Goal: Task Accomplishment & Management: Manage account settings

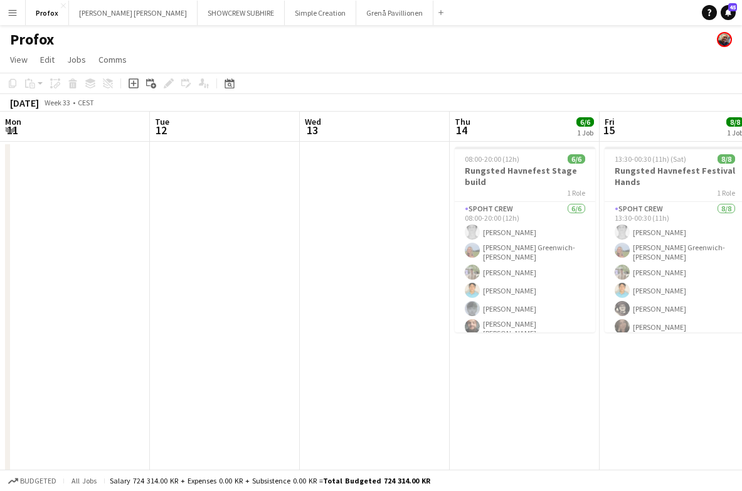
scroll to position [0, 399]
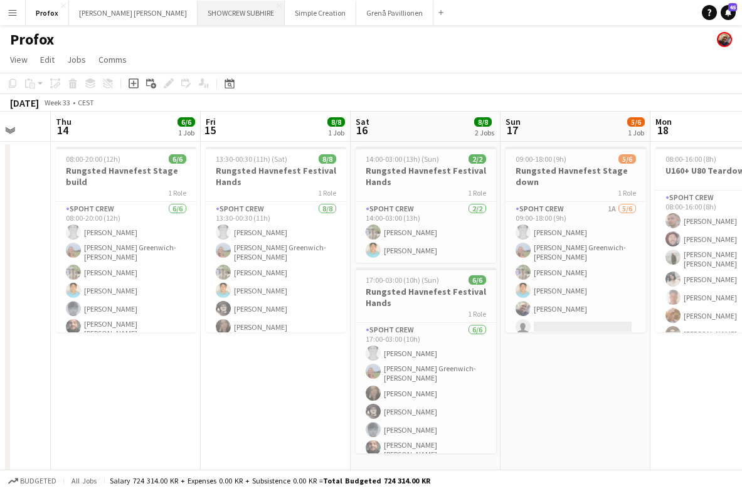
click at [203, 12] on button "SHOWCREW SUBHIRE Close" at bounding box center [241, 13] width 87 height 24
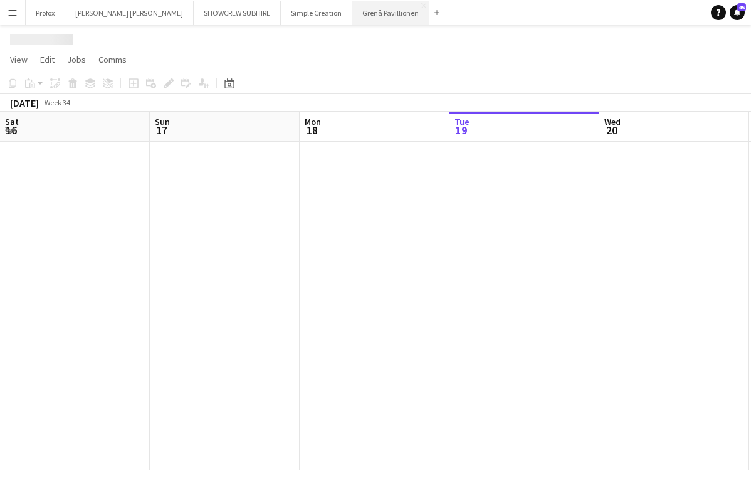
scroll to position [0, 300]
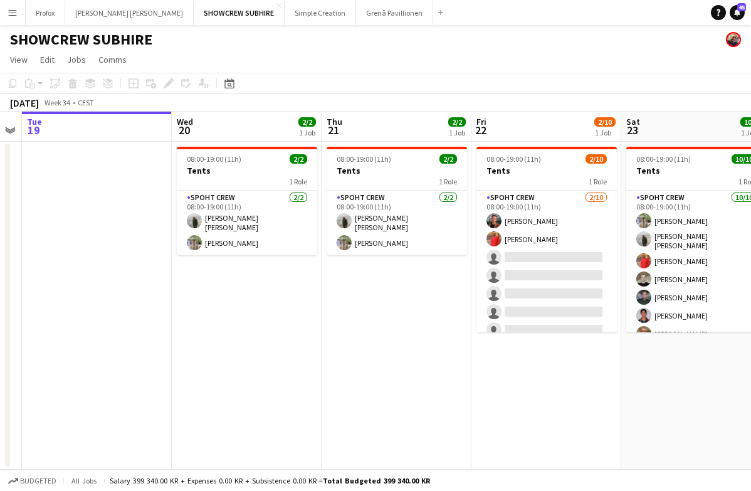
drag, startPoint x: 687, startPoint y: 134, endPoint x: 551, endPoint y: 138, distance: 136.2
click at [525, 146] on app-calendar-viewport "Sat 16 Sun 17 Mon 18 Tue 19 Wed 20 2/2 1 Job Thu 21 2/2 1 Job Fri 22 2/10 1 Job…" at bounding box center [375, 291] width 751 height 358
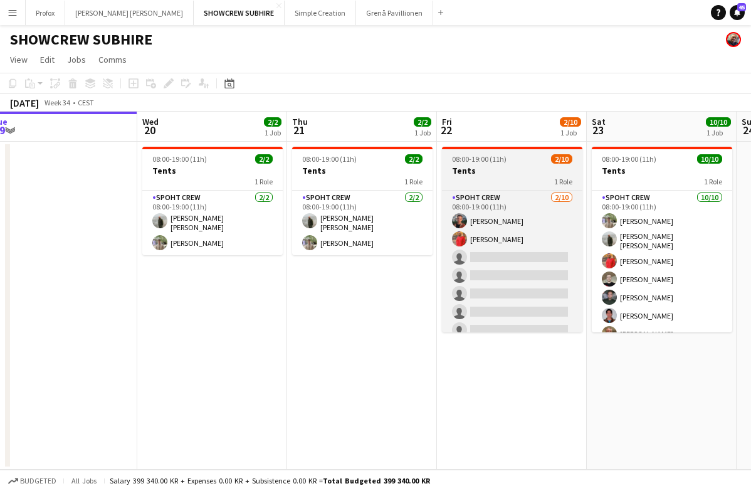
click at [511, 181] on div "1 Role" at bounding box center [512, 181] width 141 height 10
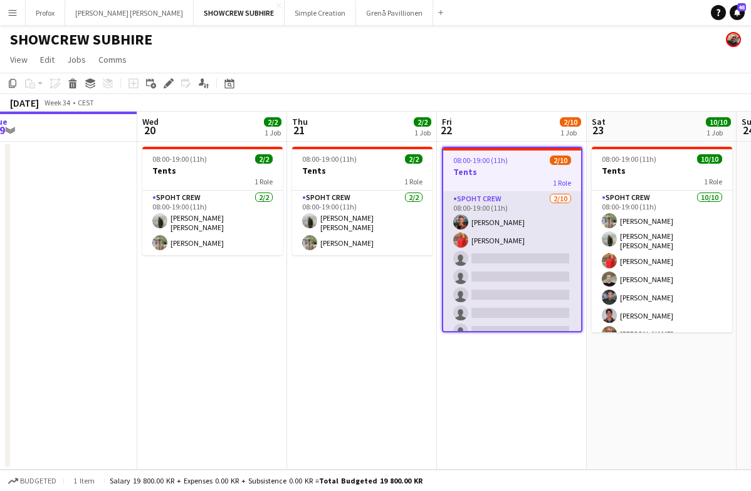
click at [483, 198] on app-card-role "Spoht Crew [DATE] 08:00-19:00 (11h) [PERSON_NAME] picasso [PERSON_NAME] single-…" at bounding box center [512, 295] width 138 height 206
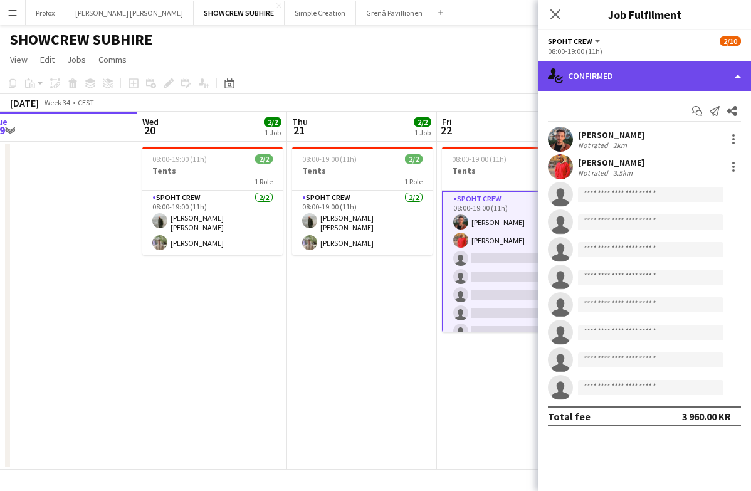
click at [740, 72] on div "single-neutral-actions-check-2 Confirmed" at bounding box center [644, 76] width 213 height 30
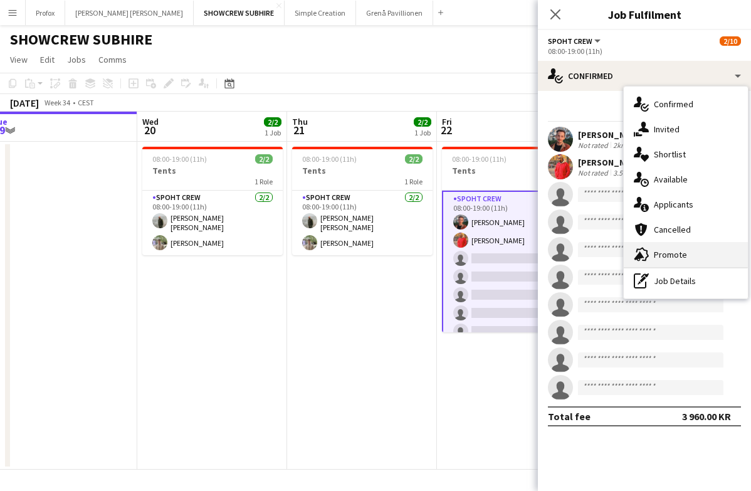
click at [703, 255] on div "advertising-megaphone Promote" at bounding box center [686, 254] width 124 height 25
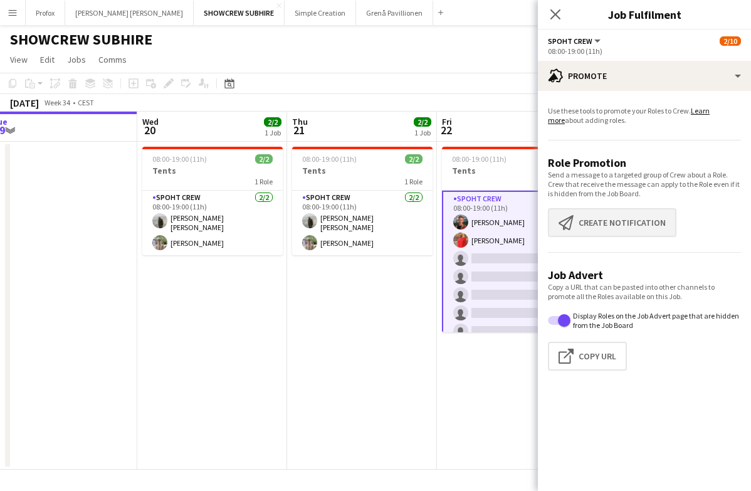
click at [640, 223] on button "Create notification Create notification" at bounding box center [612, 222] width 129 height 29
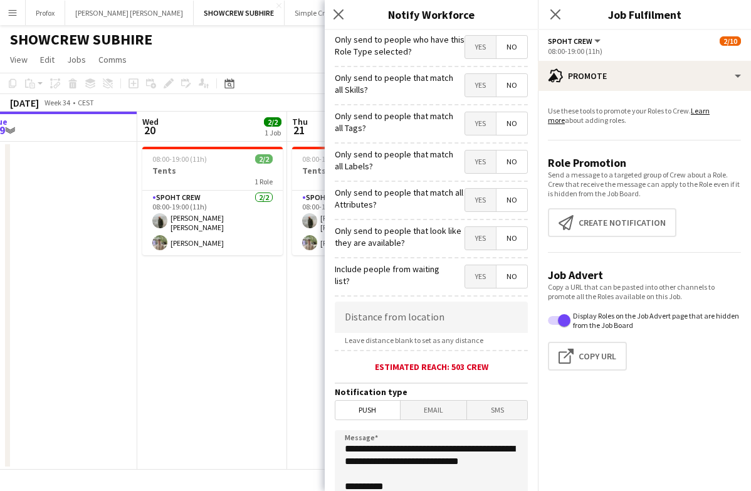
scroll to position [199, 0]
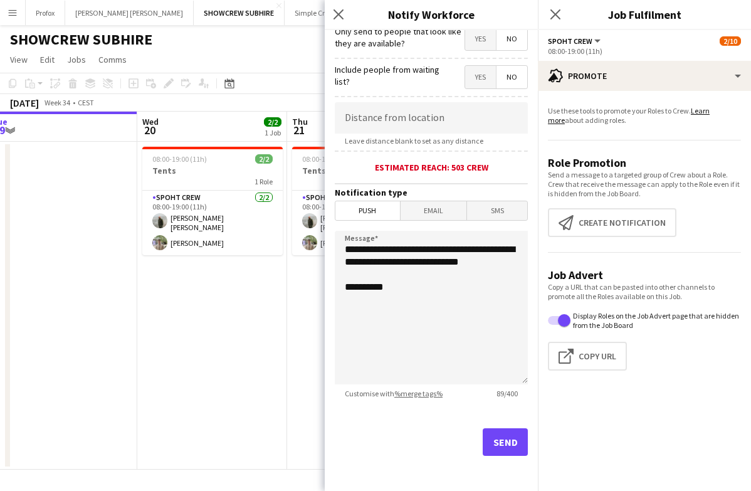
click at [491, 439] on button "Send" at bounding box center [505, 442] width 45 height 28
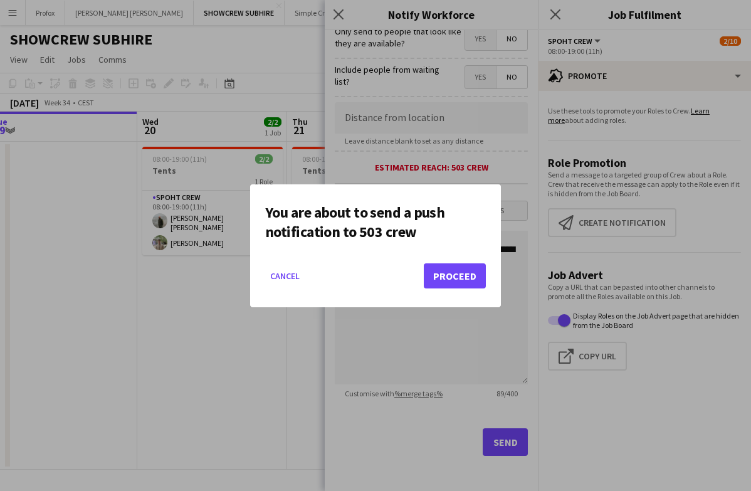
click at [466, 272] on button "Proceed" at bounding box center [455, 275] width 62 height 25
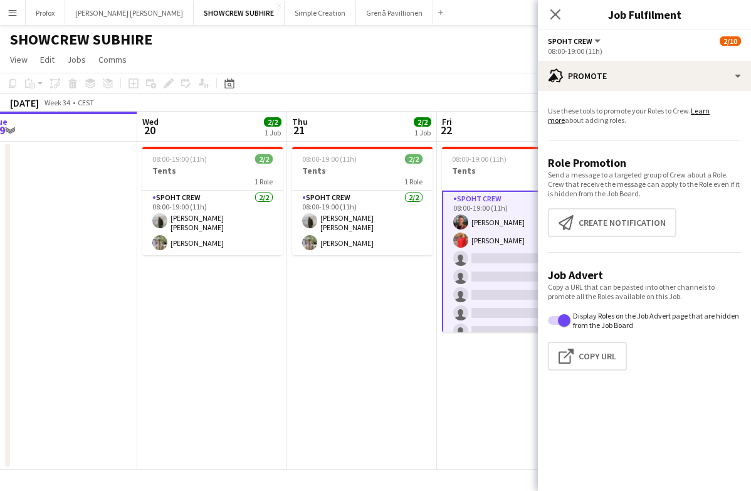
click at [557, 8] on app-icon "Close pop-in" at bounding box center [555, 14] width 15 height 15
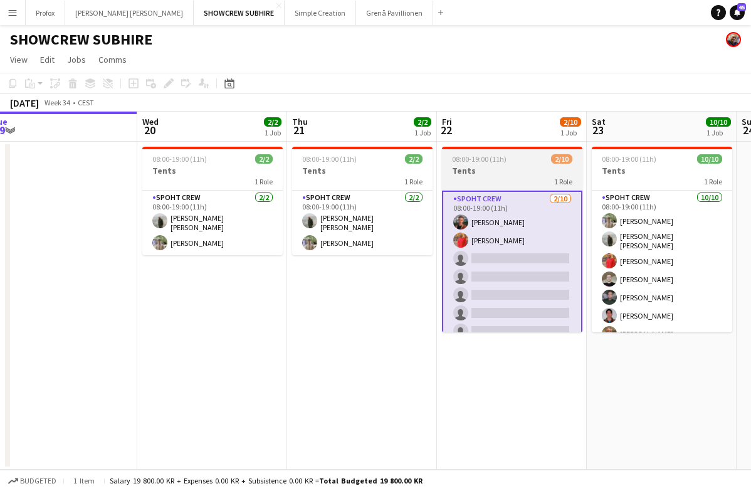
click at [528, 162] on div "08:00-19:00 (11h) 2/10" at bounding box center [512, 158] width 141 height 9
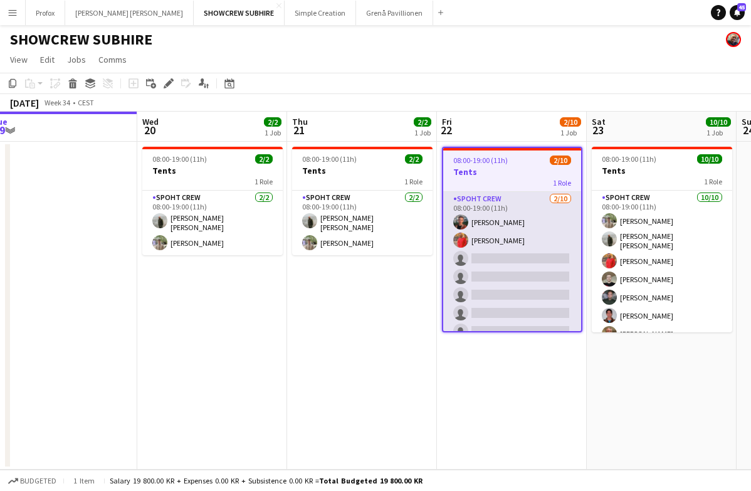
click at [523, 209] on app-card-role "Spoht Crew [DATE] 08:00-19:00 (11h) [PERSON_NAME] picasso [PERSON_NAME] single-…" at bounding box center [512, 295] width 138 height 206
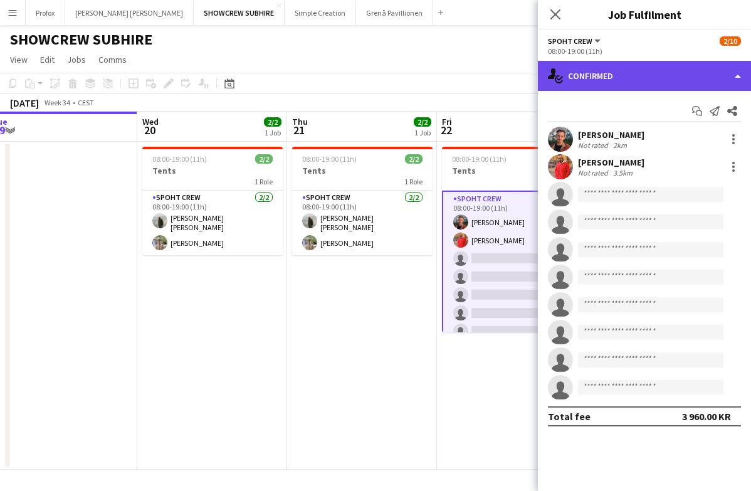
click at [734, 76] on div "single-neutral-actions-check-2 Confirmed" at bounding box center [644, 76] width 213 height 30
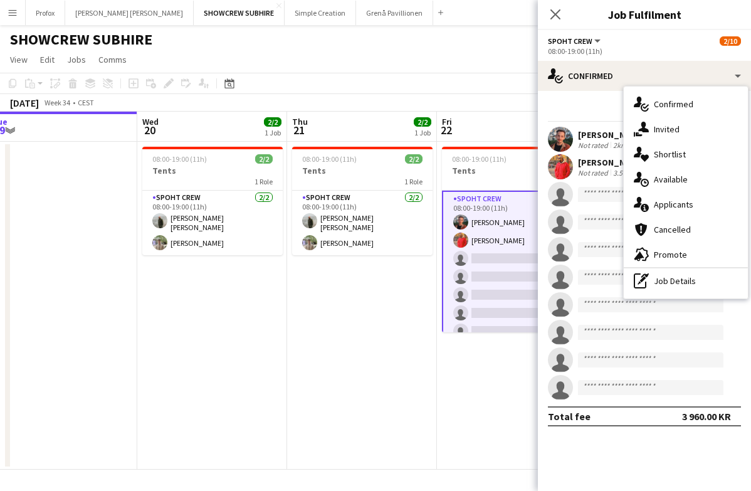
click at [687, 253] on div "advertising-megaphone Promote" at bounding box center [686, 254] width 124 height 25
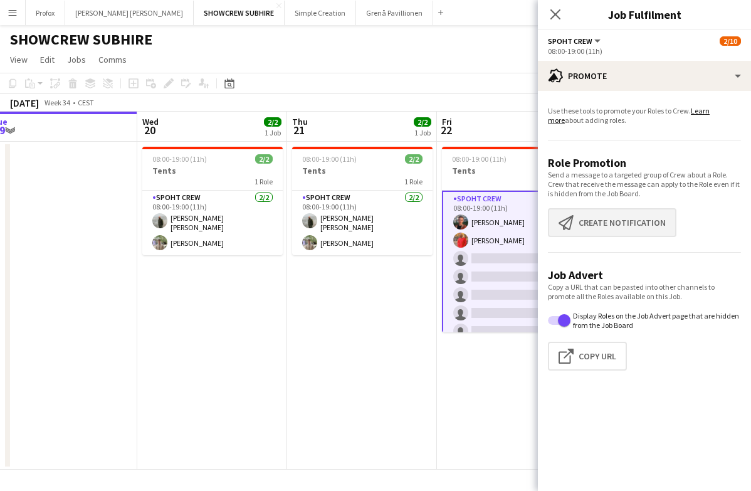
click at [649, 226] on button "Create notification Create notification" at bounding box center [612, 222] width 129 height 29
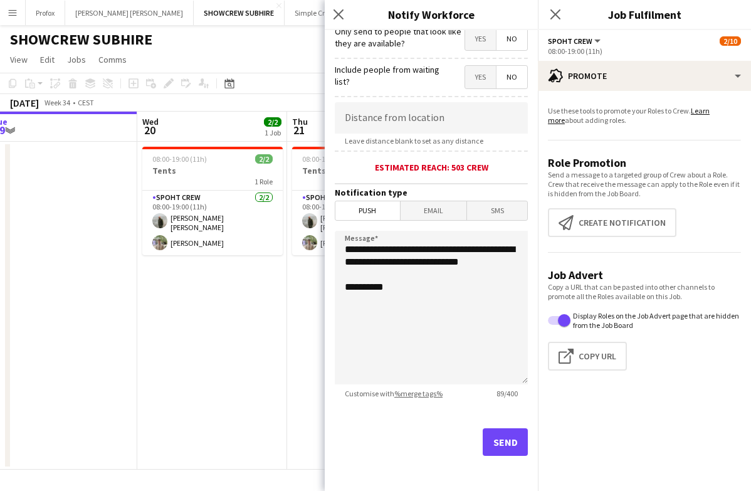
click at [510, 442] on button "Send" at bounding box center [505, 442] width 45 height 28
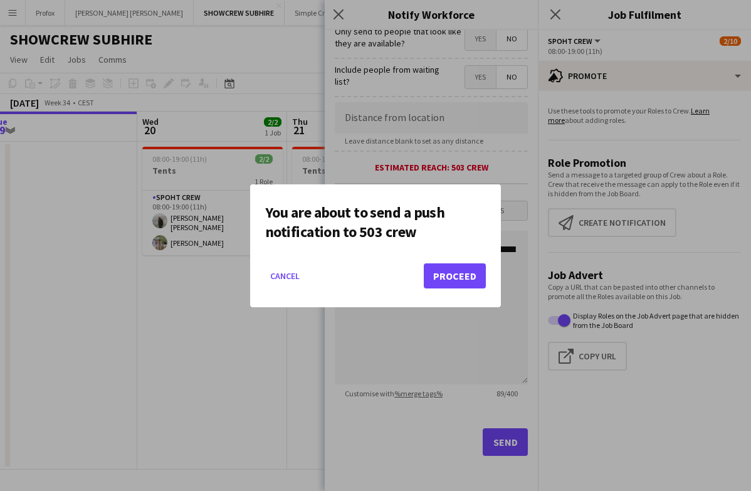
click at [457, 278] on button "Proceed" at bounding box center [455, 275] width 62 height 25
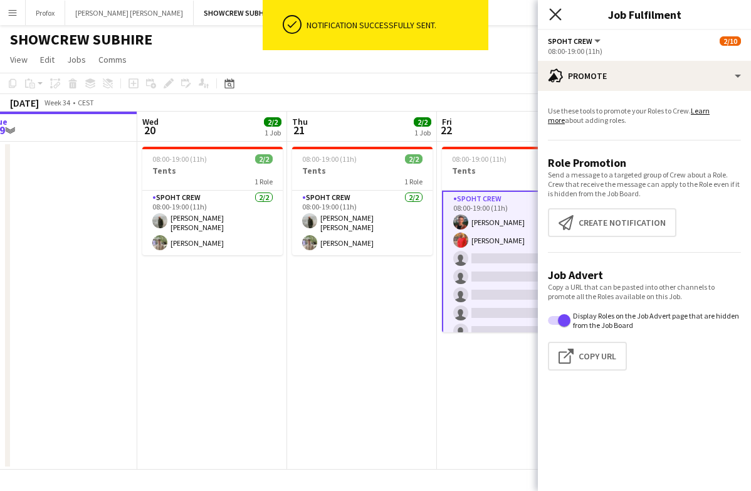
click at [560, 11] on icon at bounding box center [555, 14] width 12 height 12
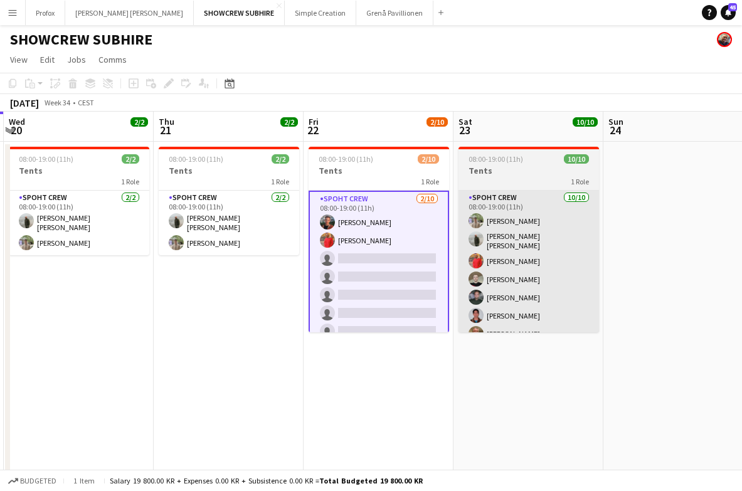
scroll to position [0, 450]
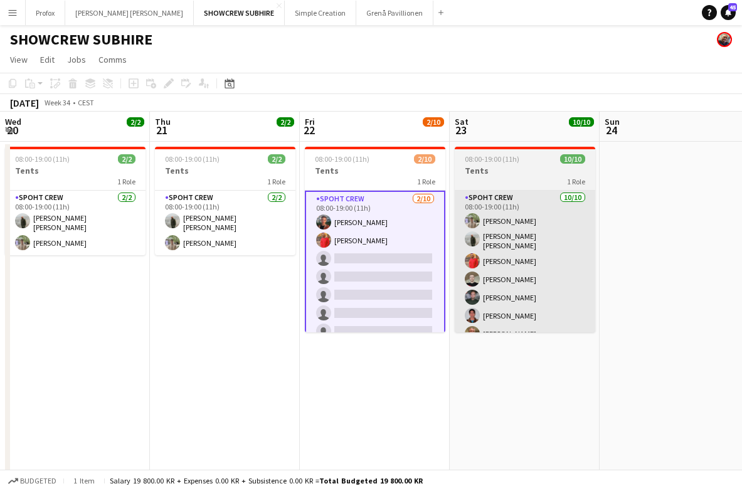
drag, startPoint x: 649, startPoint y: 122, endPoint x: 521, endPoint y: 225, distance: 163.7
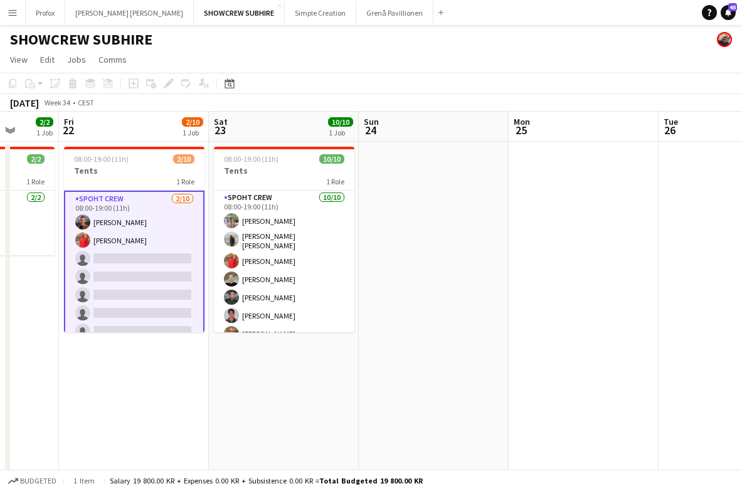
scroll to position [0, 389]
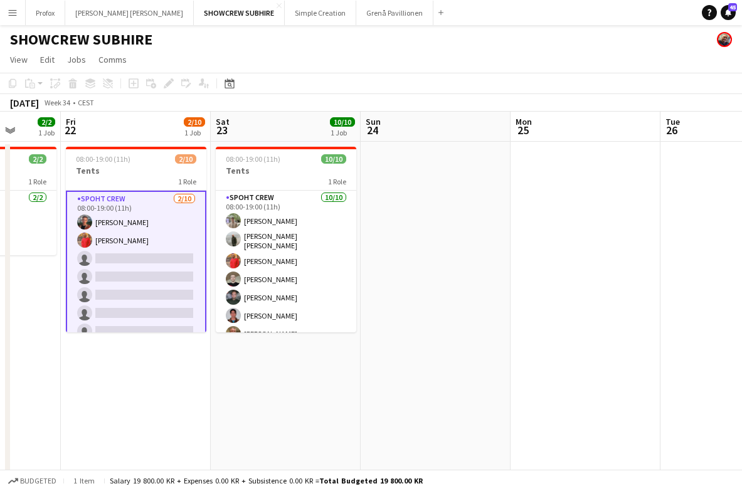
drag, startPoint x: 692, startPoint y: 128, endPoint x: 418, endPoint y: 145, distance: 274.0
click at [452, 125] on app-calendar-viewport "Tue 19 Wed 20 2/2 1 Job Thu 21 2/2 1 Job Fri 22 2/10 1 Job Sat 23 10/10 1 Job S…" at bounding box center [371, 299] width 742 height 375
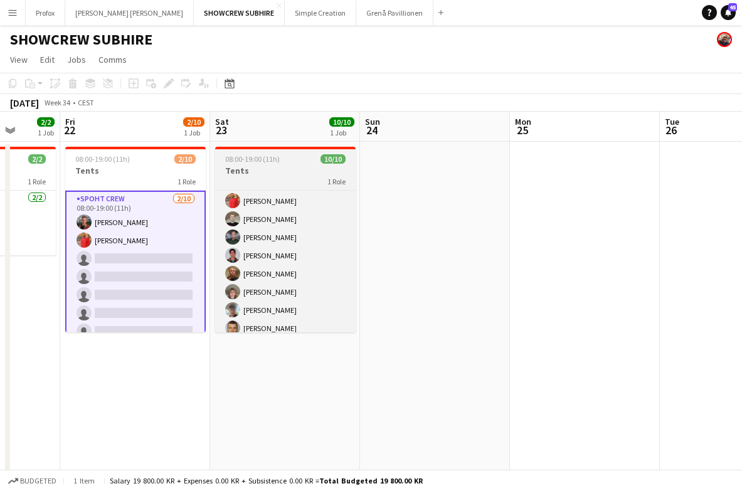
scroll to position [65, 0]
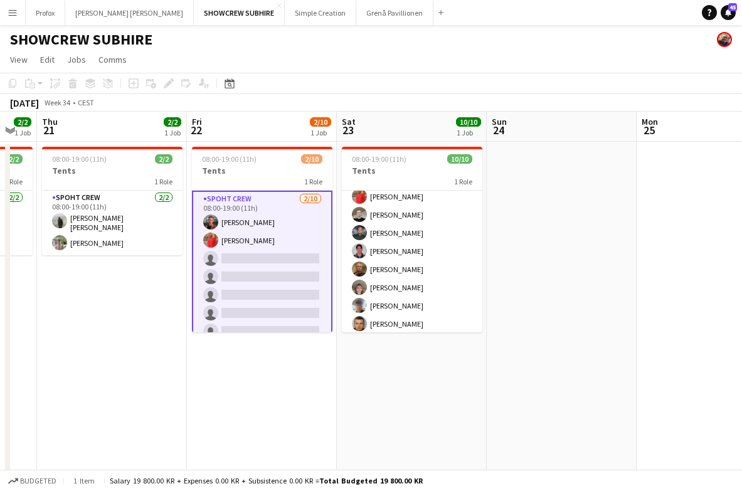
drag, startPoint x: 479, startPoint y: 134, endPoint x: 603, endPoint y: 125, distance: 123.9
click at [603, 125] on app-calendar-viewport "Tue 19 Wed 20 2/2 1 Job Thu 21 2/2 1 Job Fri 22 2/10 1 Job Sat 23 10/10 1 Job S…" at bounding box center [371, 299] width 742 height 375
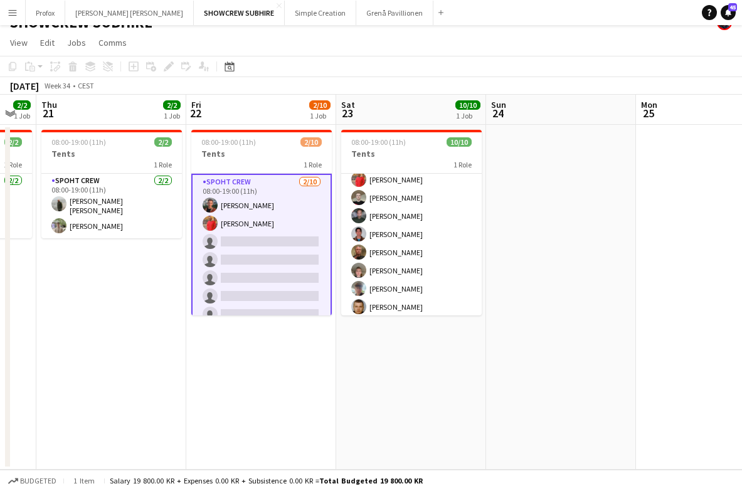
click at [14, 11] on app-icon "Menu" at bounding box center [13, 13] width 10 height 10
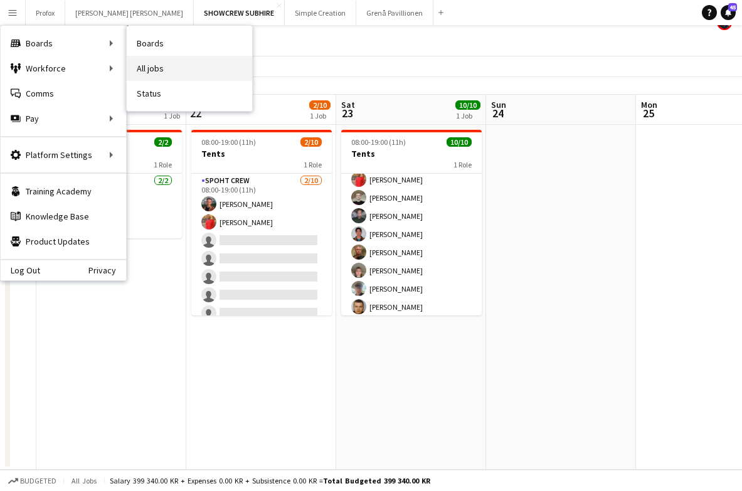
click at [168, 65] on link "All jobs" at bounding box center [189, 68] width 125 height 25
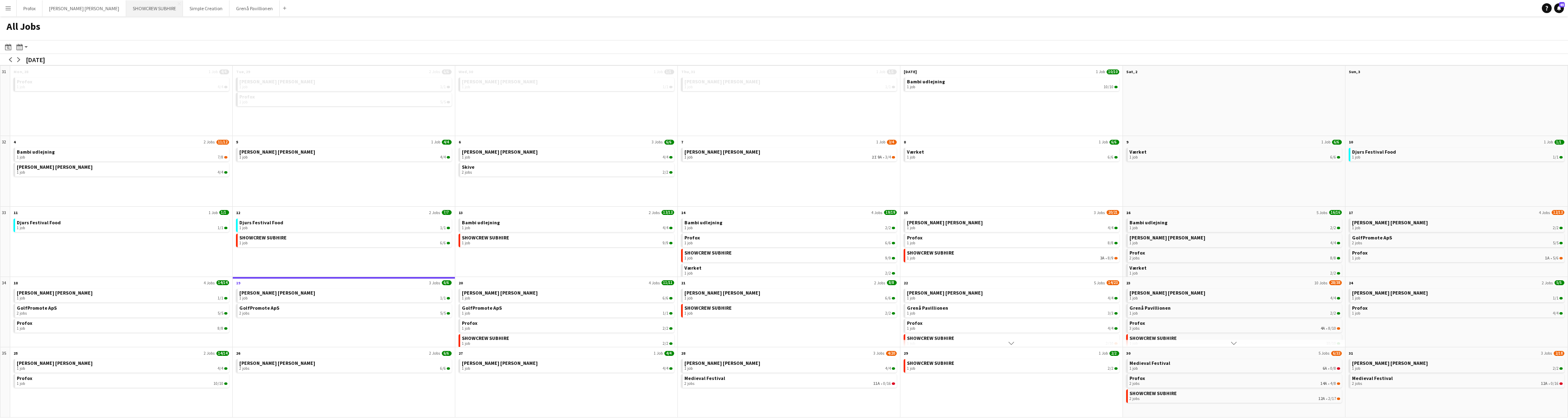
click at [140, 9] on button "SHOWCREW SUBHIRE Close" at bounding box center [154, 8] width 57 height 16
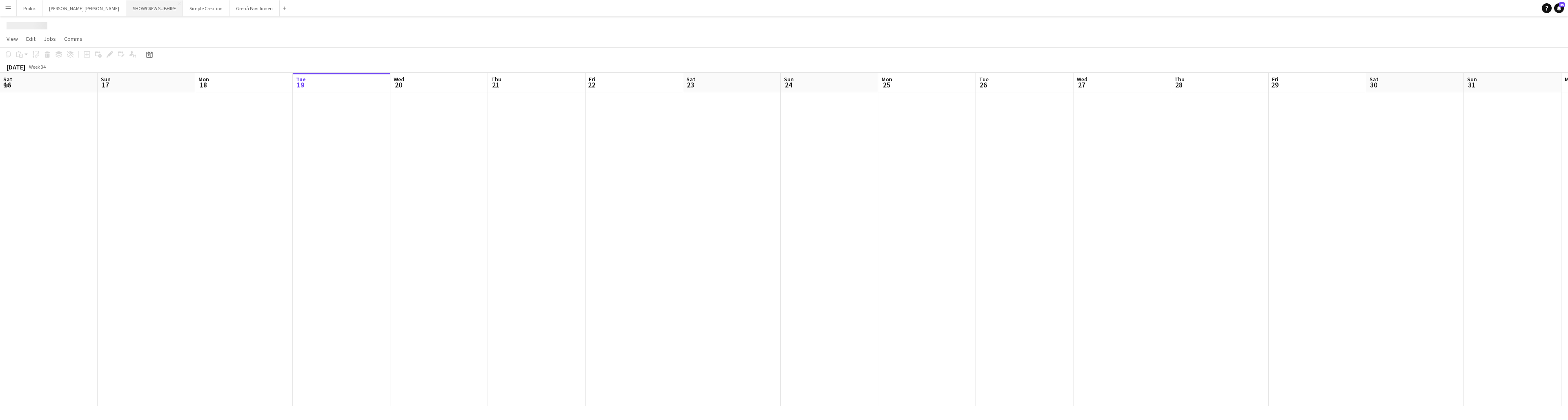
scroll to position [0, 195]
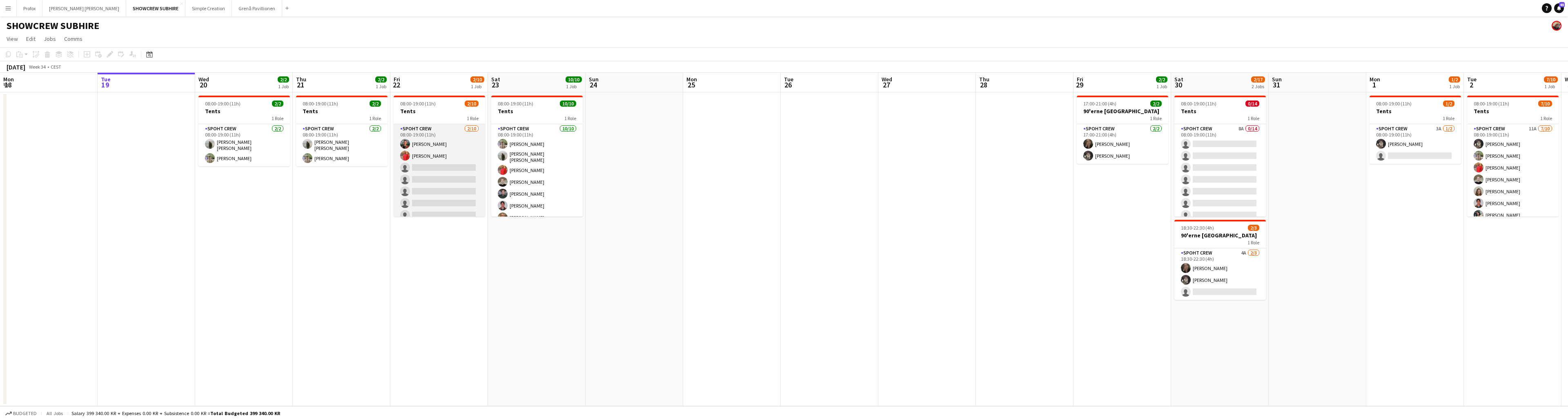
click at [438, 132] on app-card-role "Spoht Crew [DATE] 08:00-19:00 (11h) [PERSON_NAME] picasso [PERSON_NAME] single-…" at bounding box center [439, 191] width 92 height 134
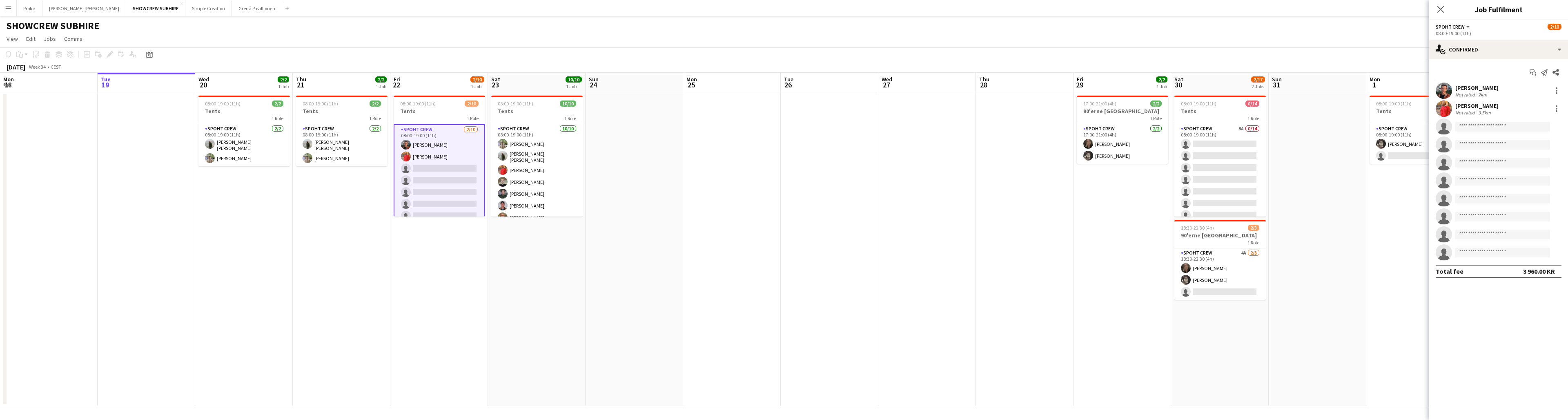
click at [463, 130] on app-card-role "Spoht Crew [DATE] 08:00-19:00 (11h) [PERSON_NAME] picasso [PERSON_NAME] single-…" at bounding box center [439, 192] width 92 height 136
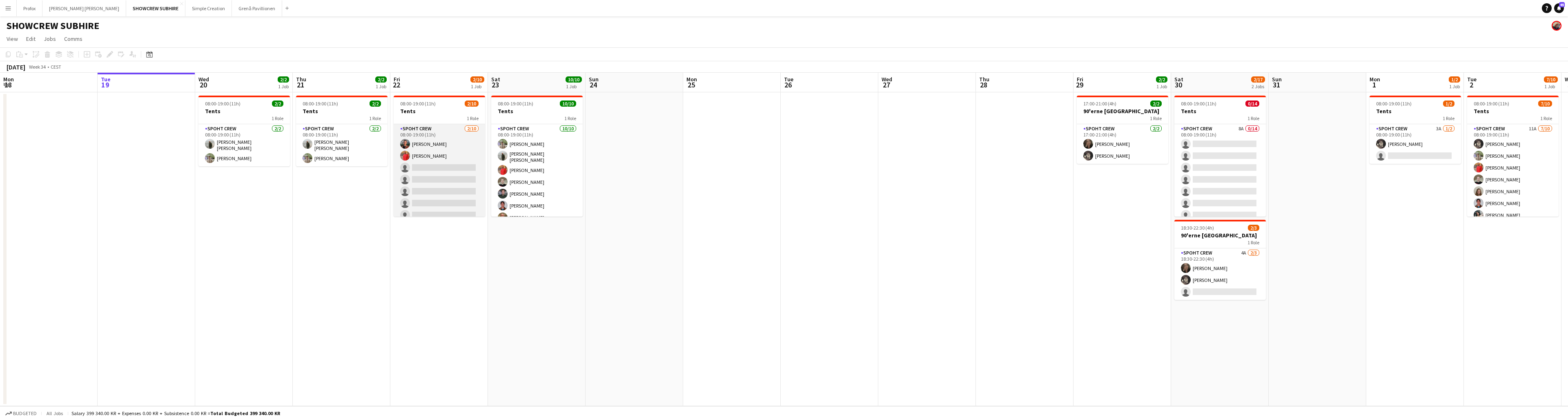
click at [448, 131] on app-card-role "Spoht Crew [DATE] 08:00-19:00 (11h) [PERSON_NAME] picasso [PERSON_NAME] single-…" at bounding box center [439, 191] width 92 height 134
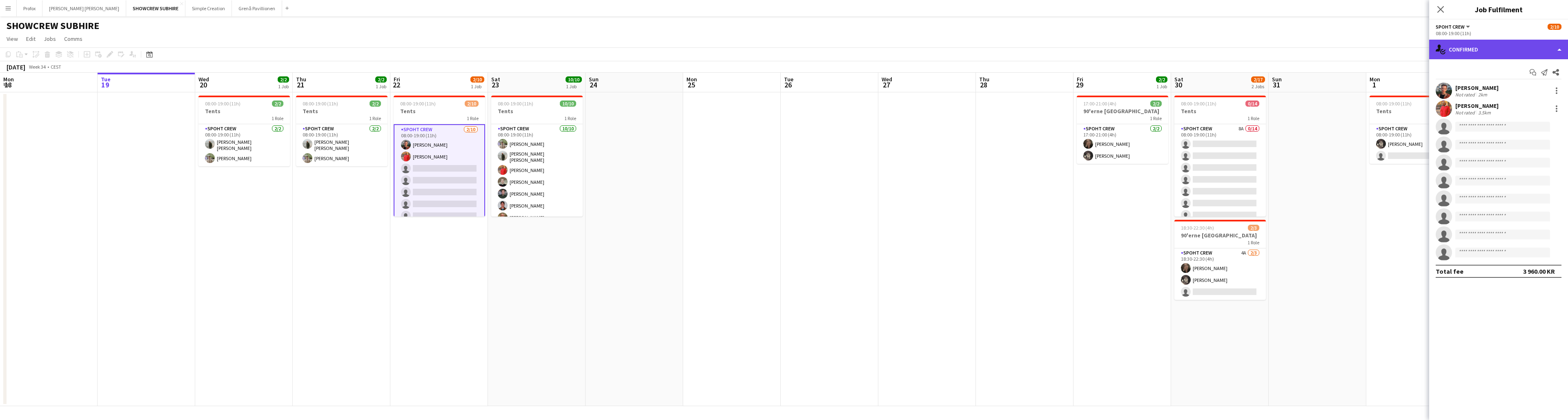
click at [482, 48] on div "single-neutral-actions-check-2 Confirmed" at bounding box center [1498, 49] width 139 height 20
drag, startPoint x: 1526, startPoint y: 186, endPoint x: 1530, endPoint y: 184, distance: 4.5
click at [482, 185] on div "pen-write Job Details" at bounding box center [1525, 182] width 81 height 16
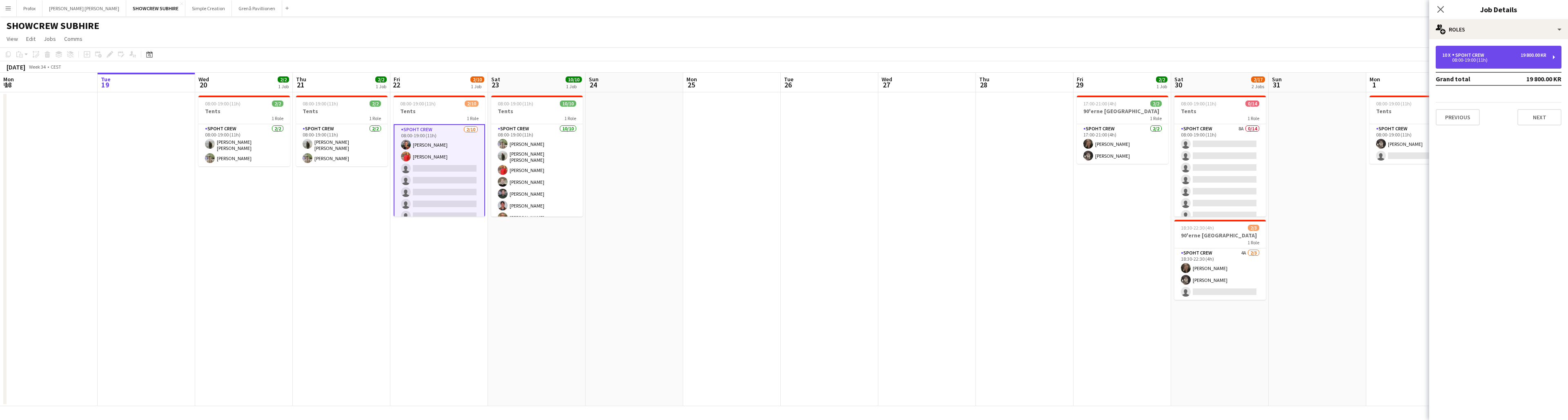
click at [482, 57] on div "10 x Spoht Crew 19 800.00 KR 08:00-19:00 (11h)" at bounding box center [1498, 57] width 126 height 23
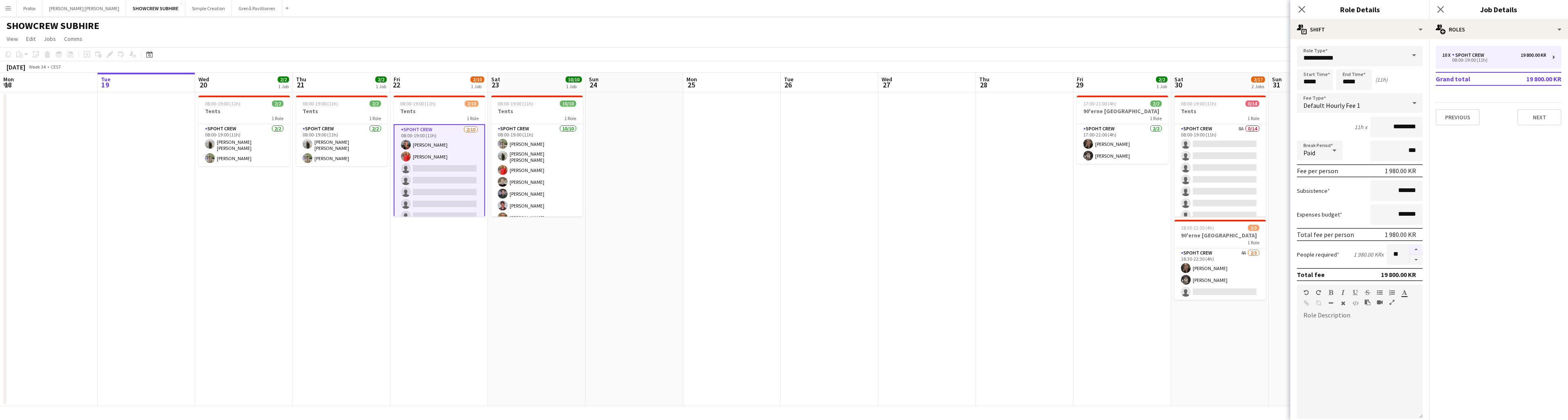
click at [482, 248] on button "button" at bounding box center [1416, 249] width 13 height 10
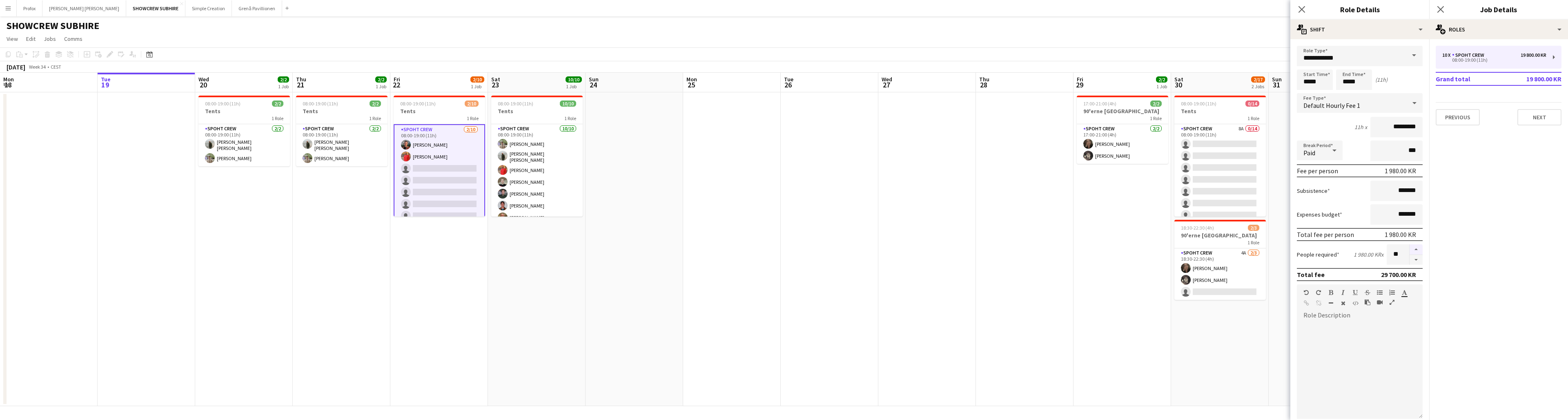
click at [482, 248] on button "button" at bounding box center [1416, 249] width 13 height 10
click at [482, 249] on button "button" at bounding box center [1416, 249] width 13 height 10
click at [482, 249] on button "button" at bounding box center [1416, 249] width 13 height 10
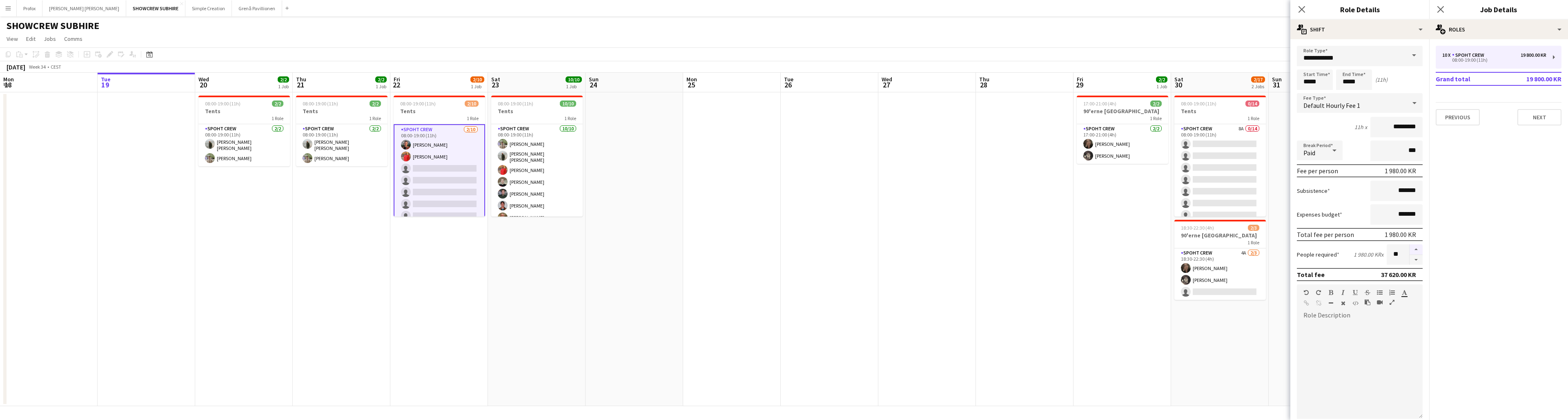
type input "**"
click at [482, 114] on button "Next" at bounding box center [1539, 117] width 44 height 16
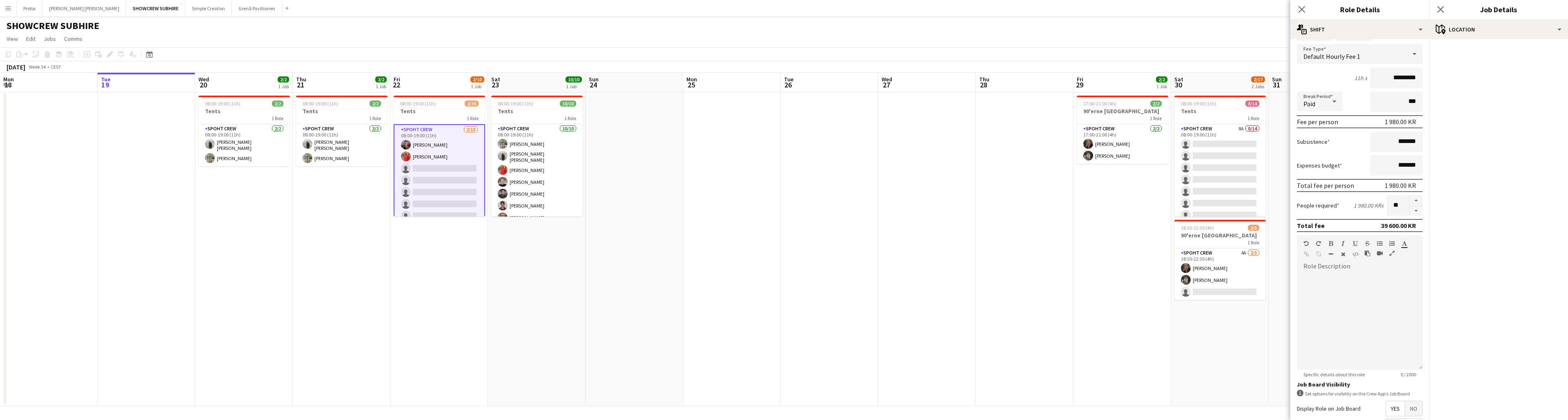
scroll to position [133, 0]
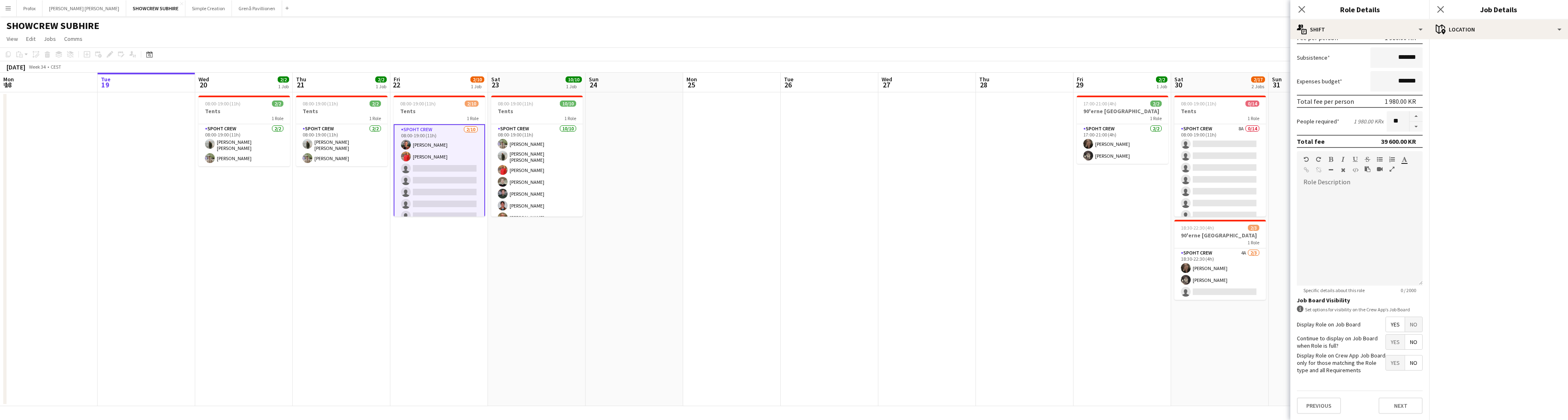
click at [482, 320] on button "Next" at bounding box center [1401, 405] width 44 height 16
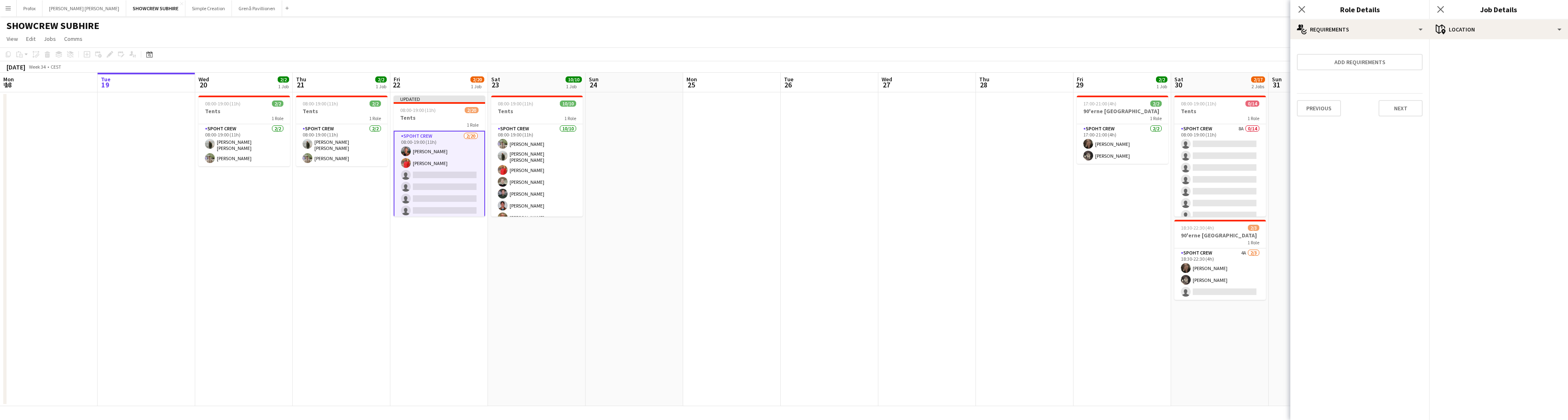
click at [482, 107] on button "Next" at bounding box center [1401, 108] width 44 height 16
click at [482, 109] on button "Finish" at bounding box center [1407, 109] width 31 height 16
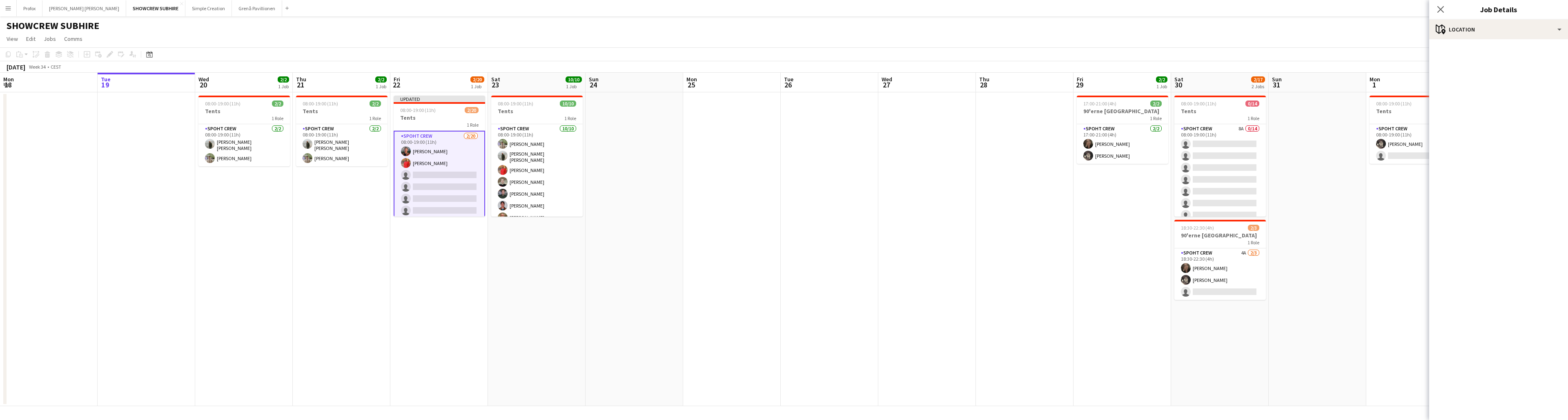
scroll to position [0, 197]
drag, startPoint x: 1329, startPoint y: 133, endPoint x: 1328, endPoint y: 137, distance: 4.1
click at [482, 137] on app-date-cell at bounding box center [1316, 249] width 98 height 314
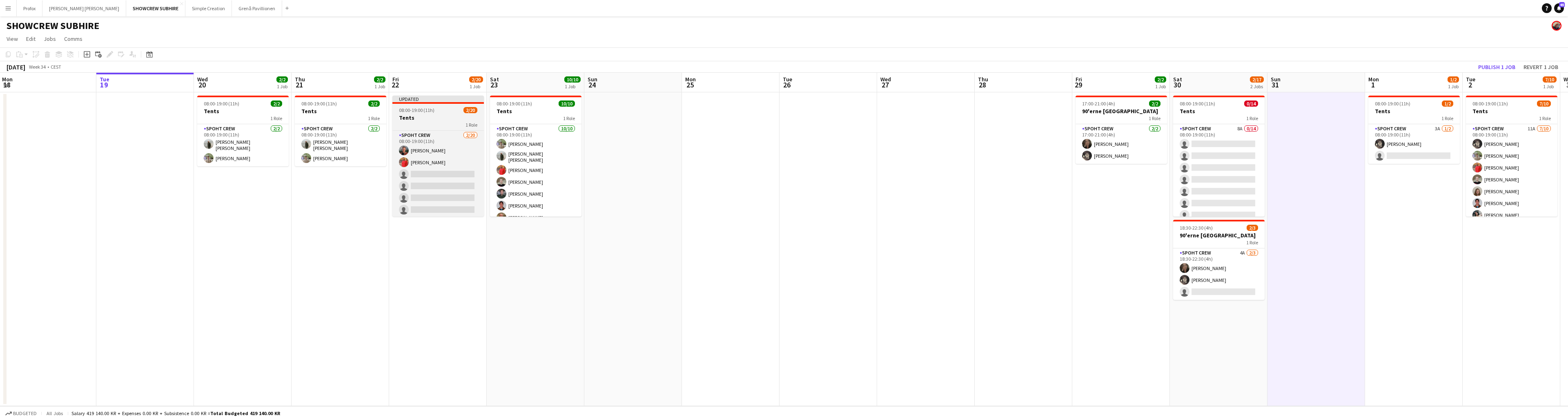
click at [430, 112] on span "08:00-19:00 (11h)" at bounding box center [417, 109] width 36 height 6
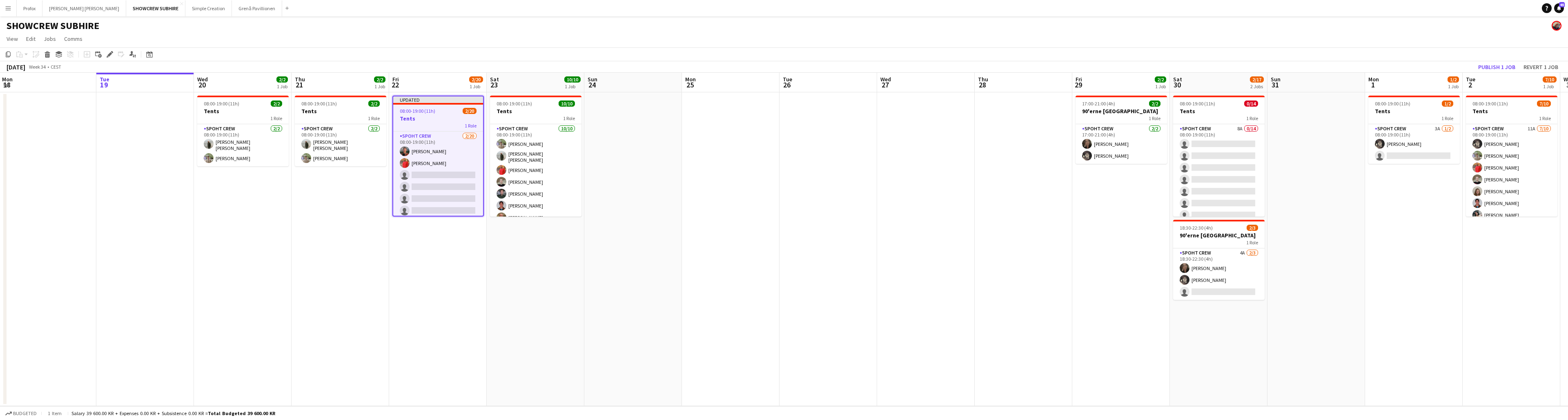
click at [440, 116] on h3 "Tents" at bounding box center [438, 118] width 90 height 7
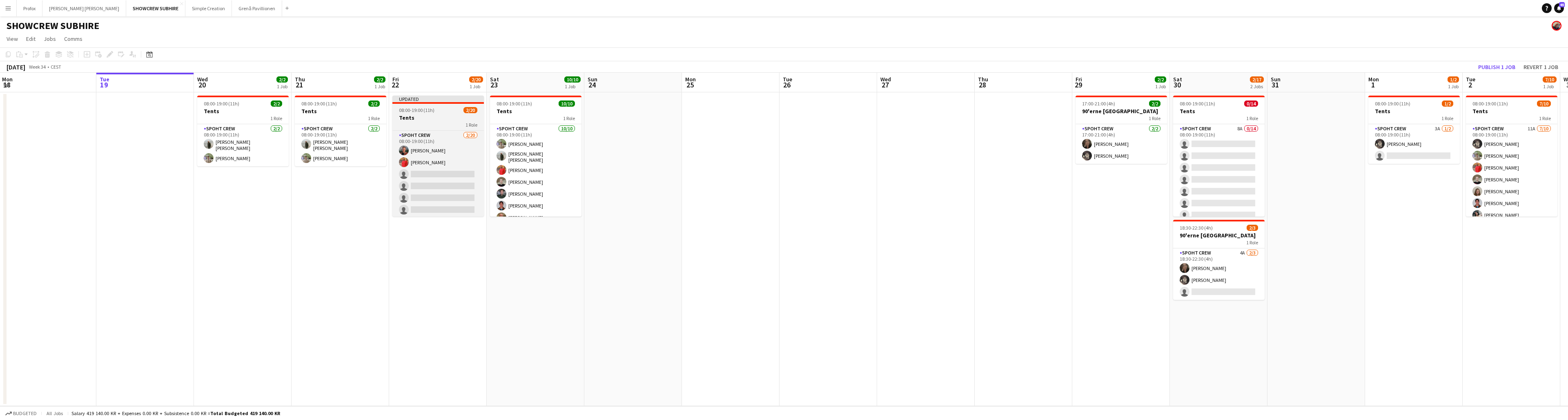
click at [441, 113] on div "08:00-19:00 (11h) 2/20" at bounding box center [438, 109] width 92 height 6
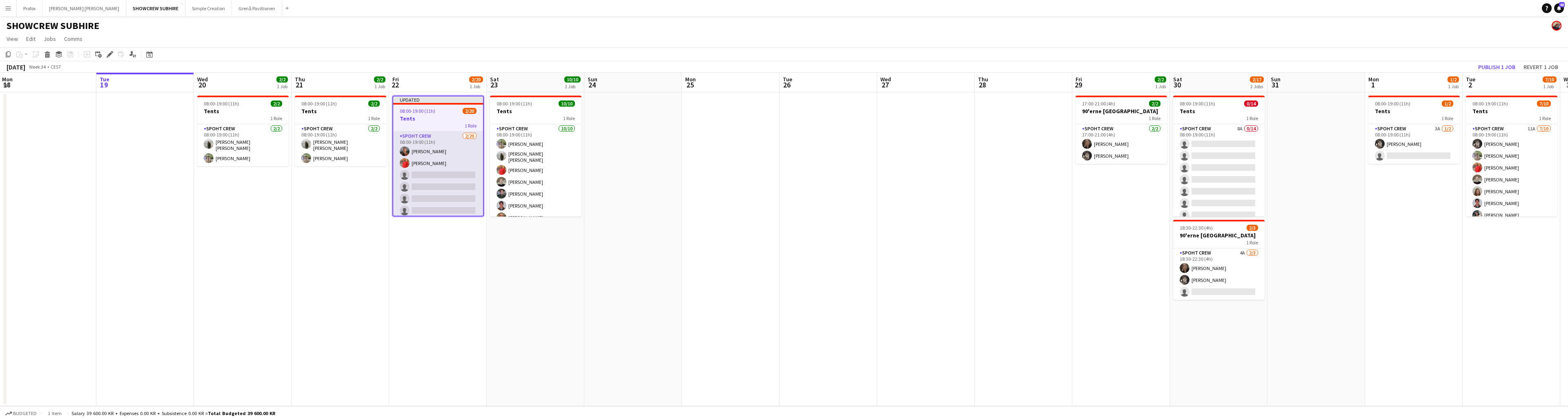
click at [448, 141] on app-card-role "Spoht Crew [DATE] 08:00-19:00 (11h) [PERSON_NAME] picasso [PERSON_NAME] single-…" at bounding box center [438, 258] width 90 height 253
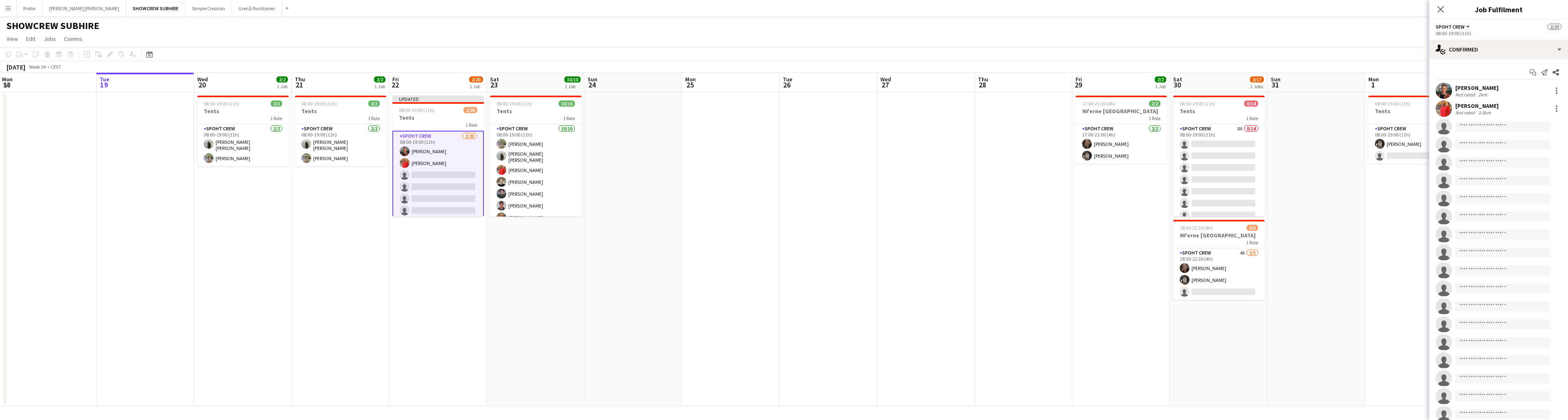
scroll to position [44, 0]
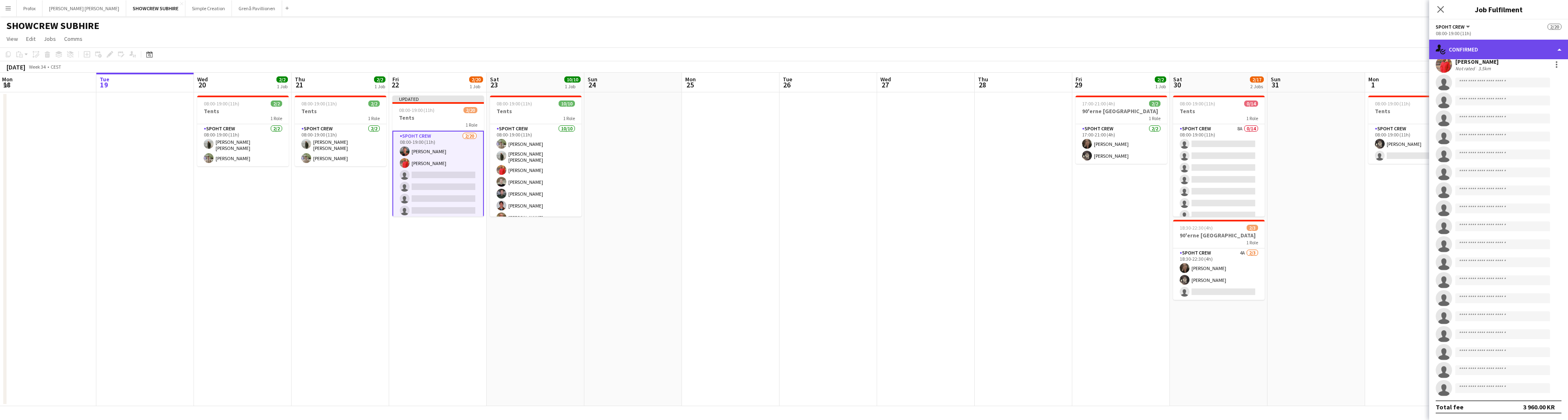
click at [482, 49] on div "single-neutral-actions-check-2 Confirmed" at bounding box center [1498, 49] width 139 height 20
click at [482, 165] on div "advertising-megaphone Promote" at bounding box center [1525, 165] width 81 height 16
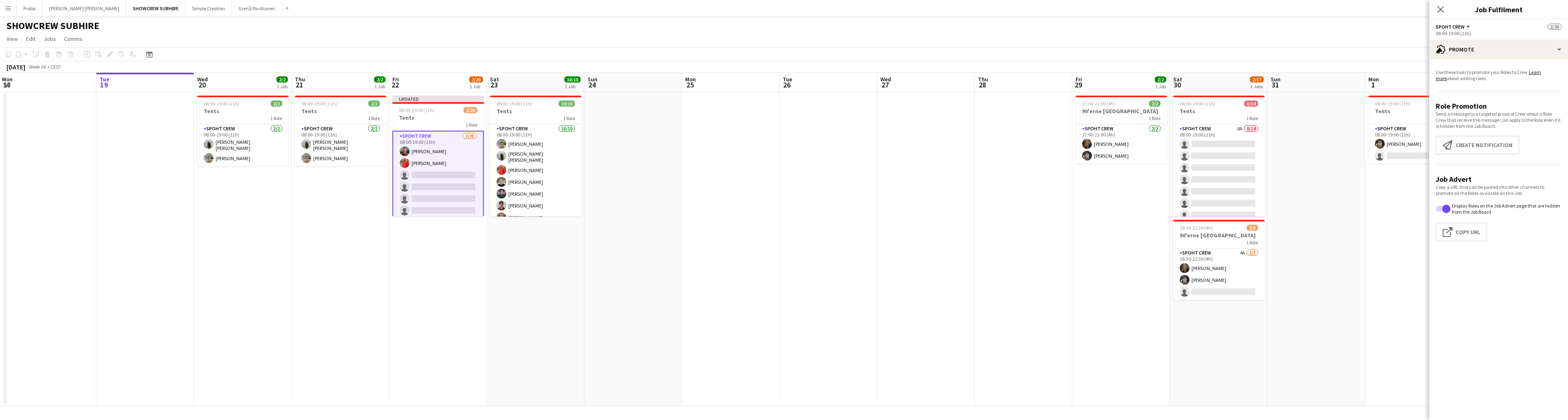
scroll to position [0, 0]
click at [482, 145] on button "Create notification Create notification" at bounding box center [1477, 145] width 84 height 19
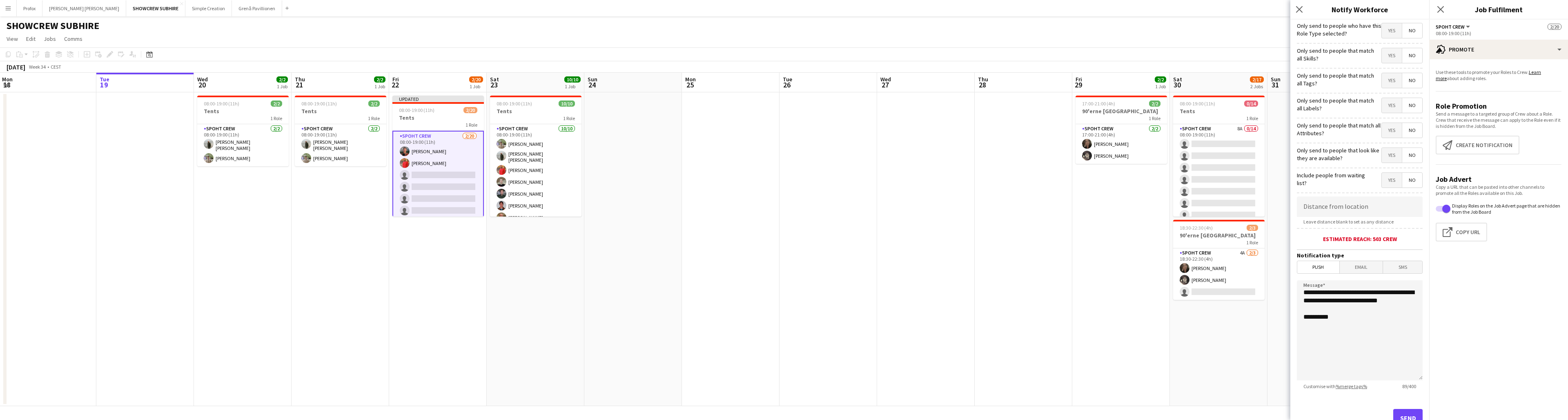
click at [482, 320] on button "Send" at bounding box center [1407, 418] width 29 height 18
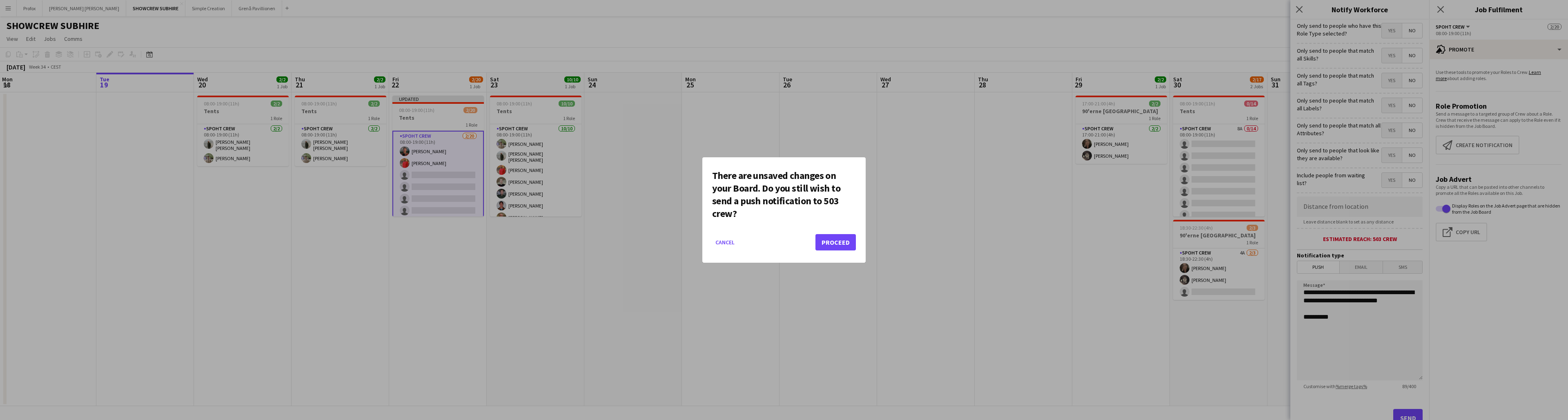
click at [482, 245] on button "Proceed" at bounding box center [836, 242] width 40 height 16
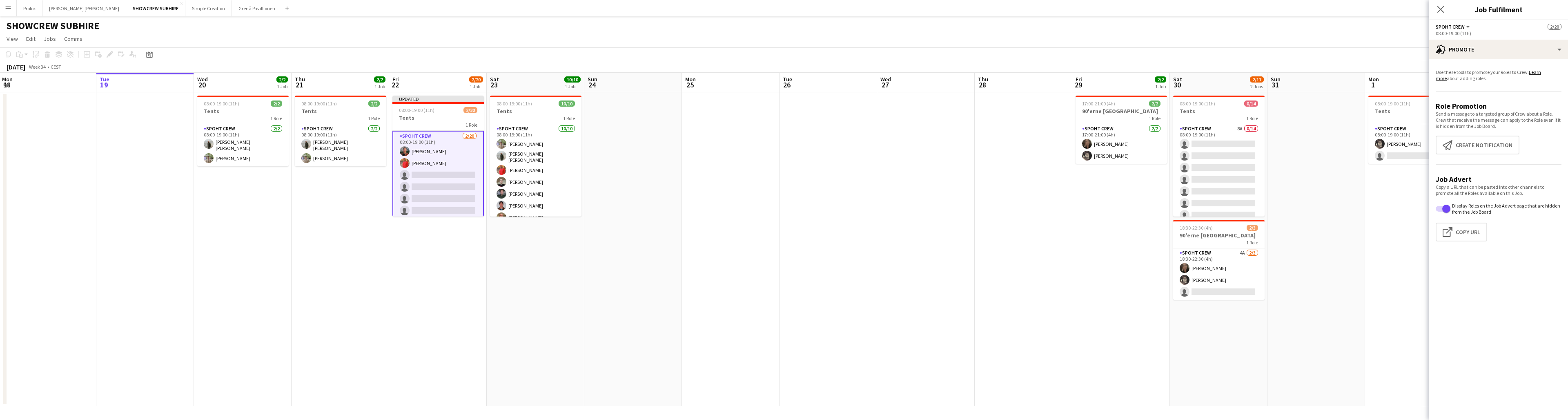
drag, startPoint x: 581, startPoint y: 170, endPoint x: 582, endPoint y: 180, distance: 10.0
click at [482, 187] on div "Spoht Crew [DATE] 08:00-19:00 (11h) [PERSON_NAME] [PERSON_NAME] [PERSON_NAME] […" at bounding box center [536, 170] width 92 height 92
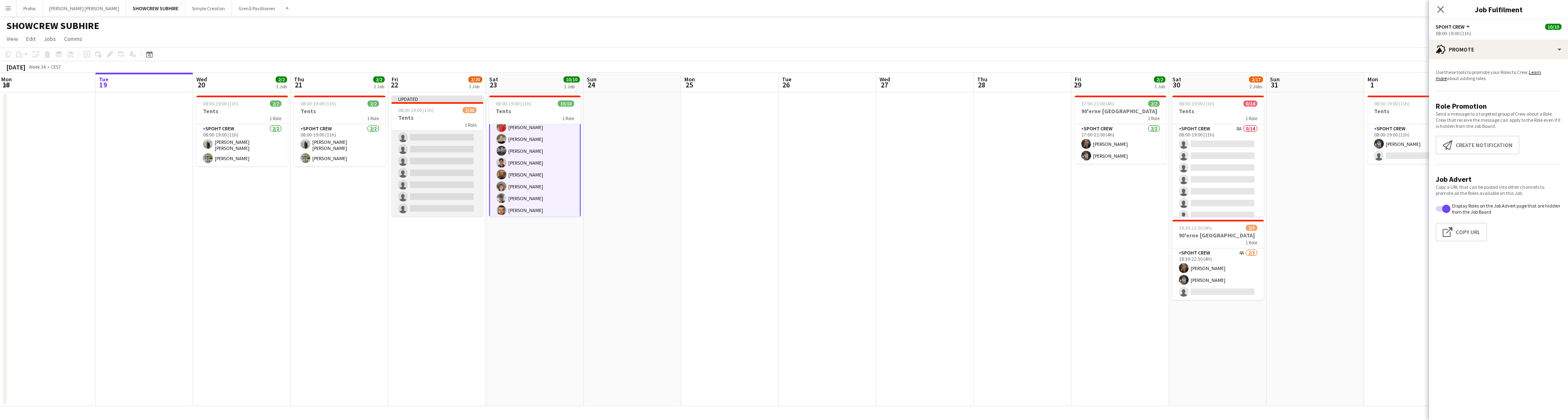
scroll to position [161, 0]
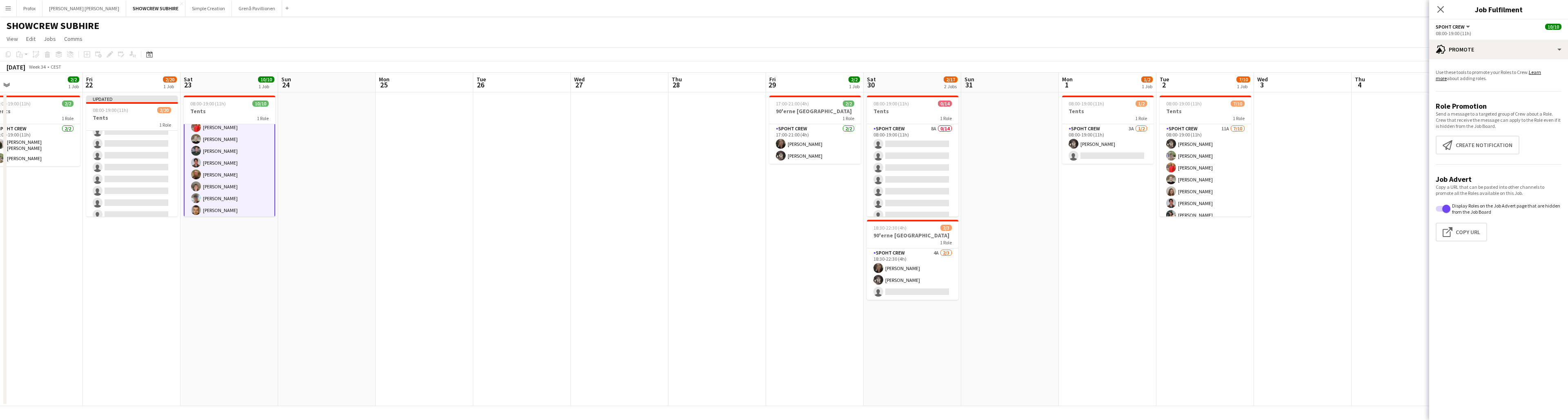
drag, startPoint x: 1317, startPoint y: 85, endPoint x: 1131, endPoint y: 89, distance: 186.0
click at [482, 95] on app-calendar-viewport "Mon 18 Tue 19 Wed 20 2/2 1 Job Thu 21 2/2 1 Job Fri 22 2/20 1 Job Sat 23 10/10 …" at bounding box center [784, 240] width 1568 height 333
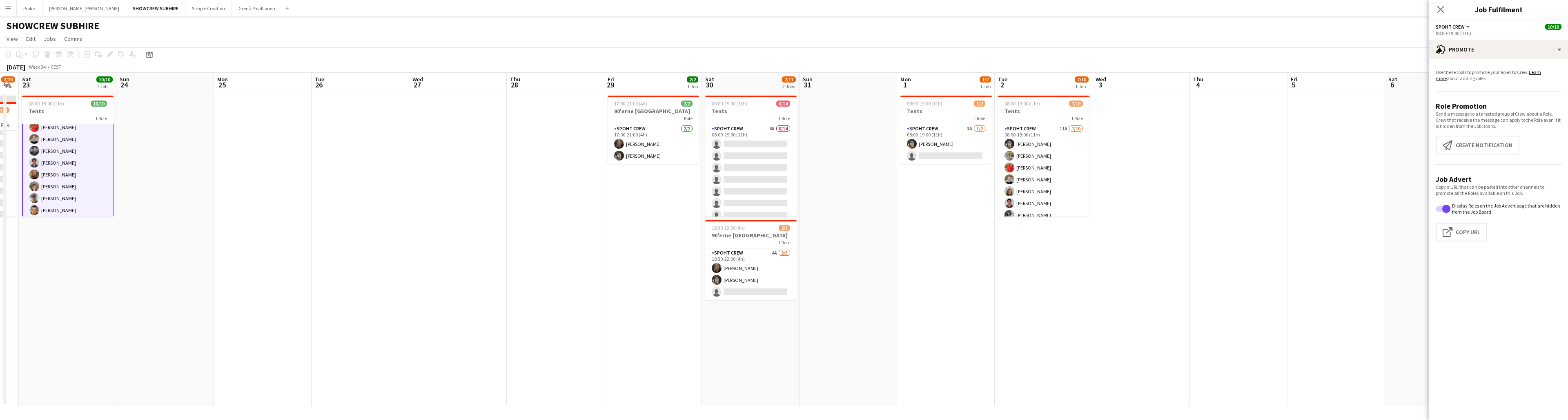
drag, startPoint x: 1400, startPoint y: 85, endPoint x: 1257, endPoint y: 74, distance: 143.4
click at [482, 83] on app-calendar-viewport "Wed 20 2/2 1 Job Thu 21 2/2 1 Job Fri 22 2/20 1 Job Sat 23 10/10 1 Job Sun 24 M…" at bounding box center [784, 240] width 1568 height 333
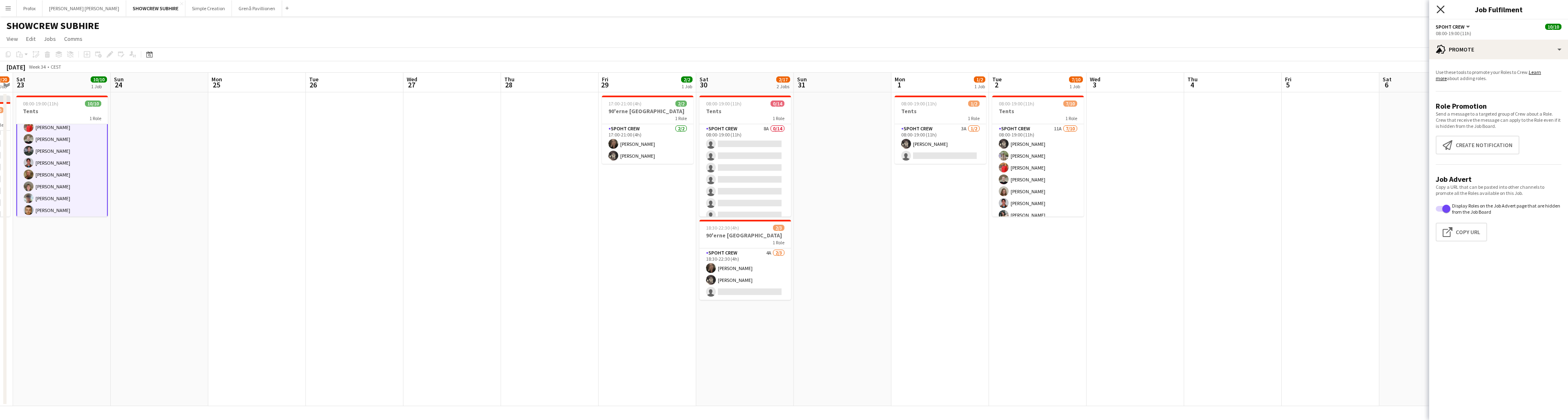
click at [482, 8] on icon "Close pop-in" at bounding box center [1440, 9] width 8 height 8
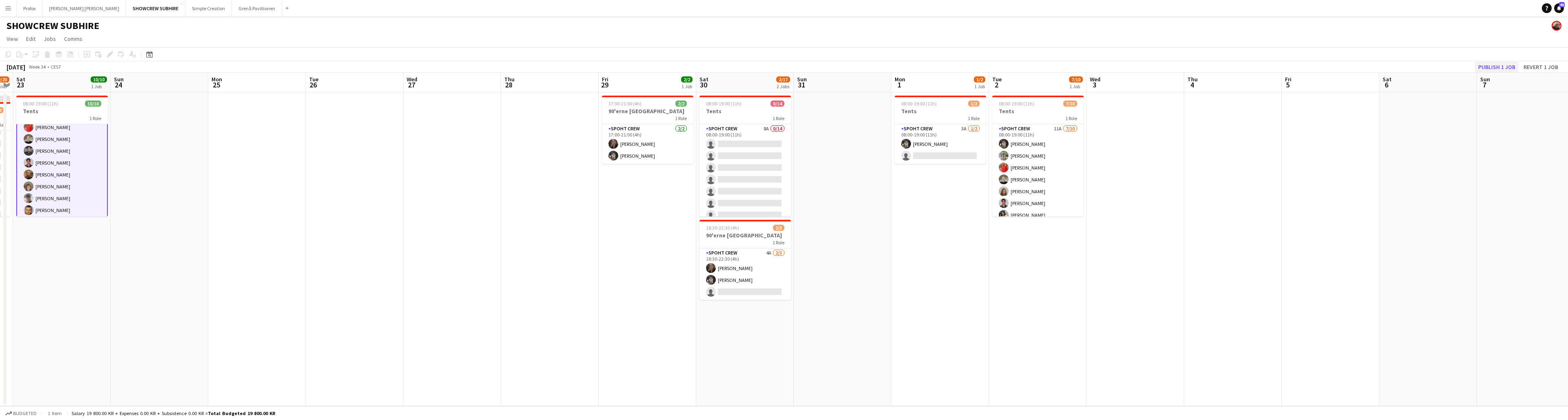
click at [482, 66] on button "Publish 1 job" at bounding box center [1496, 67] width 44 height 10
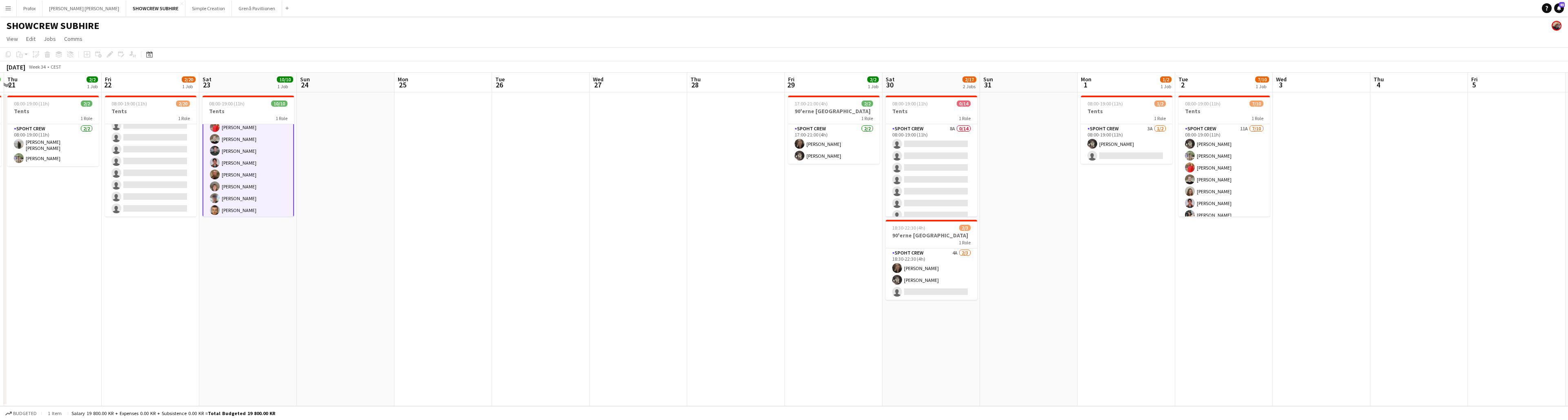
drag, startPoint x: 146, startPoint y: 81, endPoint x: 631, endPoint y: 19, distance: 488.9
click at [482, 20] on app-board "SHOWCREW SUBHIRE View Day view expanded Day view collapsed Month view Date pick…" at bounding box center [784, 218] width 1568 height 404
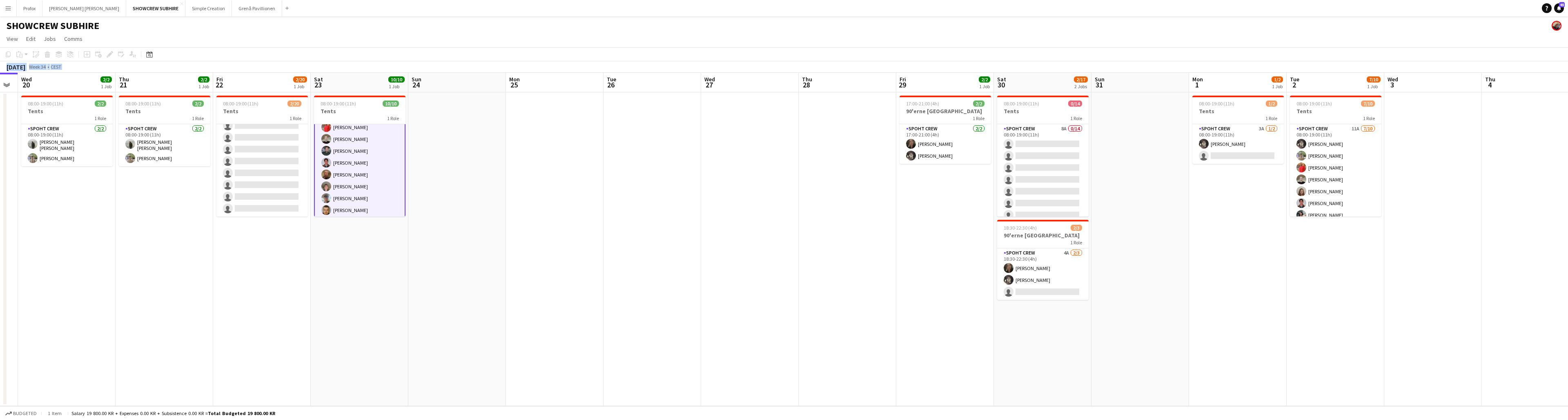
drag, startPoint x: 174, startPoint y: 83, endPoint x: 426, endPoint y: 52, distance: 253.9
click at [458, 51] on app-calendar "Copy Paste Paste Command V Paste with crew Command Shift V Paste linked Job [GE…" at bounding box center [784, 227] width 1568 height 359
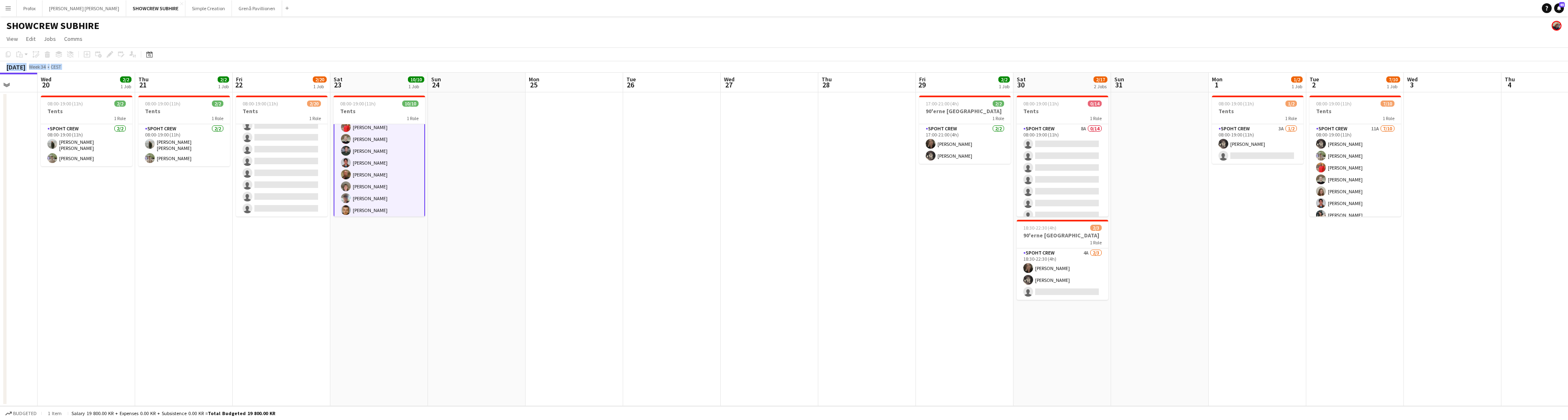
scroll to position [0, 219]
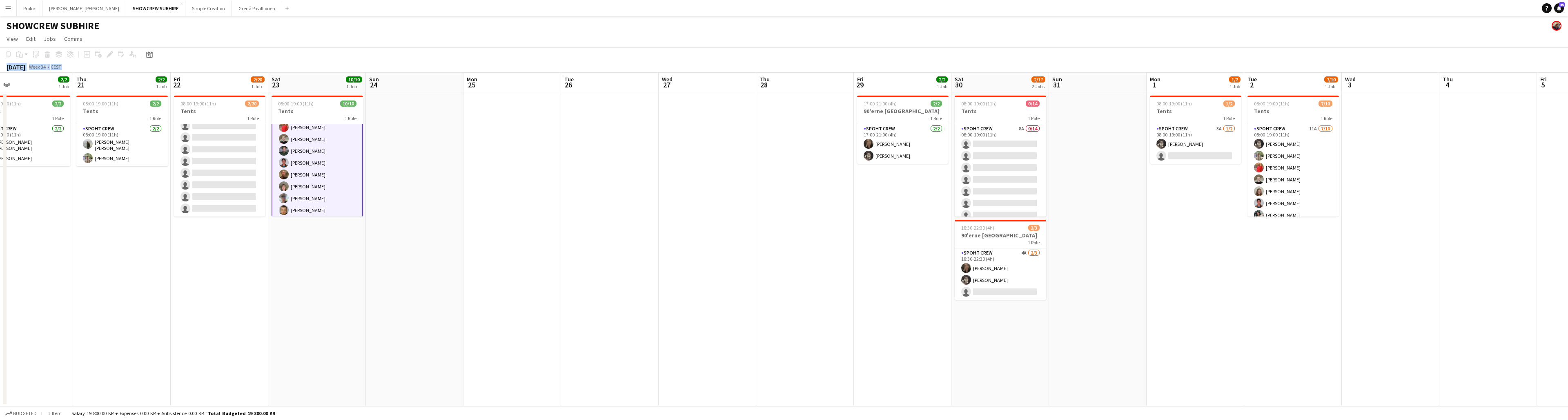
drag, startPoint x: 251, startPoint y: 86, endPoint x: 421, endPoint y: 68, distance: 171.0
click at [423, 68] on app-calendar "Copy Paste Paste Command V Paste with crew Command Shift V Paste linked Job [GE…" at bounding box center [784, 227] width 1568 height 359
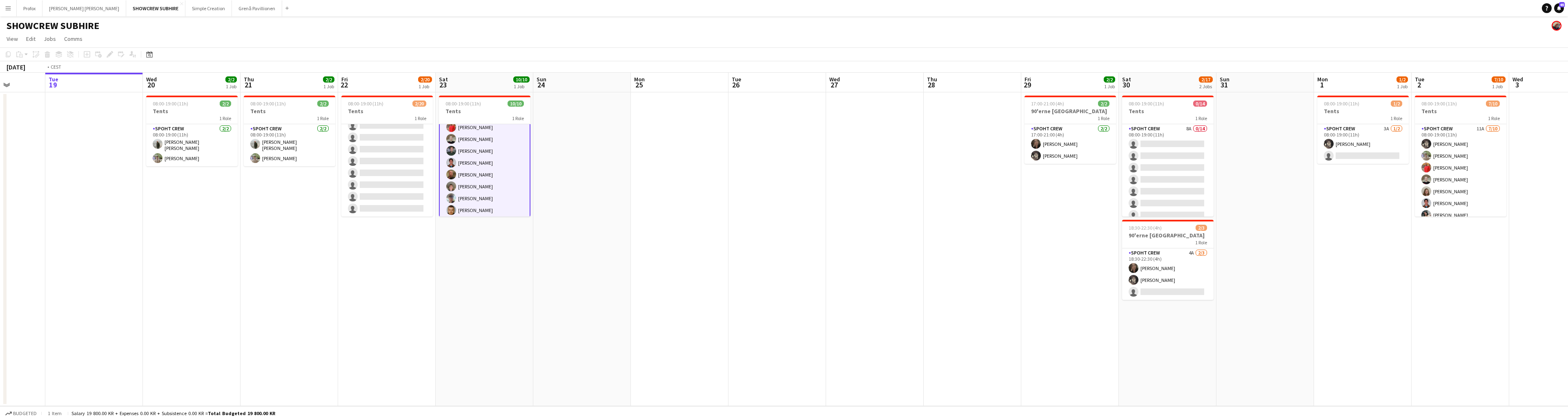
scroll to position [0, 247]
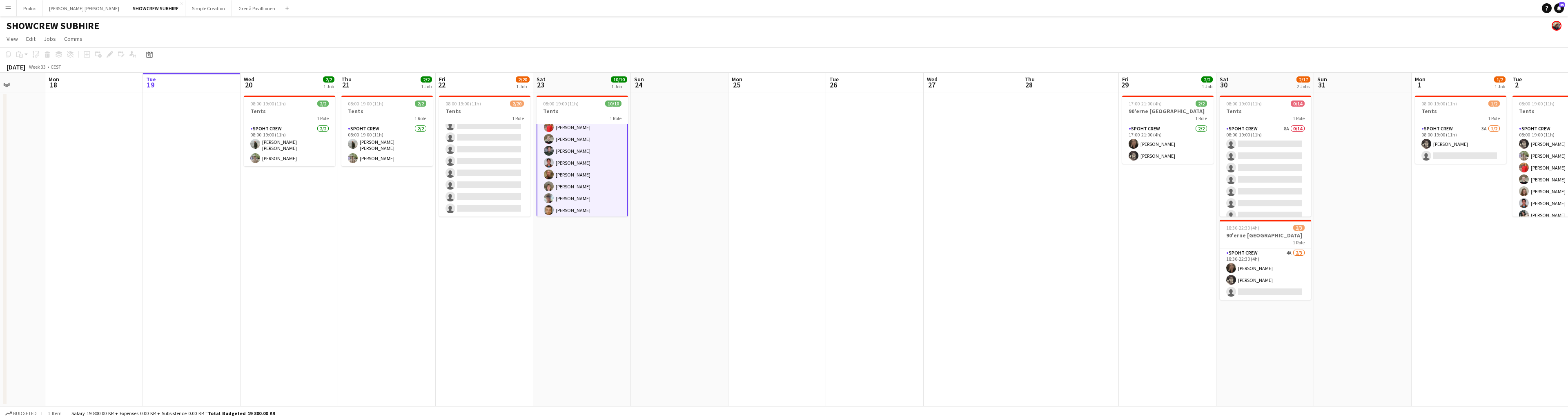
drag, startPoint x: 325, startPoint y: 81, endPoint x: 447, endPoint y: 74, distance: 122.2
click at [454, 71] on app-calendar "Copy Paste Paste Command V Paste with crew Command Shift V Paste linked Job [GE…" at bounding box center [784, 227] width 1568 height 359
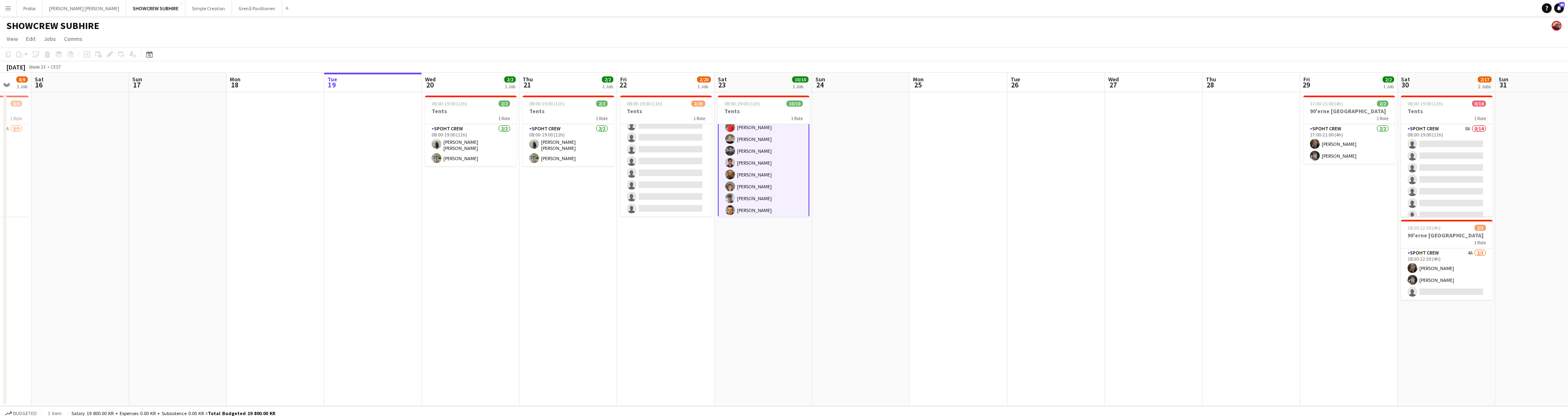
drag, startPoint x: 288, startPoint y: 86, endPoint x: 415, endPoint y: 88, distance: 127.0
click at [463, 86] on app-calendar-viewport "Thu 14 9/9 1 Job Fri 15 8/9 1 Job Sat 16 Sun 17 Mon 18 Tue 19 Wed 20 2/2 1 Job …" at bounding box center [784, 240] width 1568 height 333
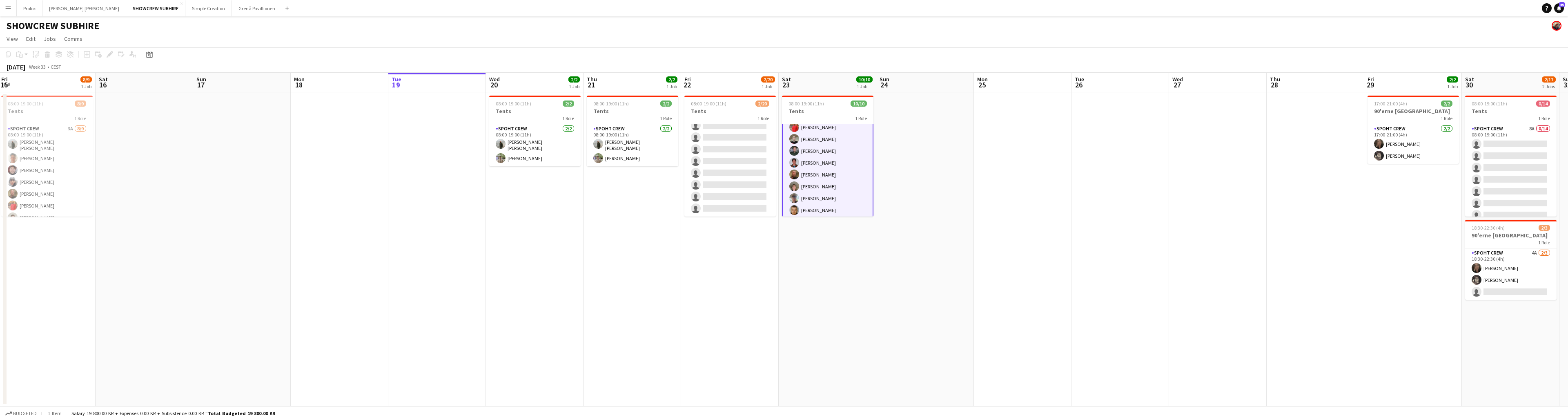
drag, startPoint x: 388, startPoint y: 86, endPoint x: 505, endPoint y: 79, distance: 117.2
click at [482, 77] on app-calendar-viewport "Wed 13 Thu 14 9/9 1 Job Fri 15 8/9 1 Job Sat 16 Sun 17 Mon 18 Tue 19 Wed 20 2/2…" at bounding box center [784, 240] width 1568 height 333
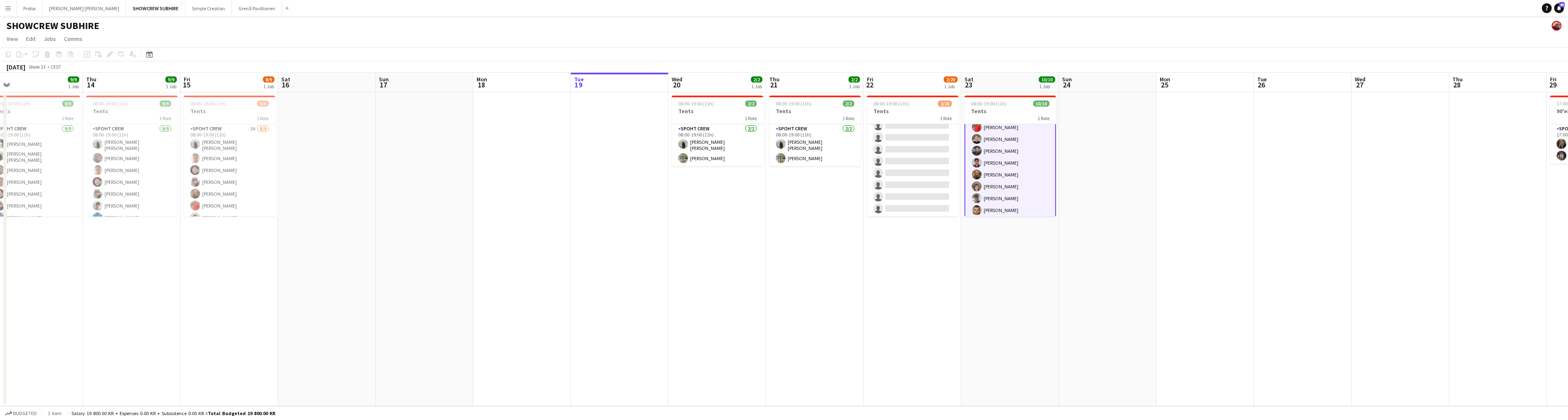
drag, startPoint x: 428, startPoint y: 84, endPoint x: 453, endPoint y: 82, distance: 25.1
click at [460, 83] on app-calendar-viewport "Mon 11 Tue 12 6/6 1 Job Wed 13 9/9 1 Job Thu 14 9/9 1 Job Fri 15 8/9 1 Job Sat …" at bounding box center [784, 240] width 1568 height 333
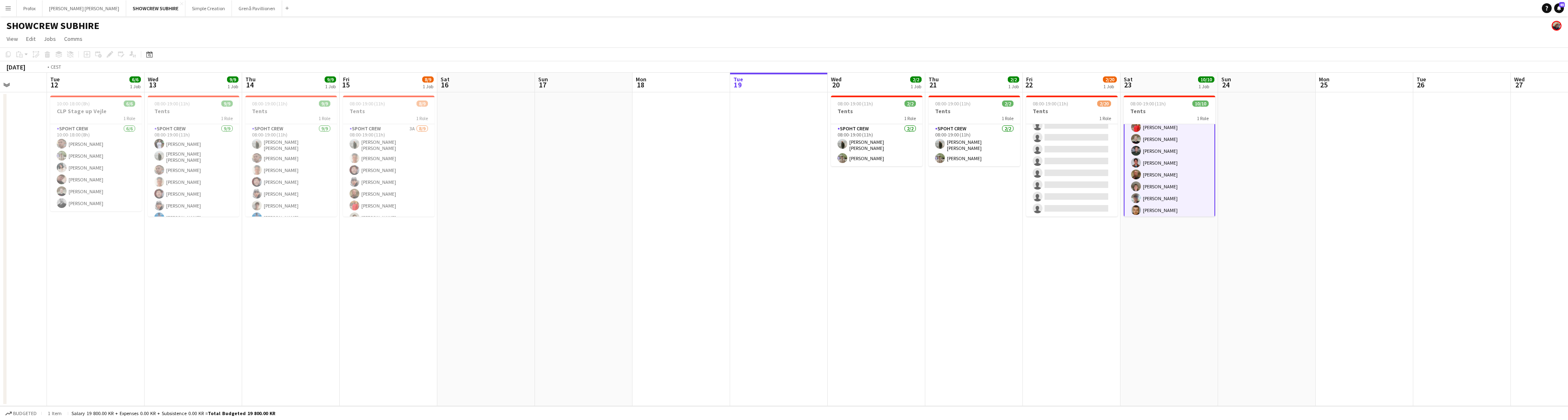
scroll to position [0, 186]
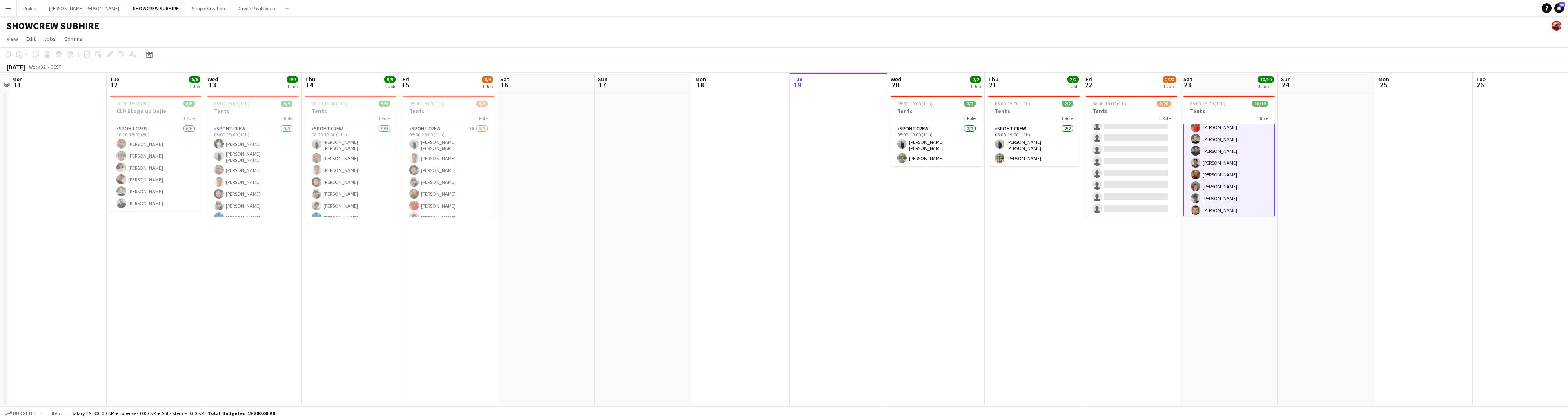
drag, startPoint x: 422, startPoint y: 89, endPoint x: 702, endPoint y: 77, distance: 280.3
click at [482, 78] on app-calendar-viewport "Sat 9 Sun 10 Mon 11 Tue 12 6/6 1 Job Wed 13 9/9 1 Job Thu 14 9/9 1 Job Fri 15 8…" at bounding box center [784, 240] width 1568 height 333
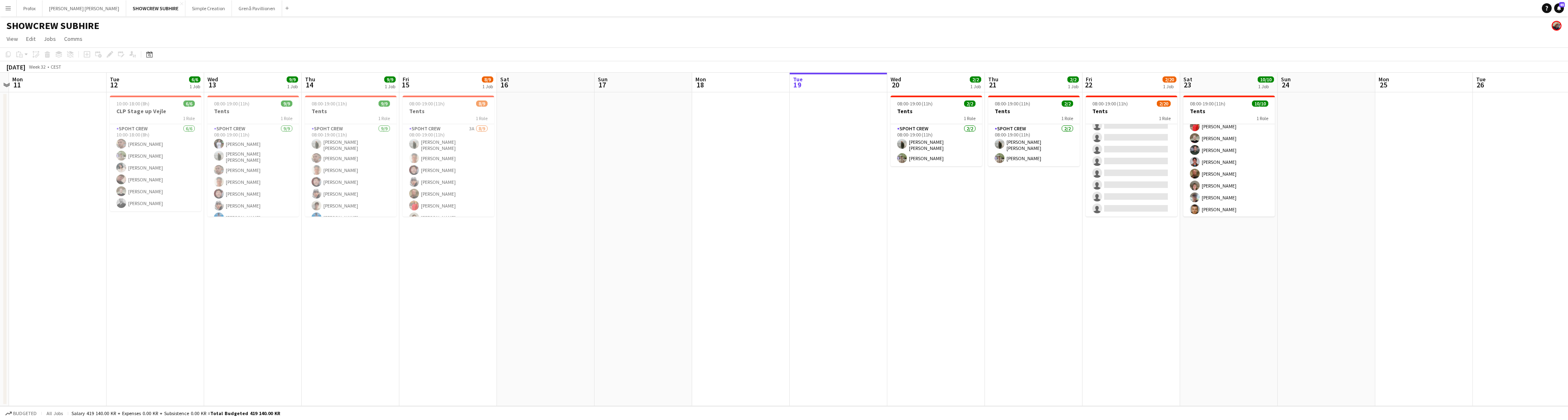
scroll to position [42, 0]
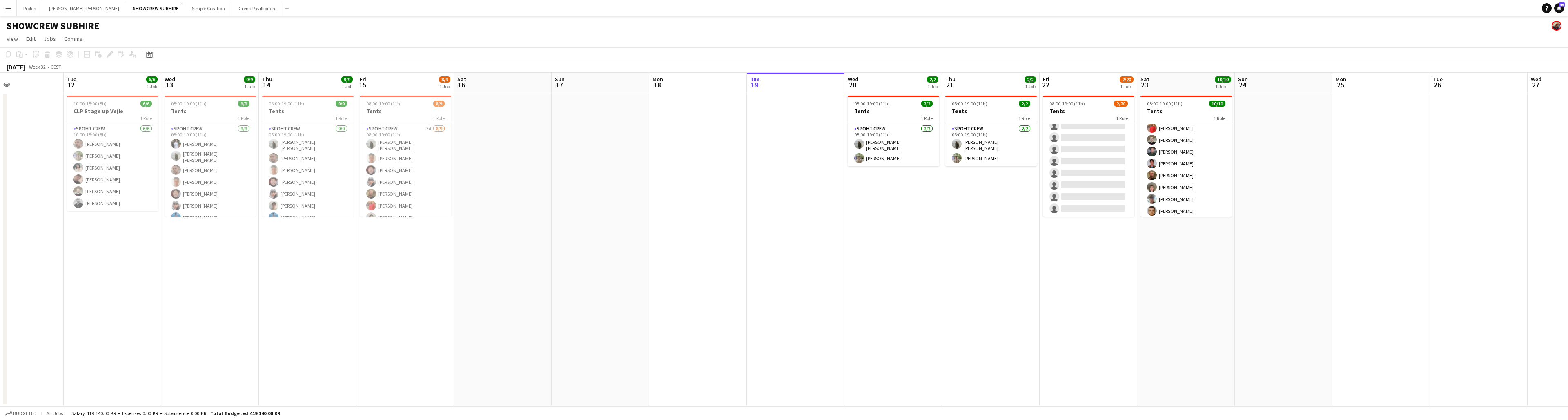
drag, startPoint x: 681, startPoint y: 80, endPoint x: 646, endPoint y: 79, distance: 35.0
click at [482, 79] on app-calendar-viewport "Sat 9 Sun 10 Mon 11 Tue 12 6/6 1 Job Wed 13 9/9 1 Job Thu 14 9/9 1 Job Fri 15 8…" at bounding box center [784, 240] width 1568 height 333
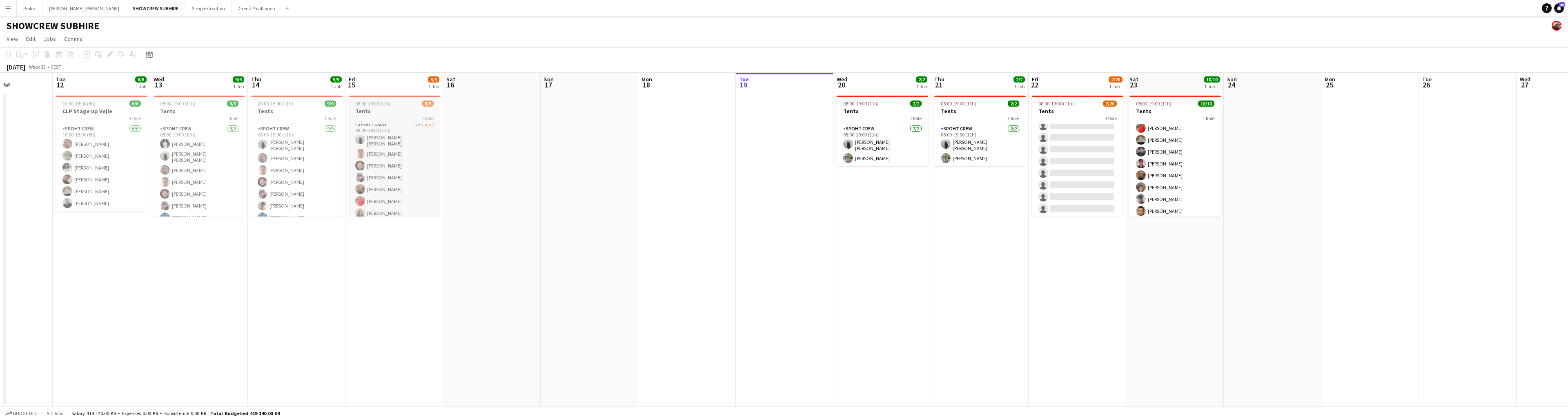
scroll to position [0, 0]
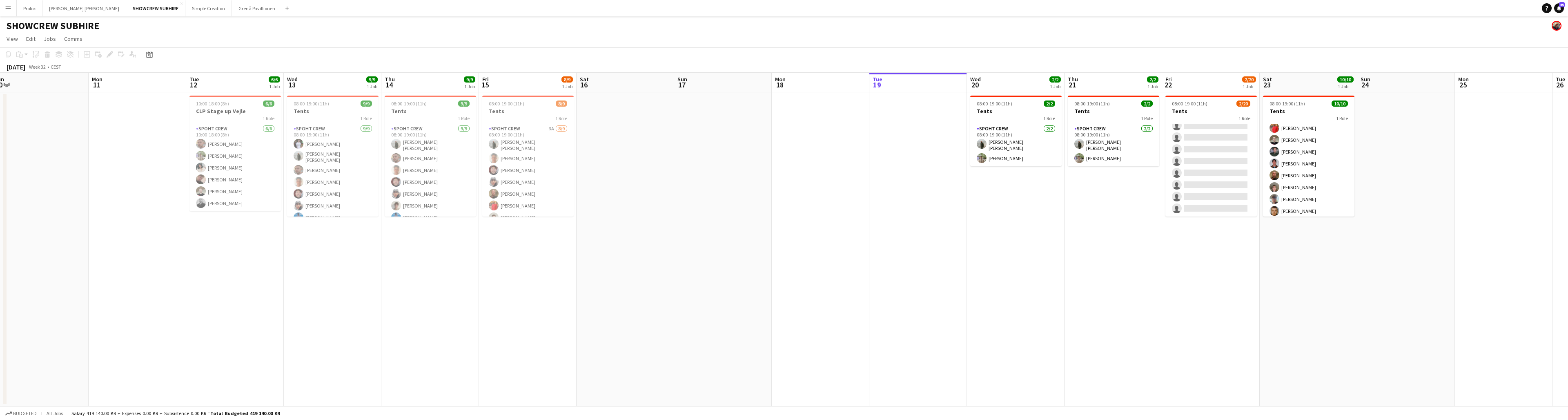
drag, startPoint x: 606, startPoint y: 86, endPoint x: 737, endPoint y: 97, distance: 131.5
click at [482, 98] on app-calendar-viewport "Thu 7 Fri 8 Sat 9 Sun 10 Mon 11 Tue 12 6/6 1 Job Wed 13 9/9 1 Job Thu 14 9/9 1 …" at bounding box center [784, 240] width 1568 height 333
drag, startPoint x: 827, startPoint y: 84, endPoint x: 834, endPoint y: 90, distance: 9.2
click at [482, 90] on app-calendar-viewport "Fri 8 Sat 9 Sun 10 Mon 11 Tue 12 6/6 1 Job Wed 13 9/9 1 Job Thu 14 9/9 1 Job Fr…" at bounding box center [784, 240] width 1568 height 333
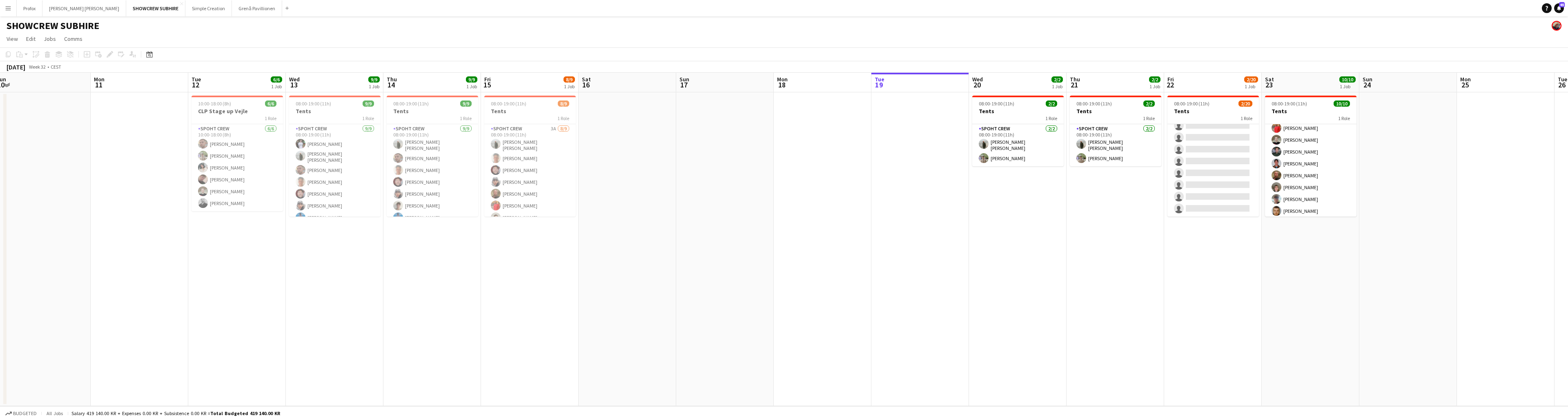
scroll to position [0, 202]
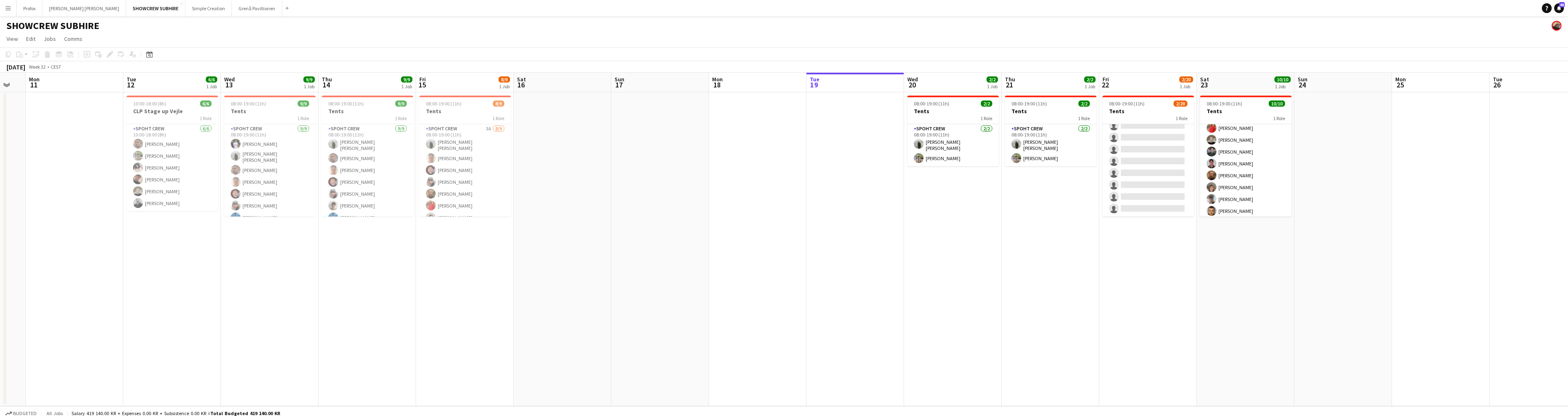
drag, startPoint x: 820, startPoint y: 89, endPoint x: 758, endPoint y: 91, distance: 62.0
click at [482, 92] on app-calendar-viewport "Fri 8 Sat 9 Sun 10 Mon 11 Tue 12 6/6 1 Job Wed 13 9/9 1 Job Thu 14 9/9 1 Job Fr…" at bounding box center [784, 240] width 1568 height 333
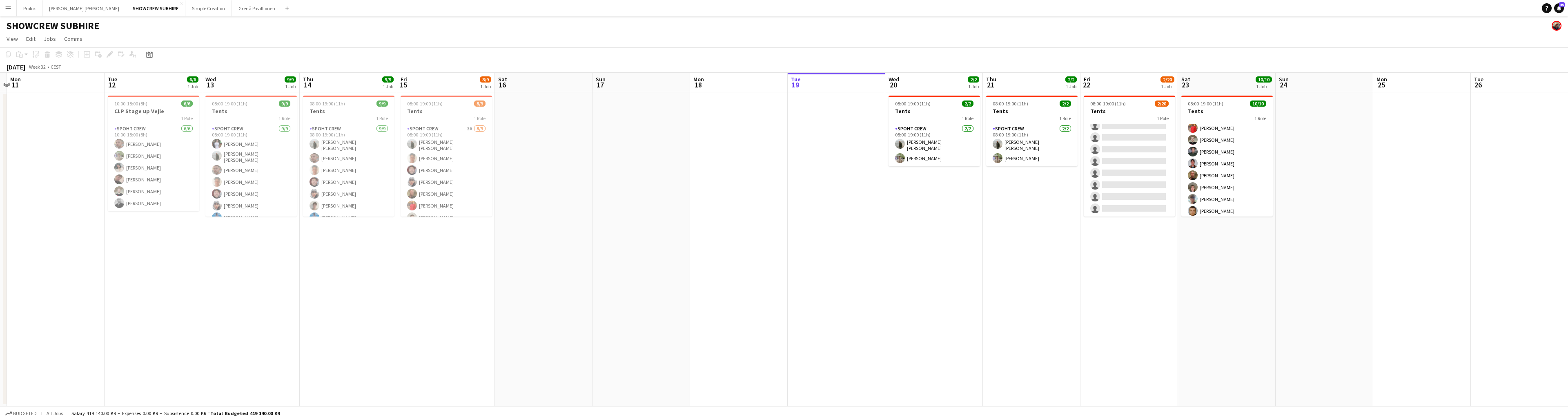
drag, startPoint x: 668, startPoint y: 85, endPoint x: 674, endPoint y: 82, distance: 6.7
click at [482, 83] on app-calendar-viewport "Fri 8 Sat 9 Sun 10 Mon 11 Tue 12 6/6 1 Job Wed 13 9/9 1 Job Thu 14 9/9 1 Job Fr…" at bounding box center [784, 240] width 1568 height 333
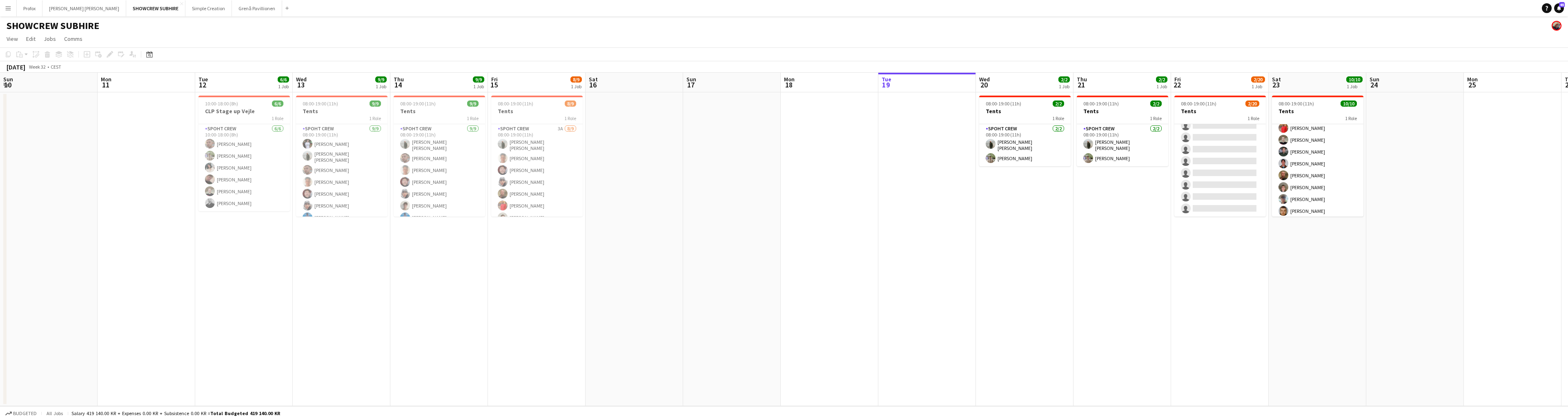
drag, startPoint x: 663, startPoint y: 85, endPoint x: 722, endPoint y: 89, distance: 59.1
click at [482, 89] on app-calendar-viewport "Fri 8 Sat 9 Sun 10 Mon 11 Tue 12 6/6 1 Job Wed 13 9/9 1 Job Thu 14 9/9 1 Job Fr…" at bounding box center [784, 240] width 1568 height 333
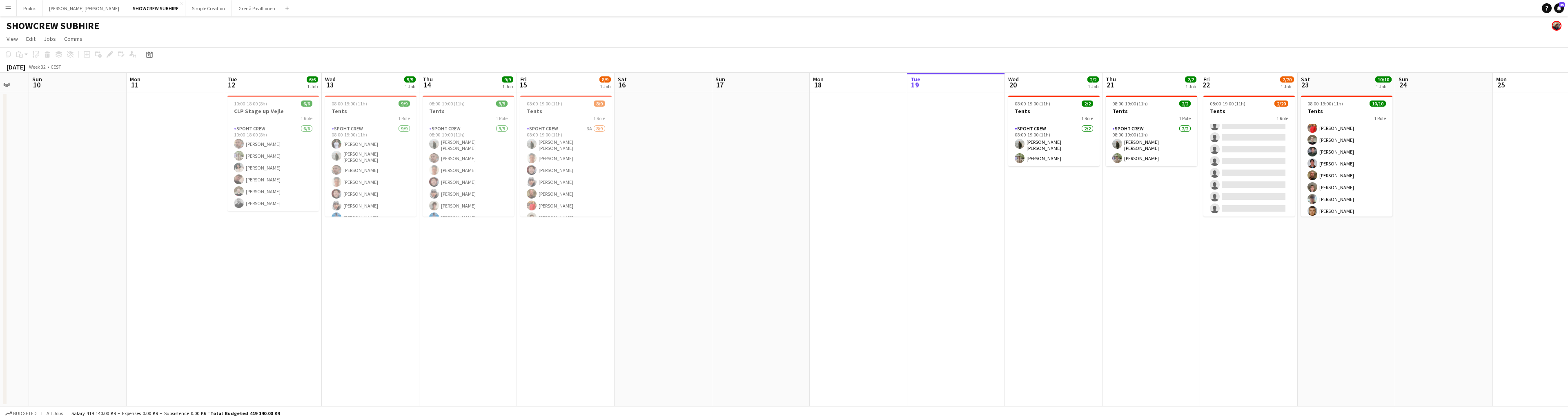
drag, startPoint x: 671, startPoint y: 87, endPoint x: 787, endPoint y: 93, distance: 116.2
click at [482, 92] on app-calendar-viewport "Thu 7 Fri 8 Sat 9 Sun 10 Mon 11 Tue 12 6/6 1 Job Wed 13 9/9 1 Job Thu 14 9/9 1 …" at bounding box center [784, 240] width 1568 height 333
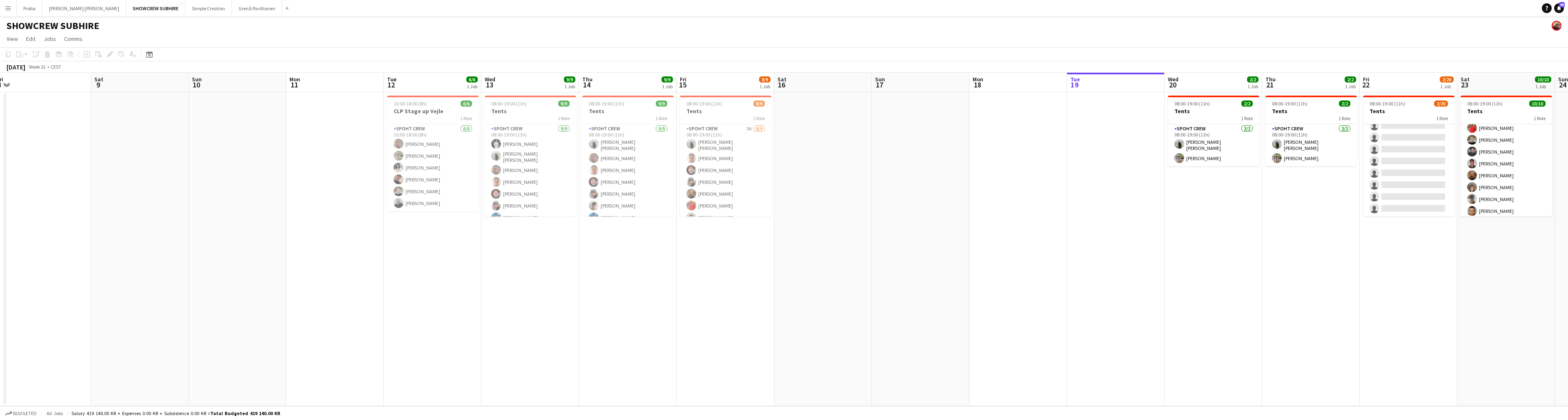
drag, startPoint x: 667, startPoint y: 81, endPoint x: 760, endPoint y: 86, distance: 93.1
click at [482, 87] on app-calendar-viewport "Wed 6 Thu 7 Fri 8 Sat 9 Sun 10 Mon 11 Tue 12 6/6 1 Job Wed 13 9/9 1 Job Thu 14 …" at bounding box center [784, 240] width 1568 height 333
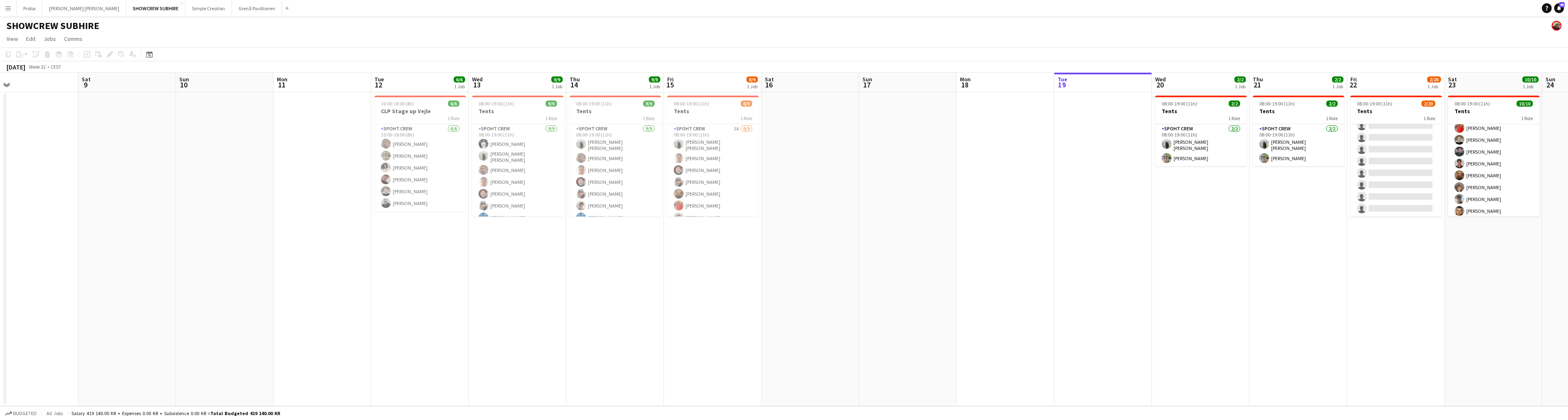
drag, startPoint x: 696, startPoint y: 83, endPoint x: 636, endPoint y: 78, distance: 60.2
click at [482, 78] on app-calendar-viewport "Mon 4 Tue 5 Wed 6 Thu 7 Fri 8 Sat 9 Sun 10 Mon 11 Tue 12 6/6 1 Job Wed 13 9/9 1…" at bounding box center [784, 240] width 1568 height 333
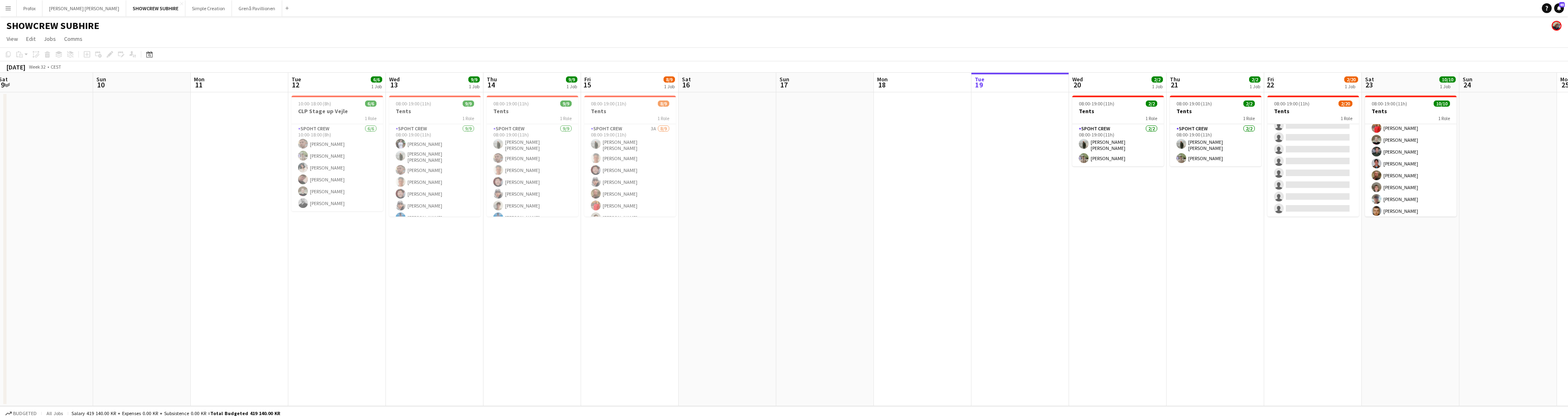
drag, startPoint x: 780, startPoint y: 88, endPoint x: 685, endPoint y: 83, distance: 95.1
click at [482, 83] on app-calendar-viewport "Wed 6 Thu 7 Fri 8 Sat 9 Sun 10 Mon 11 Tue 12 6/6 1 Job Wed 13 9/9 1 Job Thu 14 …" at bounding box center [784, 240] width 1568 height 333
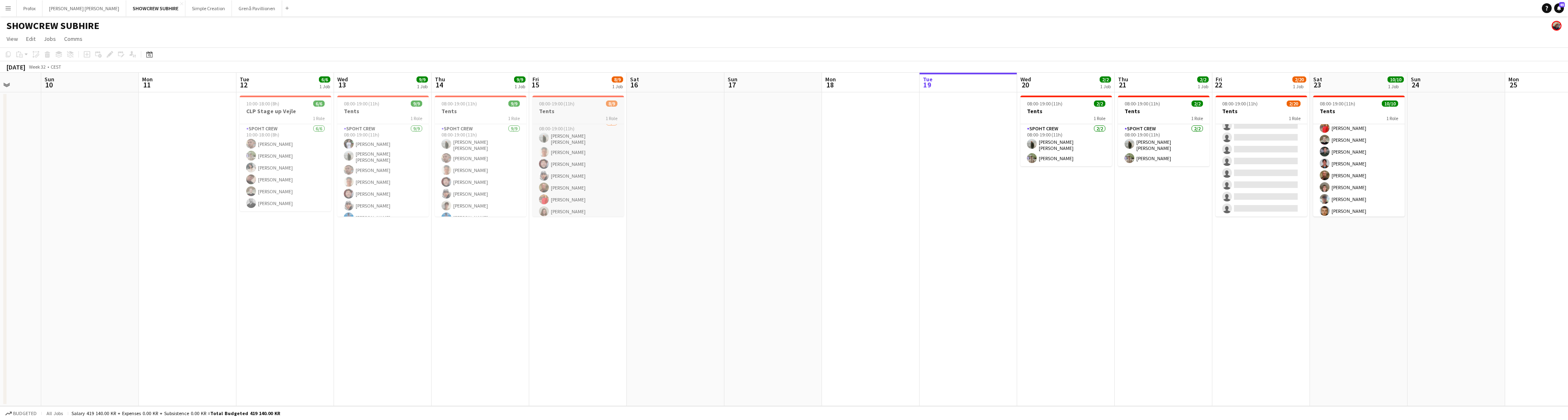
scroll to position [0, 0]
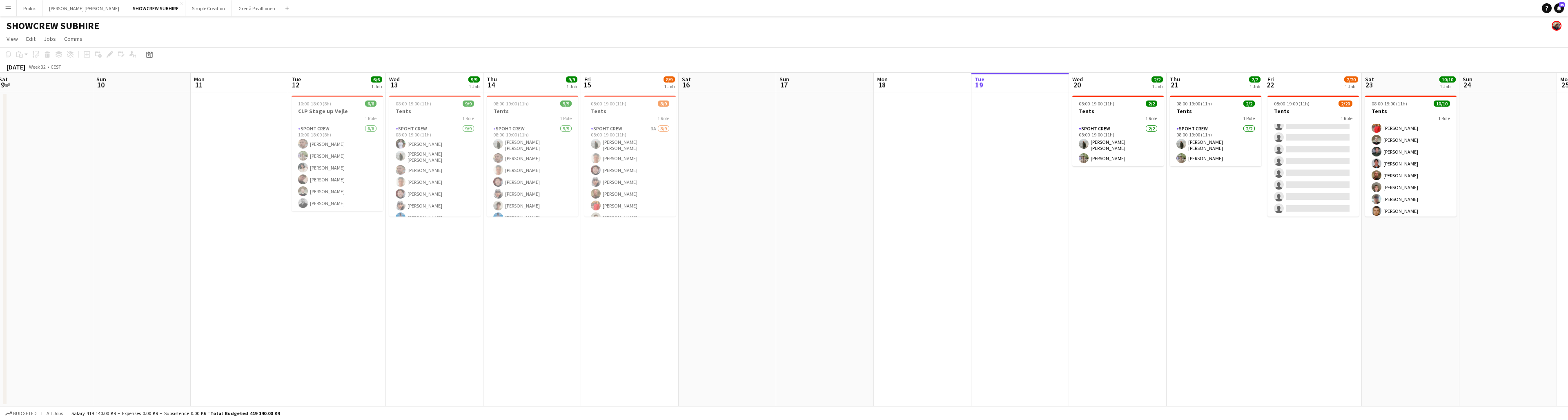
drag, startPoint x: 818, startPoint y: 88, endPoint x: 947, endPoint y: 93, distance: 129.1
click at [482, 92] on app-calendar-viewport "Thu 7 Fri 8 Sat 9 Sun 10 Mon 11 Tue 12 6/6 1 Job Wed 13 9/9 1 Job Thu 14 9/9 1 …" at bounding box center [784, 240] width 1568 height 333
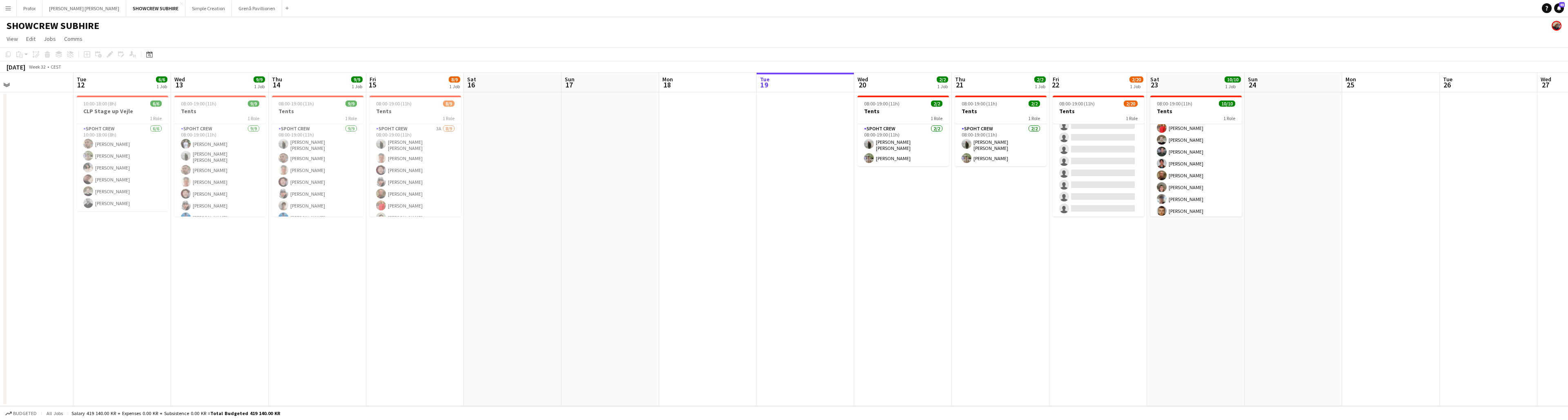
drag, startPoint x: 824, startPoint y: 84, endPoint x: 618, endPoint y: 85, distance: 206.0
click at [482, 86] on app-calendar-viewport "Thu 7 Fri 8 Sat 9 Sun 10 Mon 11 Tue 12 6/6 1 Job Wed 13 9/9 1 Job Thu 14 9/9 1 …" at bounding box center [784, 240] width 1568 height 333
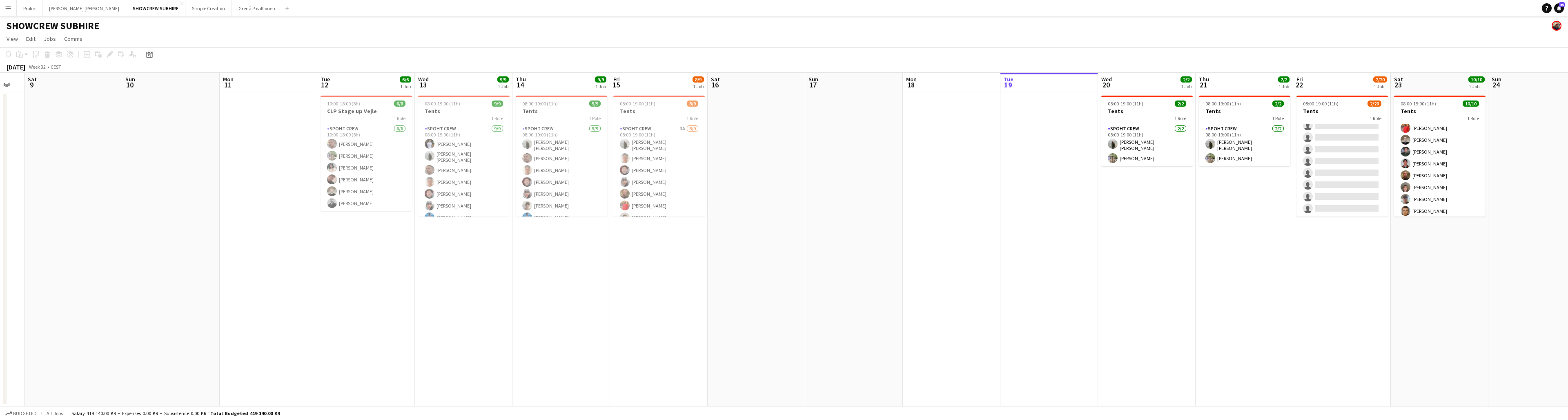
drag, startPoint x: 580, startPoint y: 81, endPoint x: 857, endPoint y: 89, distance: 277.1
click at [482, 88] on app-calendar-viewport "Wed 6 Thu 7 Fri 8 Sat 9 Sun 10 Mon 11 Tue 12 6/6 1 Job Wed 13 9/9 1 Job Thu 14 …" at bounding box center [784, 240] width 1568 height 333
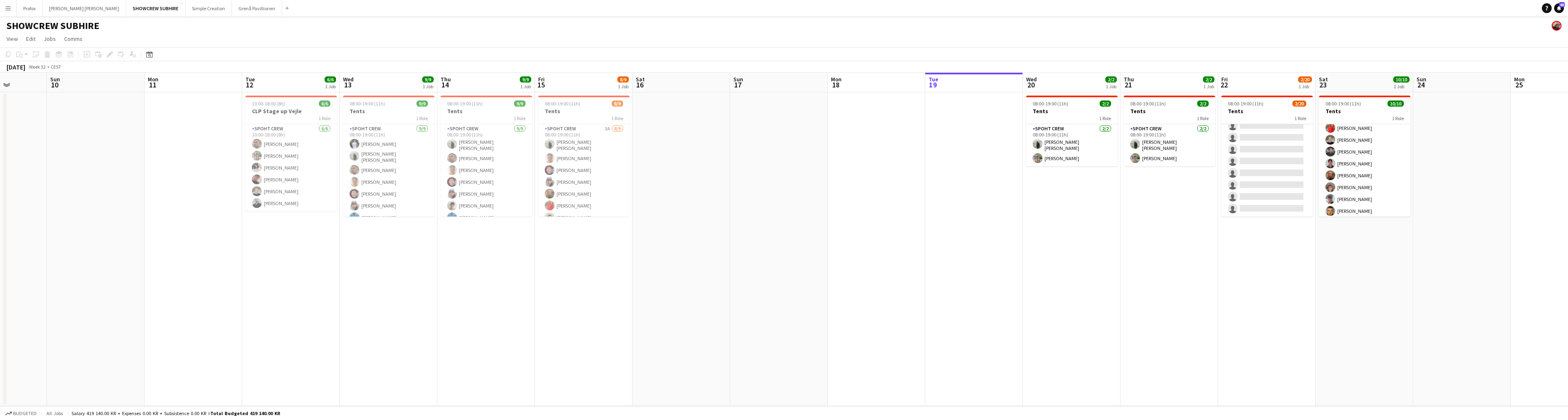
drag, startPoint x: 1044, startPoint y: 85, endPoint x: 1029, endPoint y: 101, distance: 21.9
click at [482, 99] on app-calendar-viewport "Wed 6 Thu 7 Fri 8 Sat 9 Sun 10 Mon 11 Tue 12 6/6 1 Job Wed 13 9/9 1 Job Thu 14 …" at bounding box center [784, 240] width 1568 height 333
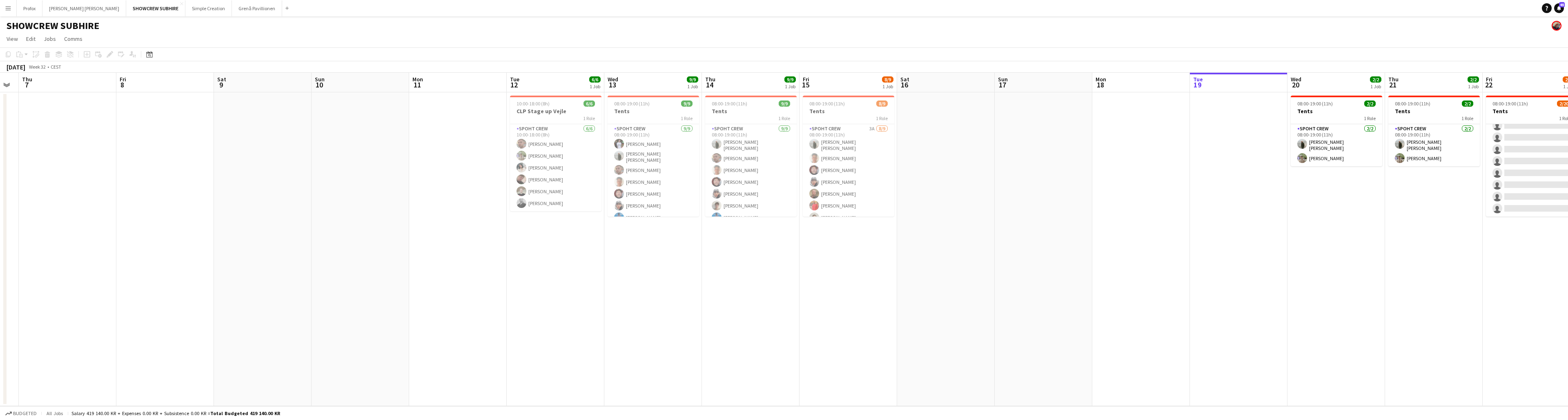
drag, startPoint x: 838, startPoint y: 87, endPoint x: 1068, endPoint y: 97, distance: 230.2
click at [482, 96] on app-calendar-viewport "Tue 5 Wed 6 Thu 7 Fri 8 Sat 9 Sun 10 Mon 11 Tue 12 6/6 1 Job Wed 13 9/9 1 Job T…" at bounding box center [784, 240] width 1568 height 333
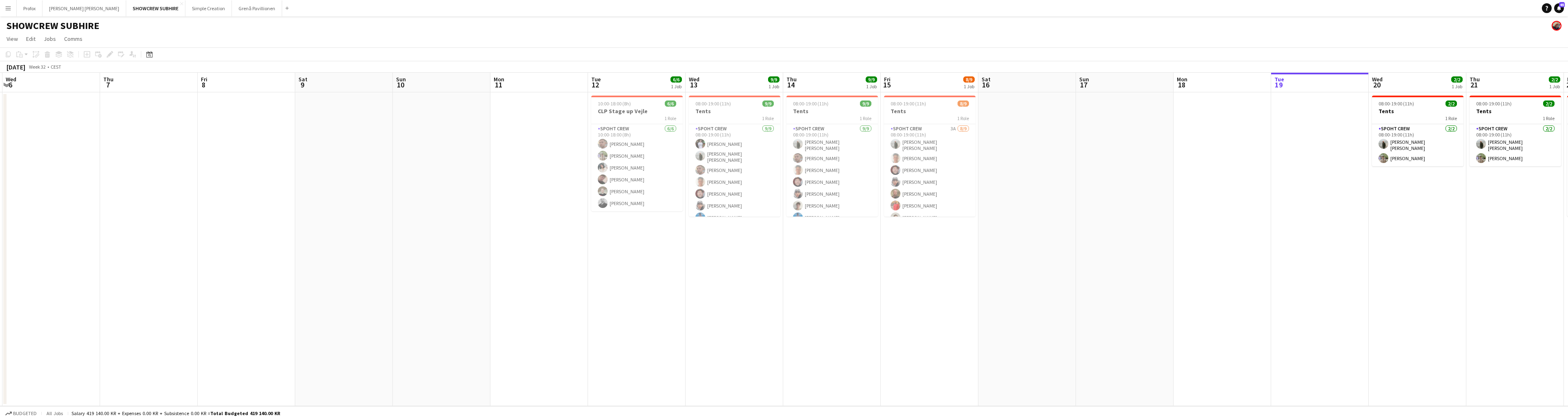
drag, startPoint x: 329, startPoint y: 83, endPoint x: 108, endPoint y: 72, distance: 221.3
click at [113, 73] on app-calendar-viewport "Sun 3 Mon 4 Tue 5 Wed 6 Thu 7 Fri 8 Sat 9 Sun 10 Mon 11 Tue 12 6/6 1 Job Wed 13…" at bounding box center [784, 240] width 1568 height 333
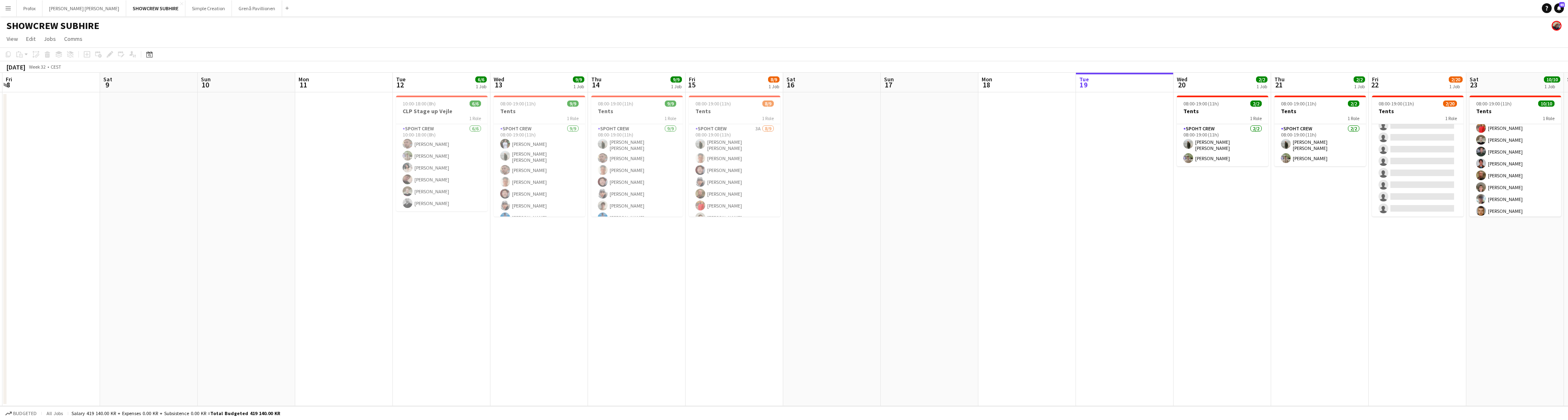
scroll to position [0, 385]
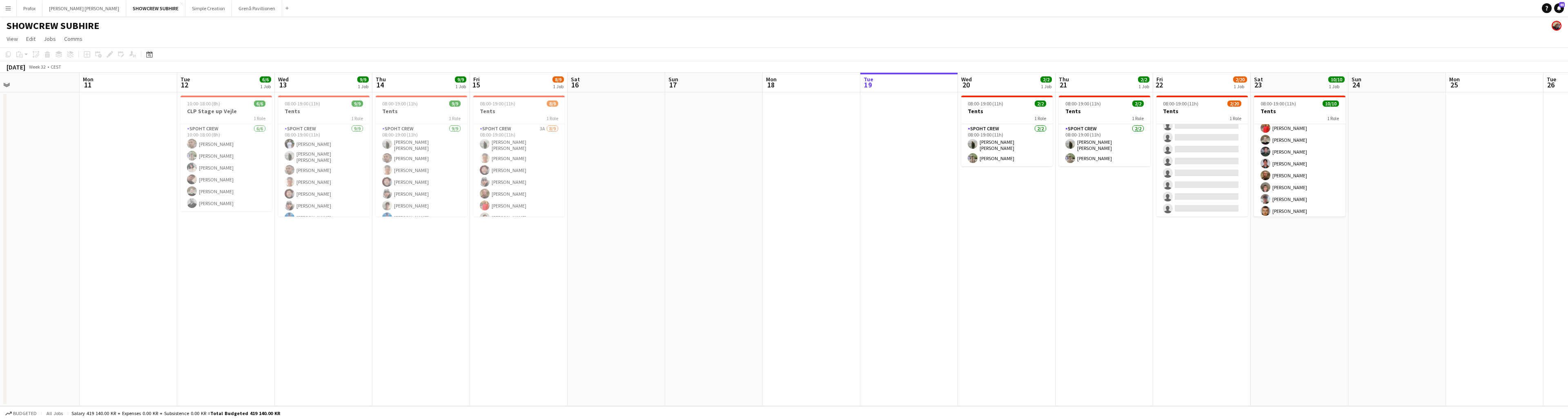
drag, startPoint x: 834, startPoint y: 81, endPoint x: 724, endPoint y: 88, distance: 110.2
click at [482, 87] on app-calendar-viewport "Thu 7 Fri 8 Sat 9 Sun 10 Mon 11 Tue 12 6/6 1 Job Wed 13 9/9 1 Job Thu 14 9/9 1 …" at bounding box center [784, 240] width 1568 height 333
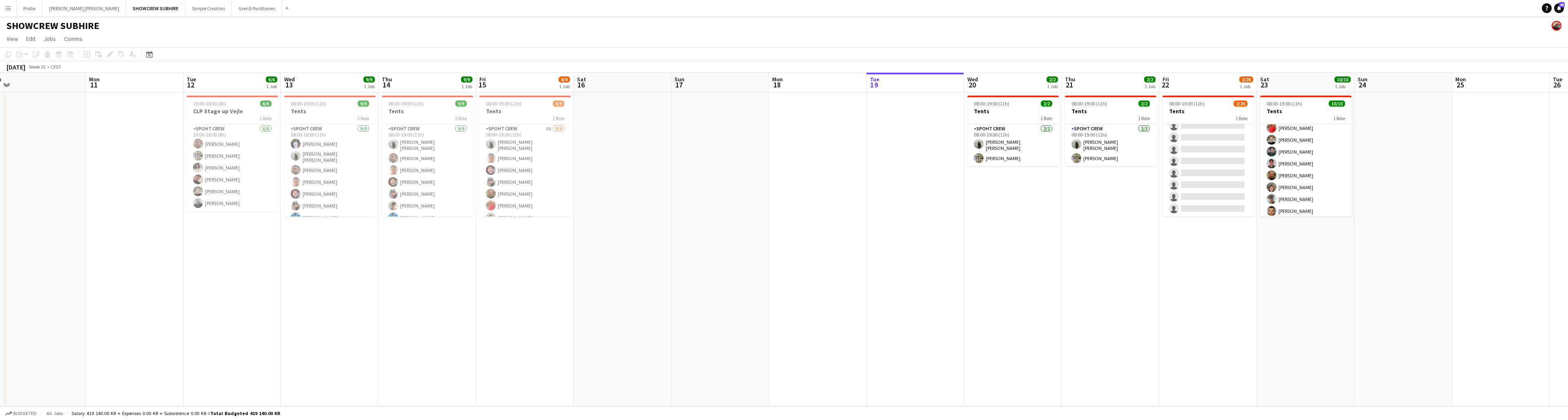
drag, startPoint x: 810, startPoint y: 83, endPoint x: 810, endPoint y: 92, distance: 9.0
click at [482, 89] on app-calendar-viewport "Fri 8 Sat 9 Sun 10 Mon 11 Tue 12 6/6 1 Job Wed 13 9/9 1 Job Thu 14 9/9 1 Job Fr…" at bounding box center [784, 240] width 1568 height 333
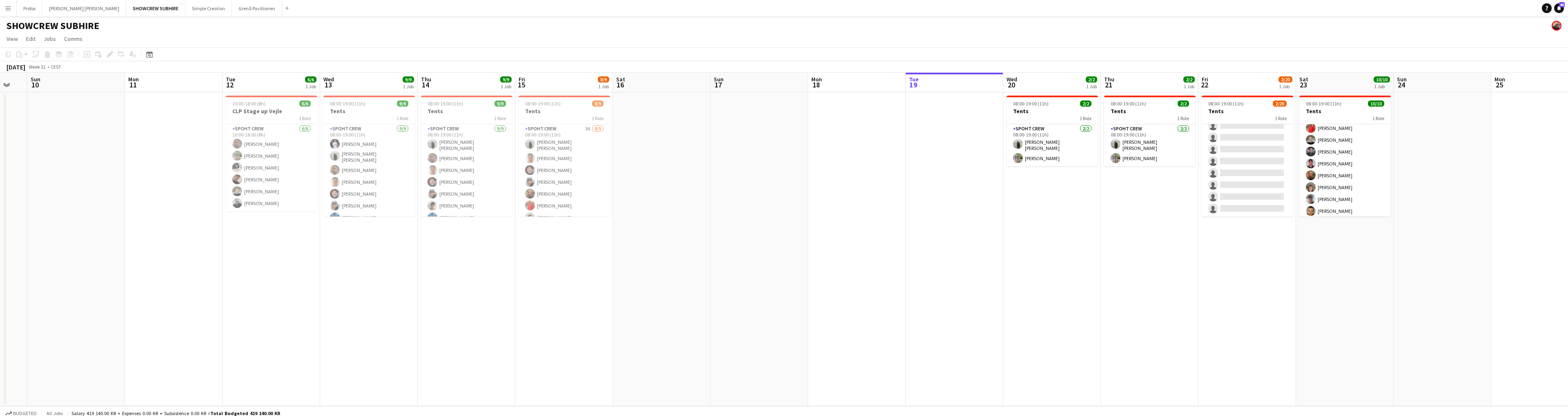
drag, startPoint x: 615, startPoint y: 84, endPoint x: 650, endPoint y: 81, distance: 35.1
click at [482, 82] on app-calendar-viewport "Thu 7 Fri 8 Sat 9 Sun 10 Mon 11 Tue 12 6/6 1 Job Wed 13 9/9 1 Job Thu 14 9/9 1 …" at bounding box center [784, 240] width 1568 height 333
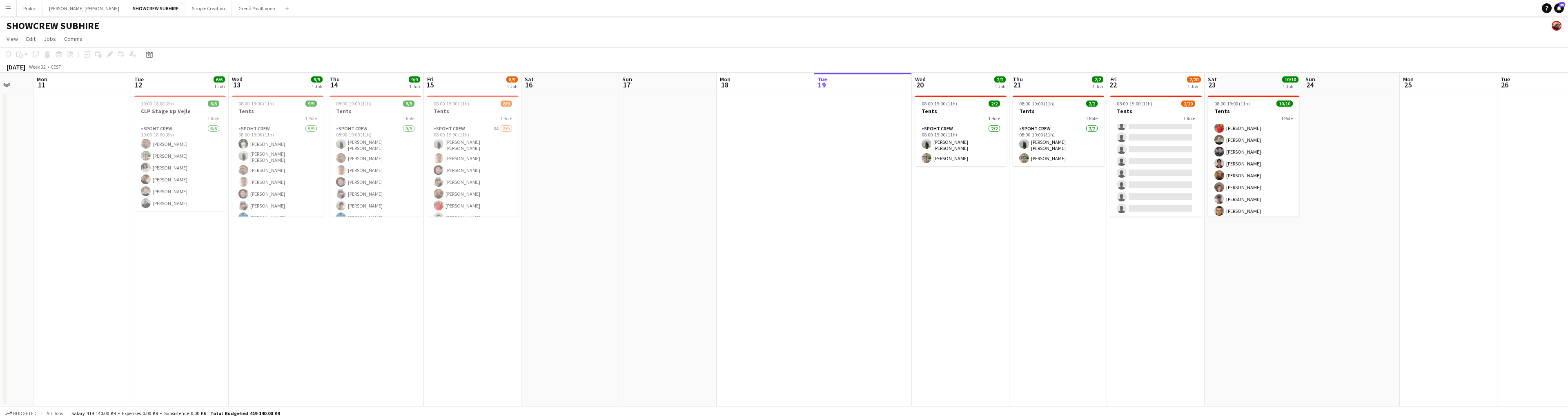
drag, startPoint x: 763, startPoint y: 86, endPoint x: 724, endPoint y: 86, distance: 39.0
click at [482, 86] on app-calendar-viewport "Thu 7 Fri 8 Sat 9 Sun 10 Mon 11 Tue 12 6/6 1 Job Wed 13 9/9 1 Job Thu 14 9/9 1 …" at bounding box center [784, 240] width 1568 height 333
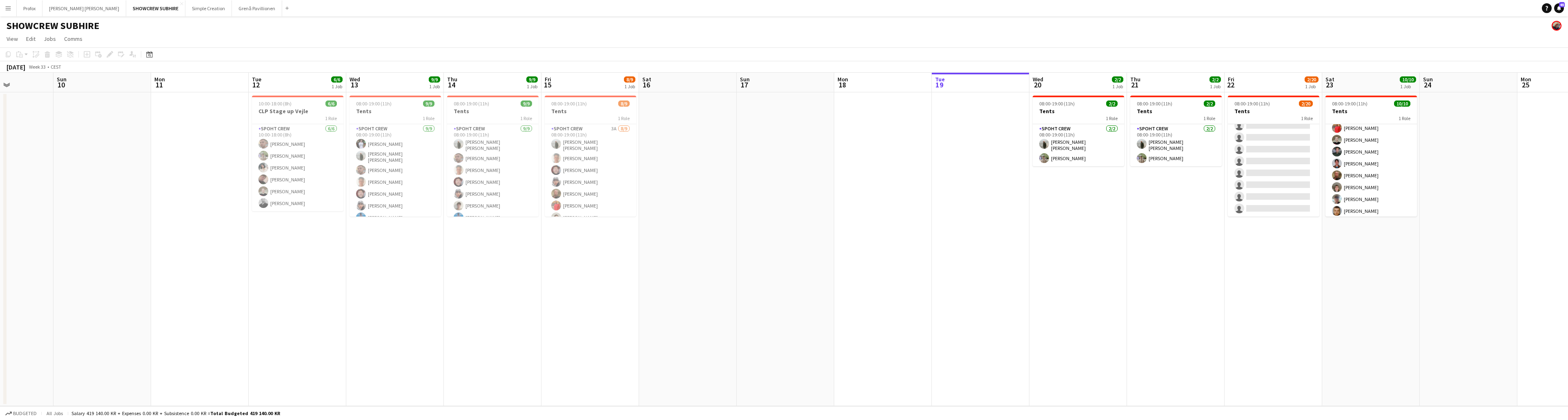
drag, startPoint x: 770, startPoint y: 85, endPoint x: 688, endPoint y: 85, distance: 82.0
click at [482, 86] on app-calendar-viewport "Thu 7 Fri 8 Sat 9 Sun 10 Mon 11 Tue 12 6/6 1 Job Wed 13 9/9 1 Job Thu 14 9/9 1 …" at bounding box center [784, 240] width 1568 height 333
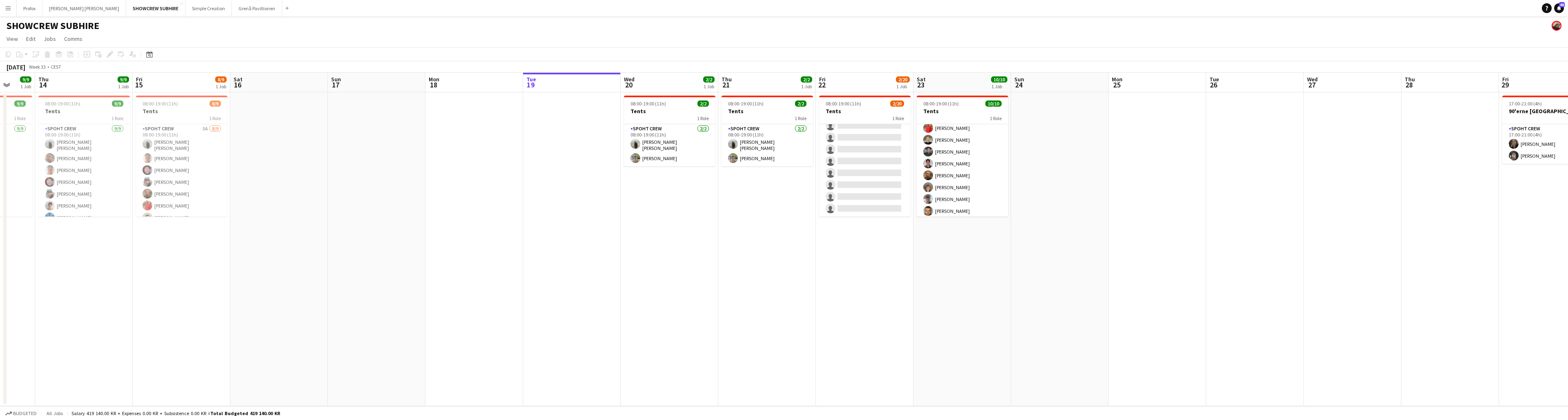
drag, startPoint x: 780, startPoint y: 90, endPoint x: 572, endPoint y: 100, distance: 208.2
click at [482, 100] on app-calendar-viewport "Mon 11 Tue 12 6/6 1 Job Wed 13 9/9 1 Job Thu 14 9/9 1 Job Fri 15 8/9 1 Job Sat …" at bounding box center [784, 240] width 1568 height 333
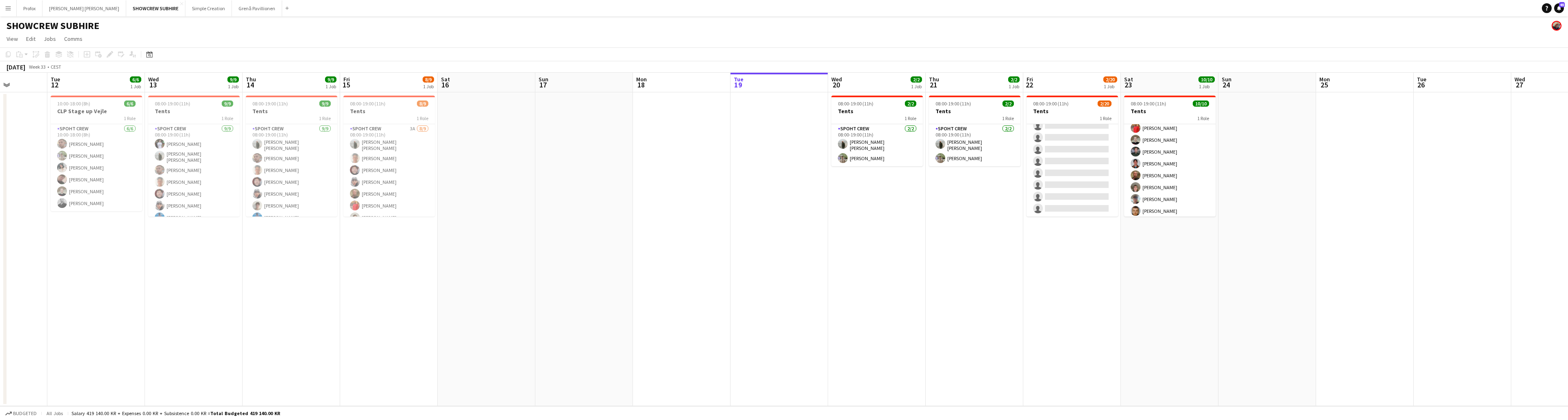
scroll to position [0, 246]
drag, startPoint x: 1182, startPoint y: 92, endPoint x: 1389, endPoint y: 83, distance: 207.2
click at [482, 83] on app-calendar-viewport "Sat 9 Sun 10 Mon 11 Tue 12 6/6 1 Job Wed 13 9/9 1 Job Thu 14 9/9 1 Job Fri 15 8…" at bounding box center [784, 240] width 1568 height 333
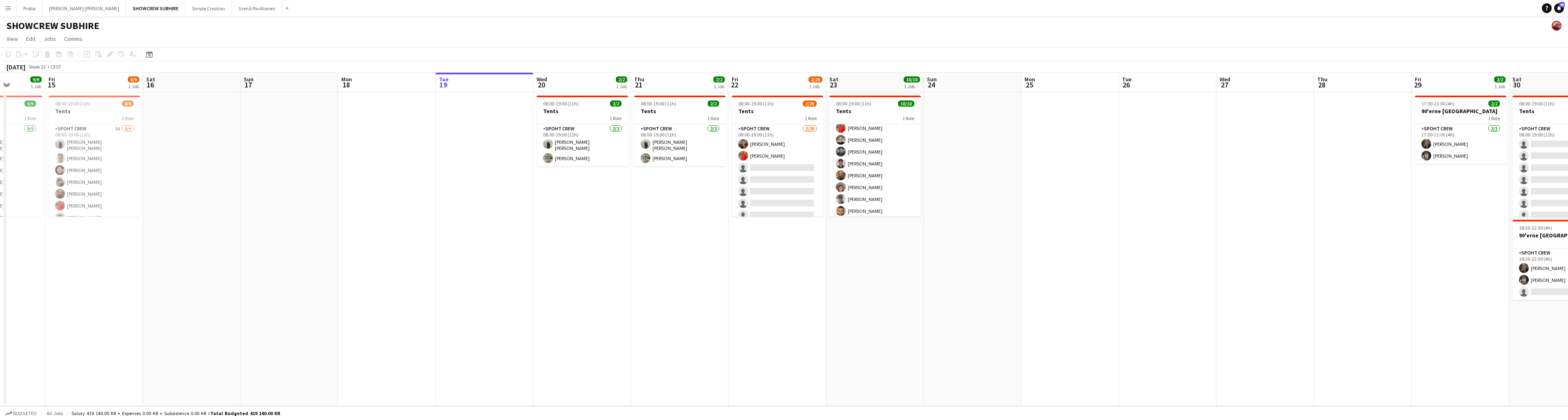
drag, startPoint x: 1354, startPoint y: 83, endPoint x: 1108, endPoint y: 115, distance: 248.1
click at [482, 115] on app-calendar-viewport "Mon 11 Tue 12 6/6 1 Job Wed 13 9/9 1 Job Thu 14 9/9 1 Job Fri 15 8/9 1 Job Sat …" at bounding box center [784, 240] width 1568 height 333
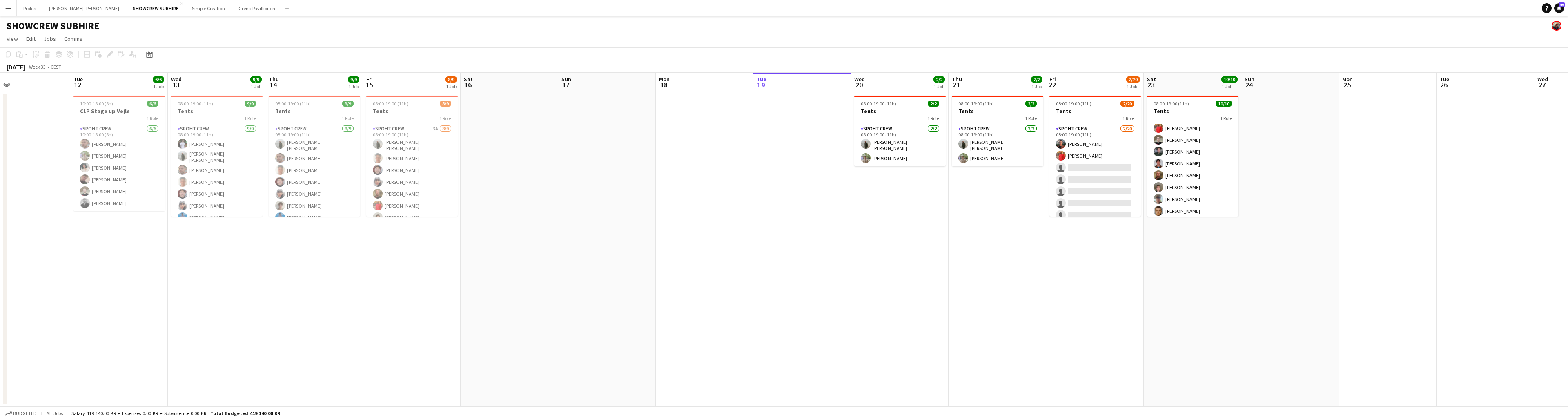
drag, startPoint x: 303, startPoint y: 81, endPoint x: 598, endPoint y: 110, distance: 296.4
click at [482, 110] on app-calendar-viewport "Sat 9 Sun 10 Mon 11 Tue 12 6/6 1 Job Wed 13 9/9 1 Job Thu 14 9/9 1 Job Fri 15 8…" at bounding box center [784, 240] width 1568 height 333
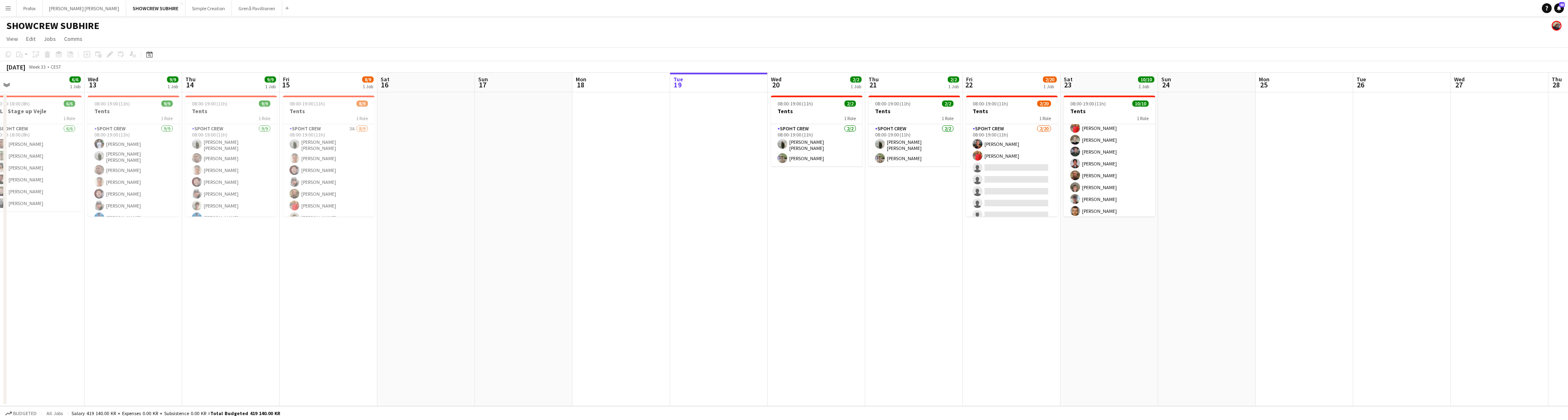
scroll to position [0, 286]
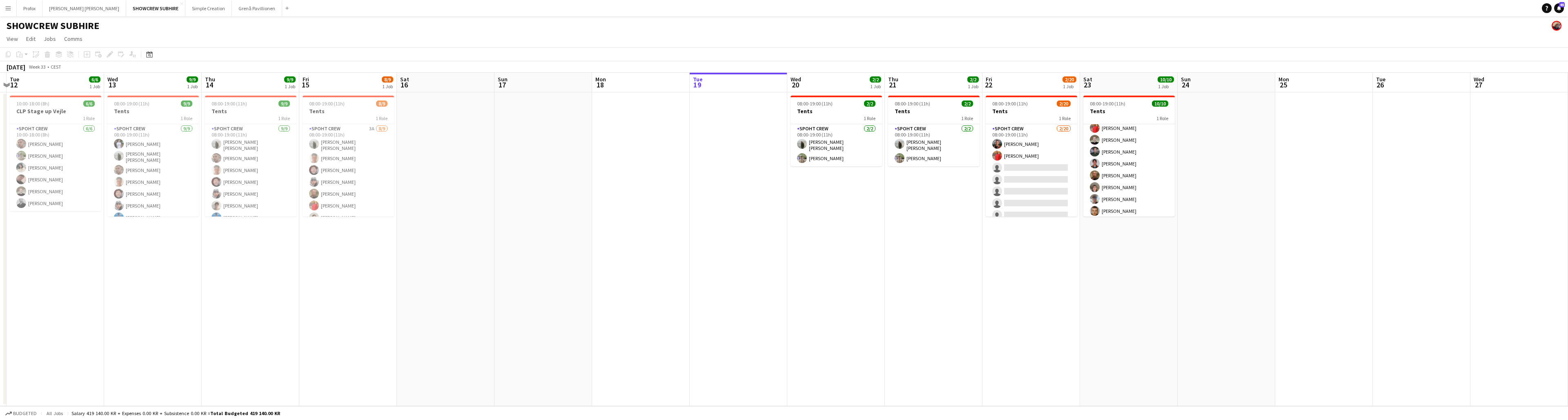
drag, startPoint x: 1403, startPoint y: 84, endPoint x: 1337, endPoint y: 82, distance: 66.0
click at [482, 82] on app-calendar-viewport "Sat 9 Sun 10 Mon 11 Tue 12 6/6 1 Job Wed 13 9/9 1 Job Thu 14 9/9 1 Job Fri 15 8…" at bounding box center [784, 240] width 1568 height 333
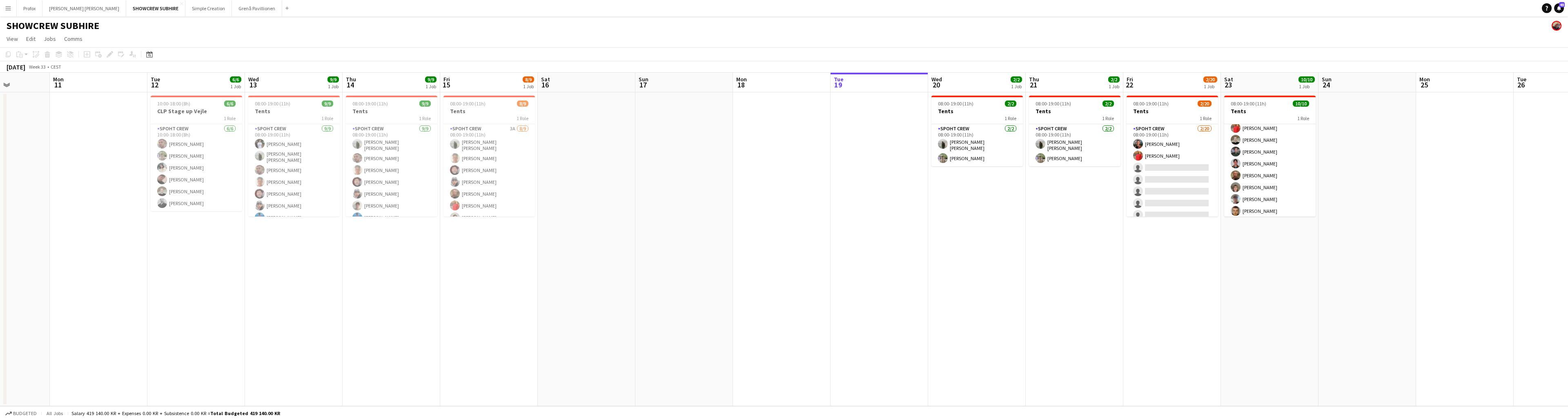
drag, startPoint x: 426, startPoint y: 85, endPoint x: 570, endPoint y: 90, distance: 144.1
click at [482, 90] on app-calendar-viewport "Fri 8 Sat 9 Sun 10 Mon 11 Tue 12 6/6 1 Job Wed 13 9/9 1 Job Thu 14 9/9 1 Job Fr…" at bounding box center [784, 240] width 1568 height 333
click at [482, 130] on app-card-role "Spoht Crew 3A [DATE] 08:00-19:00 (11h) [PERSON_NAME] [PERSON_NAME] [PERSON_NAME…" at bounding box center [493, 187] width 92 height 125
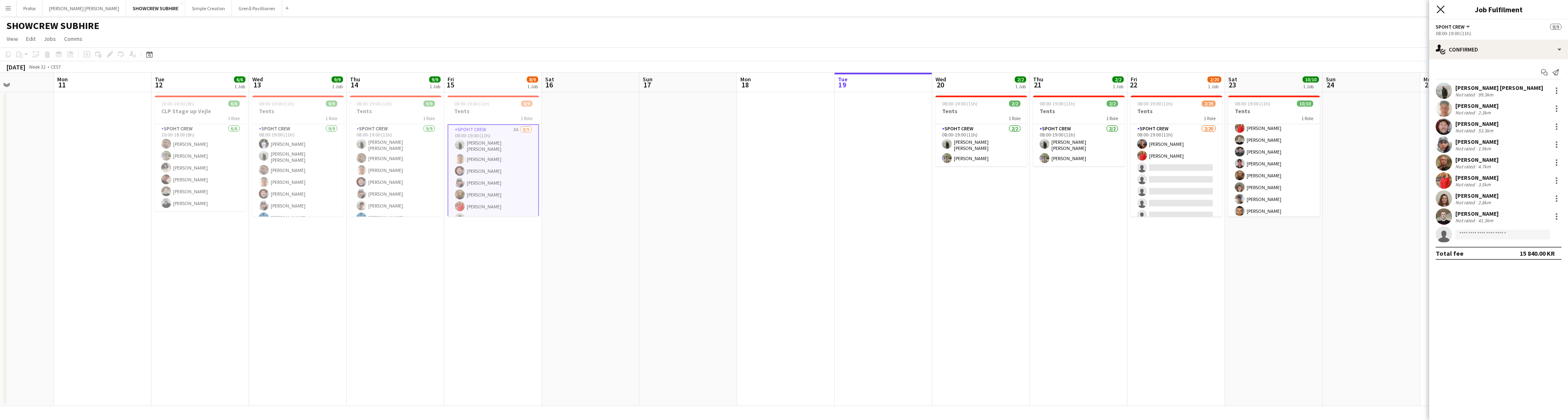
click at [482, 7] on icon "Close pop-in" at bounding box center [1440, 9] width 8 height 8
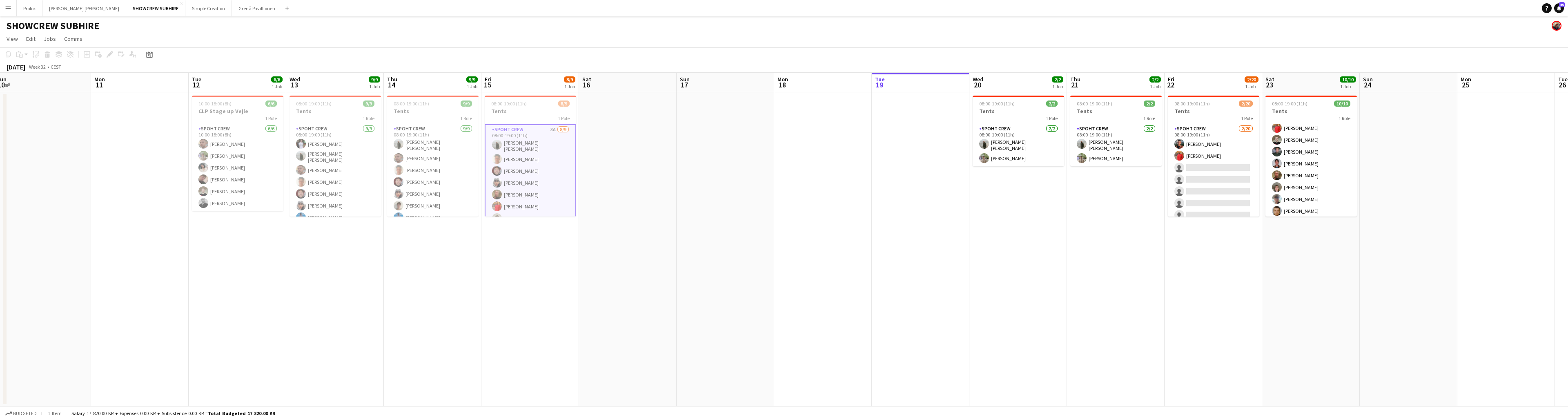
scroll to position [0, 175]
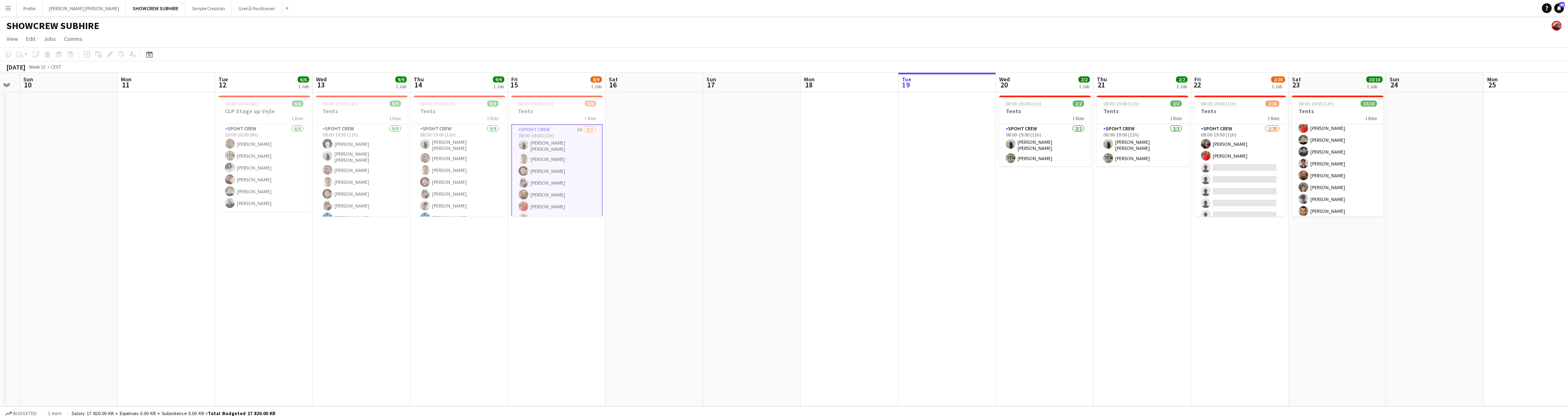
drag, startPoint x: 1366, startPoint y: 83, endPoint x: 1429, endPoint y: 81, distance: 63.0
click at [482, 81] on app-calendar-viewport "Fri 8 Sat 9 Sun 10 Mon 11 Tue 12 6/6 1 Job Wed 13 9/9 1 Job Thu 14 9/9 1 Job Fr…" at bounding box center [784, 240] width 1568 height 333
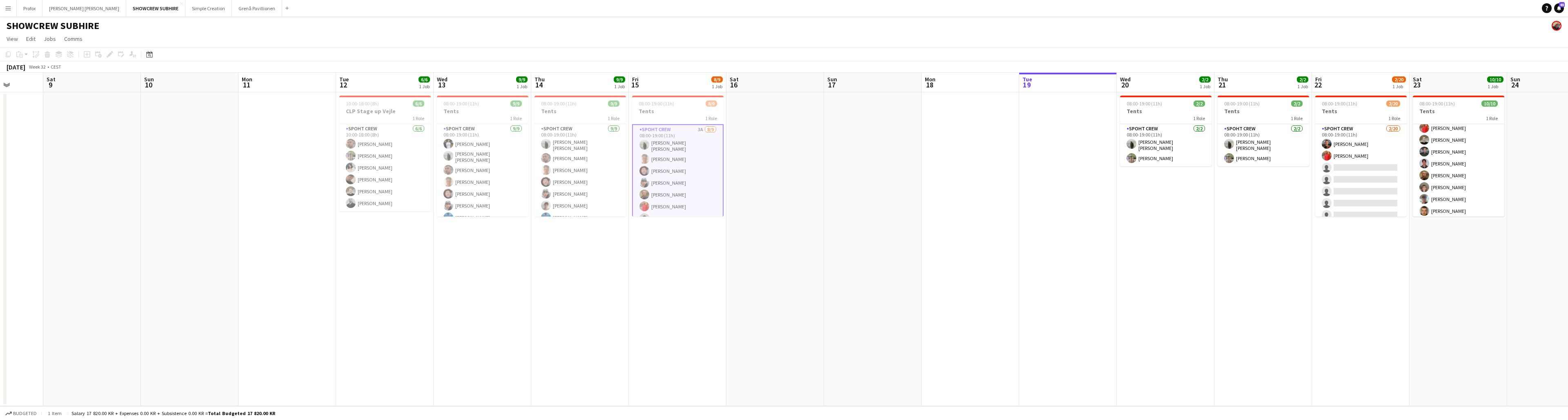
drag, startPoint x: 769, startPoint y: 84, endPoint x: 890, endPoint y: 83, distance: 121.0
click at [482, 83] on app-calendar-viewport "Wed 6 Thu 7 Fri 8 Sat 9 Sun 10 Mon 11 Tue 12 6/6 1 Job Wed 13 9/9 1 Job Thu 14 …" at bounding box center [784, 240] width 1568 height 333
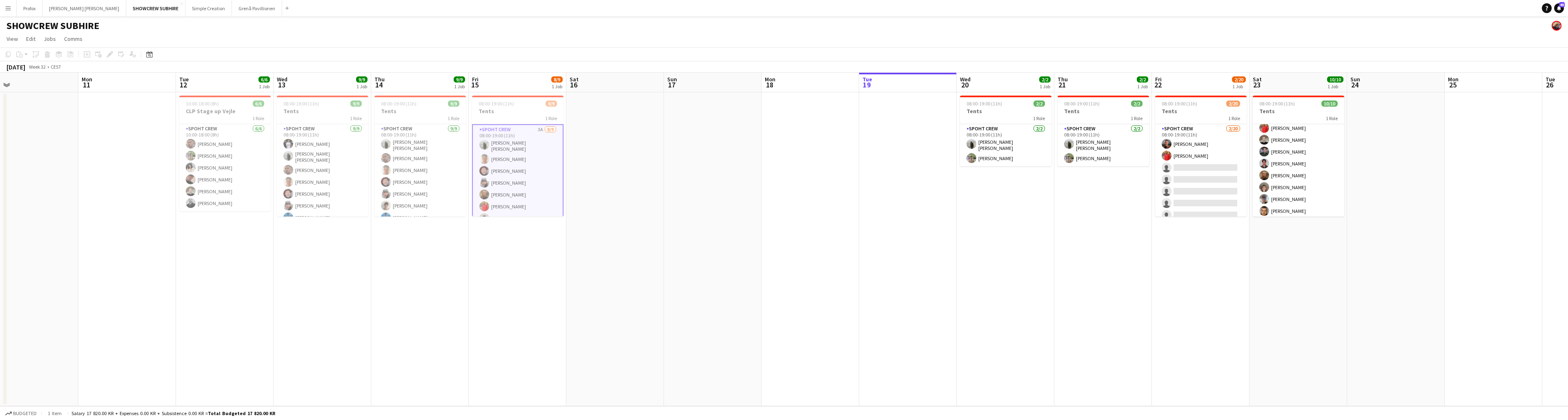
drag, startPoint x: 1054, startPoint y: 87, endPoint x: 1144, endPoint y: 73, distance: 91.1
click at [482, 102] on app-calendar-viewport "Wed 6 Thu 7 Fri 8 Sat 9 Sun 10 Mon 11 Tue 12 6/6 1 Job Wed 13 9/9 1 Job Thu 14 …" at bounding box center [784, 240] width 1568 height 333
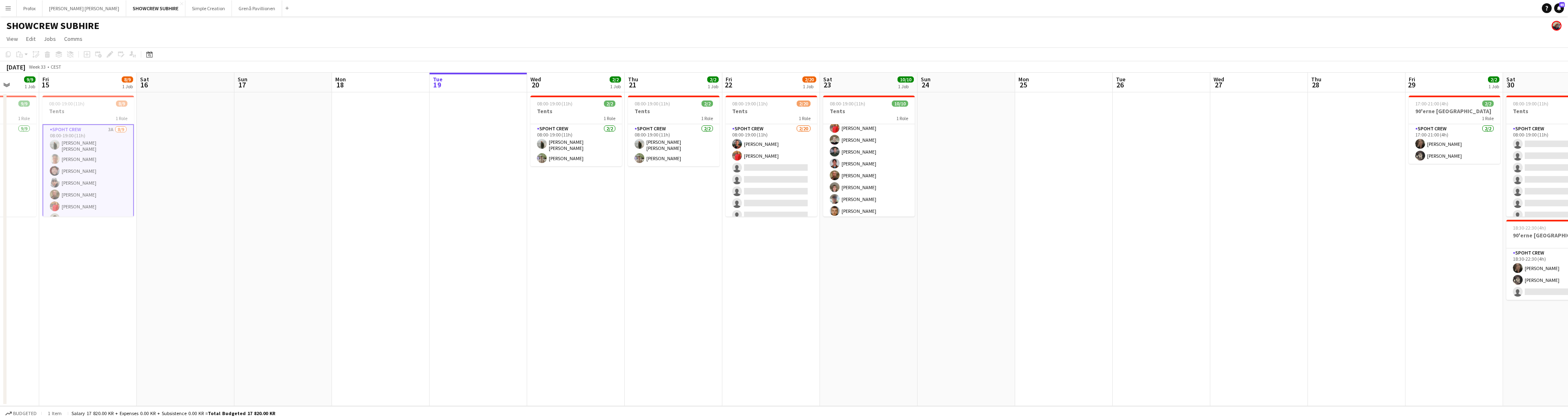
drag, startPoint x: 1426, startPoint y: 82, endPoint x: 1064, endPoint y: 92, distance: 362.1
click at [482, 98] on app-calendar-viewport "Tue 12 6/6 1 Job Wed 13 9/9 1 Job Thu 14 9/9 1 Job Fri 15 8/9 1 Job Sat 16 Sun …" at bounding box center [784, 240] width 1568 height 333
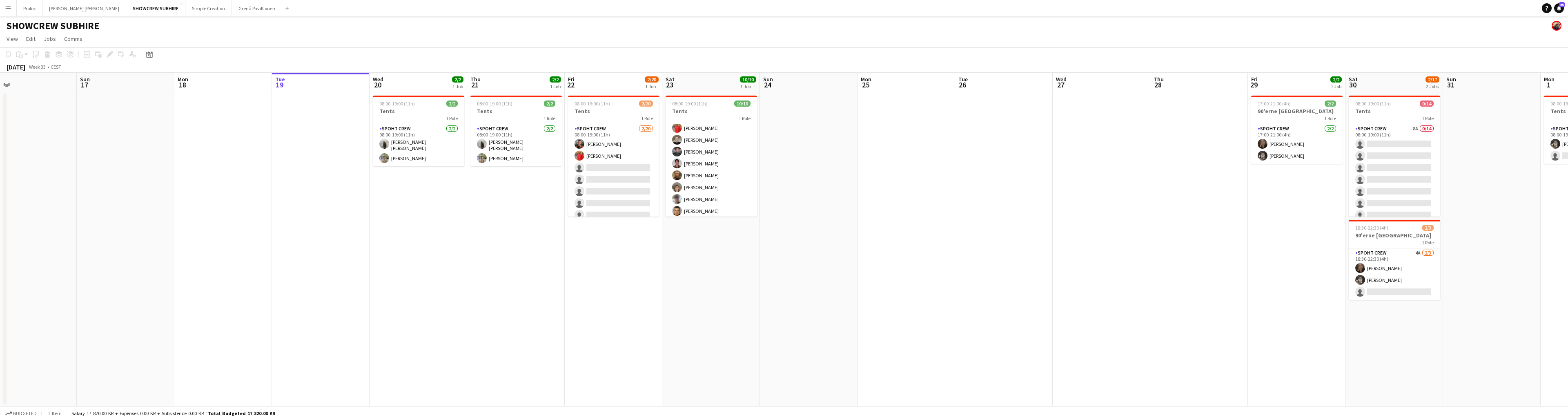
drag, startPoint x: 1282, startPoint y: 84, endPoint x: 1042, endPoint y: 93, distance: 240.2
click at [482, 93] on app-calendar-viewport "Tue 12 6/6 1 Job Wed 13 9/9 1 Job Thu 14 9/9 1 Job Fri 15 8/9 1 Job Sat 16 Sun …" at bounding box center [784, 240] width 1568 height 333
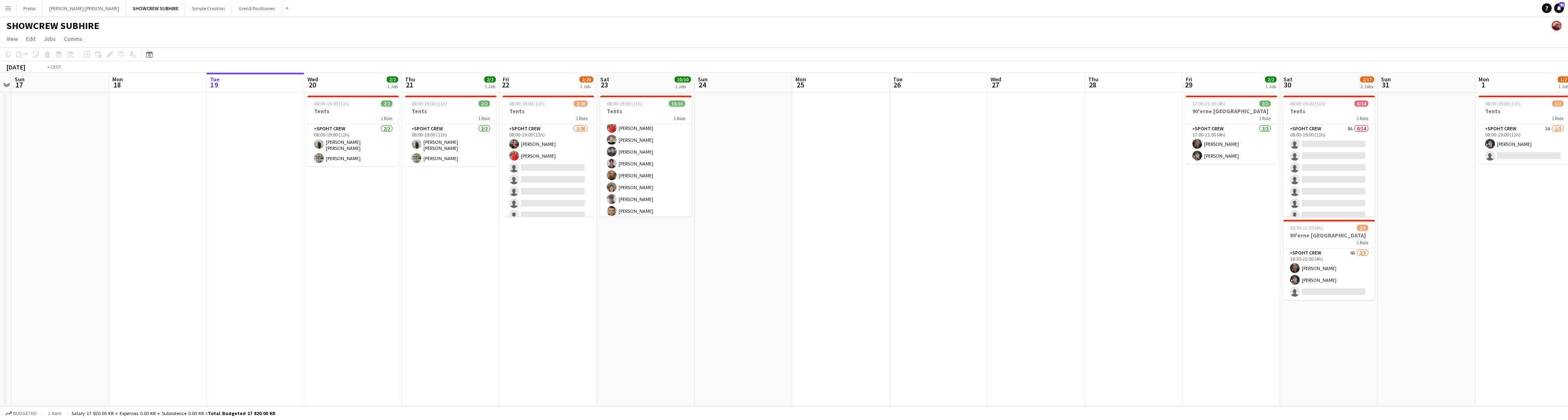
drag, startPoint x: 1265, startPoint y: 83, endPoint x: 1062, endPoint y: 86, distance: 203.0
click at [482, 88] on app-calendar-viewport "Thu 14 9/9 1 Job Fri 15 8/9 1 Job Sat 16 Sun 17 Mon 18 Tue 19 Wed 20 2/2 1 Job …" at bounding box center [784, 240] width 1568 height 333
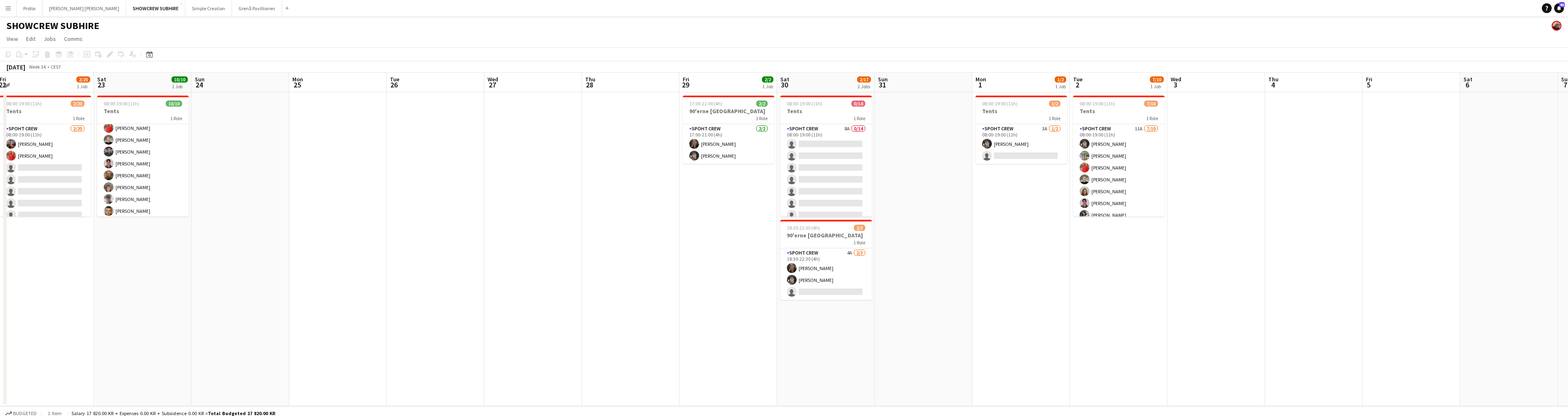
drag, startPoint x: 1165, startPoint y: 77, endPoint x: 1086, endPoint y: 70, distance: 79.3
click at [482, 72] on app-calendar "Copy Paste Paste Command V Paste with crew Command Shift V Paste linked Job [GE…" at bounding box center [784, 227] width 1568 height 359
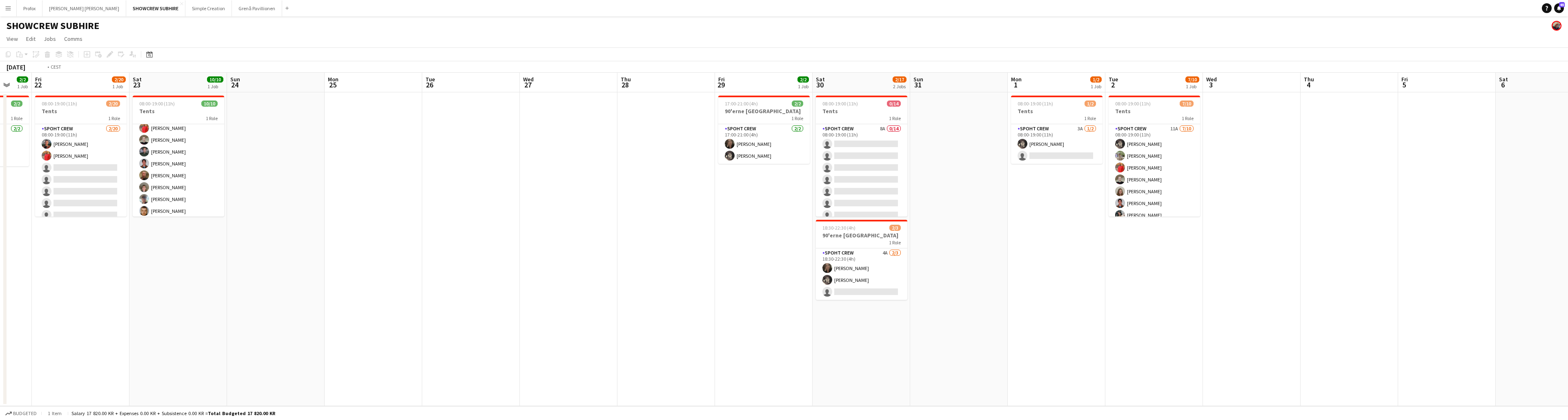
drag, startPoint x: 1348, startPoint y: 77, endPoint x: 1202, endPoint y: 78, distance: 146.0
click at [482, 83] on app-calendar-viewport "Tue 19 Wed 20 2/2 1 Job Thu 21 2/2 1 Job Fri 22 2/20 1 Job Sat 23 10/10 1 Job S…" at bounding box center [784, 240] width 1568 height 333
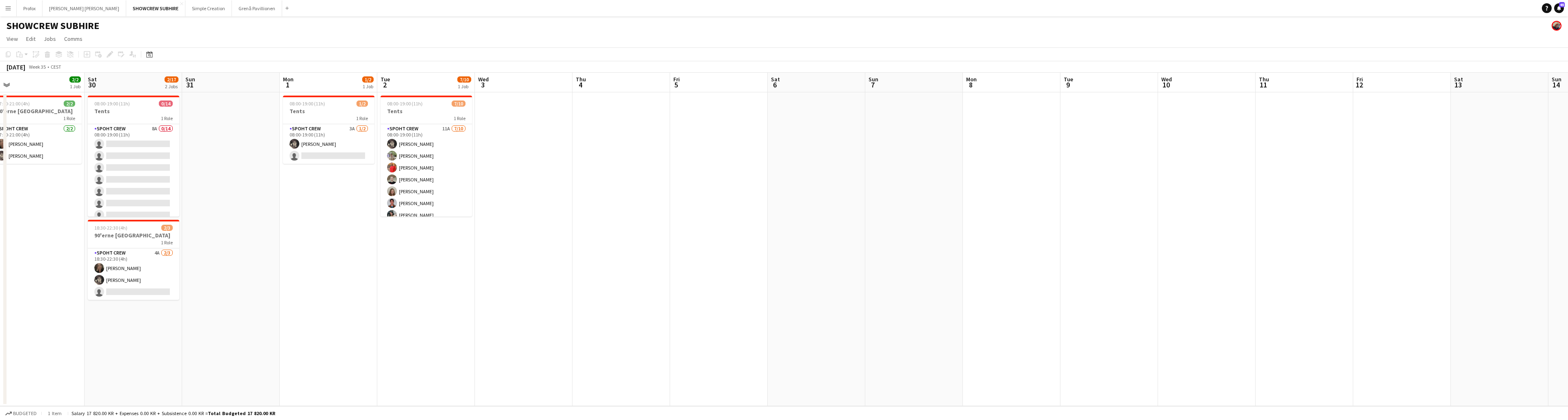
drag, startPoint x: 1334, startPoint y: 89, endPoint x: 1144, endPoint y: 72, distance: 190.8
click at [482, 72] on app-calendar "Copy Paste Paste Command V Paste with crew Command Shift V Paste linked Job [GE…" at bounding box center [784, 227] width 1568 height 359
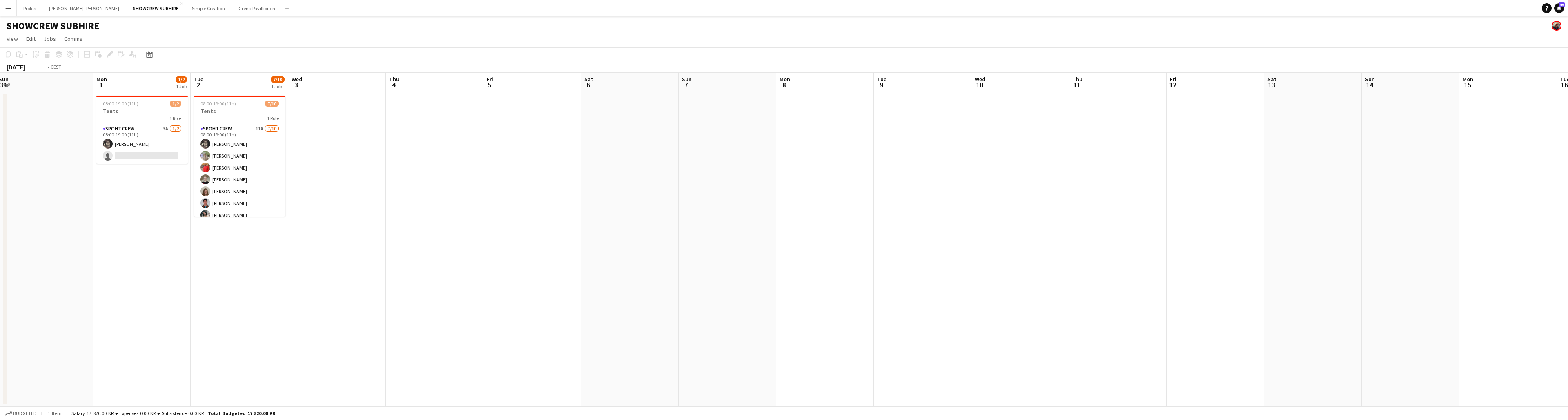
drag, startPoint x: 1375, startPoint y: 92, endPoint x: 1026, endPoint y: 94, distance: 349.0
click at [482, 96] on app-calendar-viewport "Wed 27 Thu 28 Fri 29 2/2 1 Job Sat 30 2/17 2 Jobs Sun 31 Mon 1 1/2 1 Job Tue 2 …" at bounding box center [784, 240] width 1568 height 333
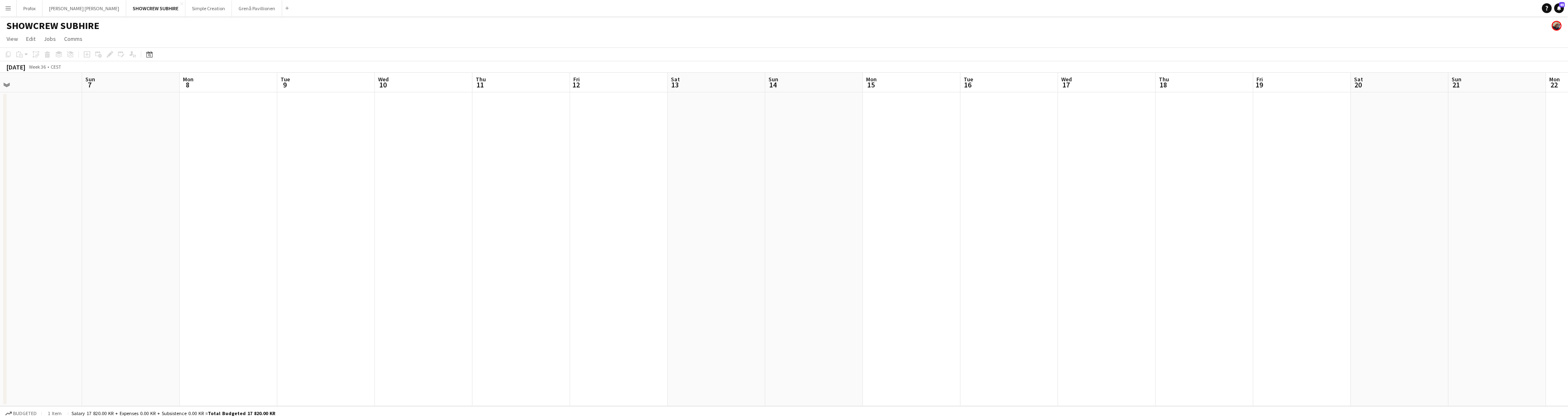
drag, startPoint x: 1093, startPoint y: 97, endPoint x: 1543, endPoint y: 53, distance: 452.1
click at [482, 55] on app-calendar "Copy Paste Paste Command V Paste with crew Command Shift V Paste linked Job [GE…" at bounding box center [784, 227] width 1568 height 359
drag, startPoint x: 1114, startPoint y: 66, endPoint x: 1066, endPoint y: 68, distance: 48.0
click at [482, 68] on div "Copy Paste Paste Command V Paste with crew Command Shift V Paste linked Job [GE…" at bounding box center [784, 60] width 1568 height 25
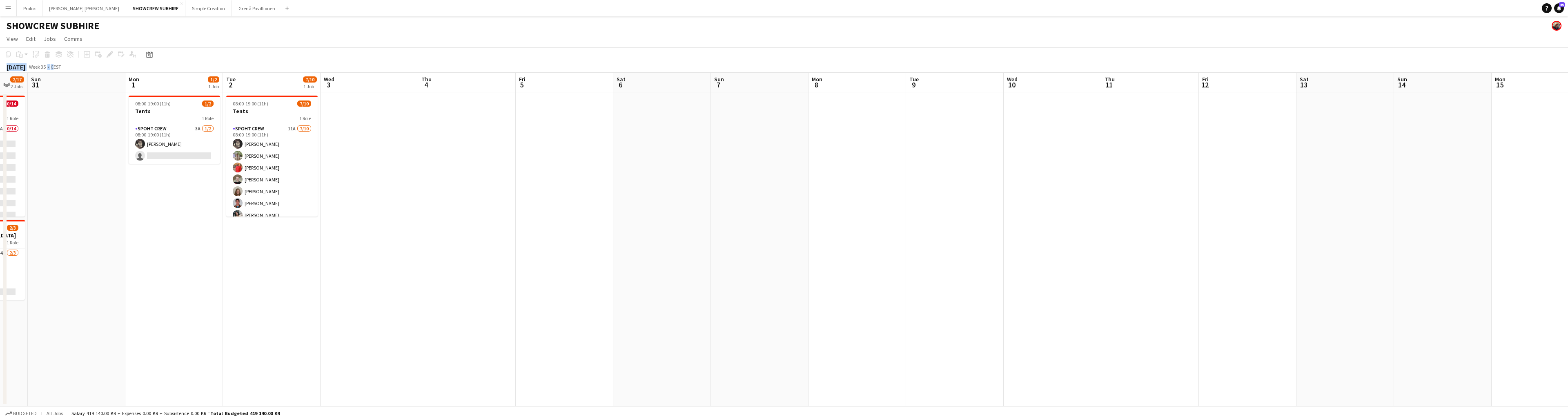
drag, startPoint x: 1015, startPoint y: 79, endPoint x: 1131, endPoint y: 98, distance: 117.5
click at [482, 91] on app-calendar-viewport "Fri 29 2/2 1 Job Sat 30 2/17 2 Jobs Sun 31 Mon 1 1/2 1 Job Tue 2 7/10 1 Job Wed…" at bounding box center [784, 240] width 1568 height 333
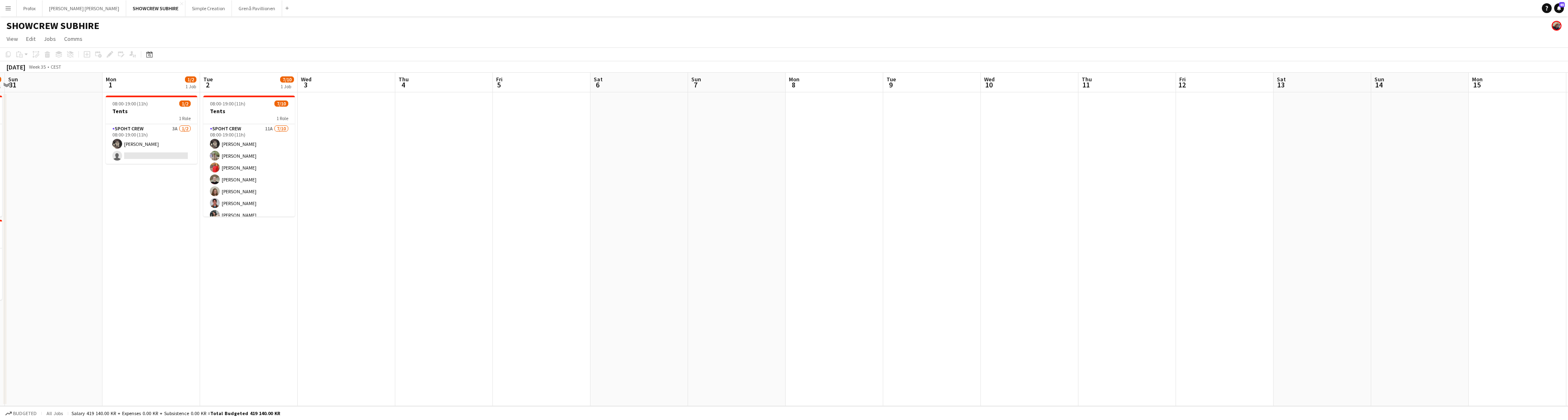
drag, startPoint x: 909, startPoint y: 84, endPoint x: 1166, endPoint y: 88, distance: 257.0
click at [482, 89] on app-calendar-viewport "Fri 29 2/2 1 Job Sat 30 2/17 2 Jobs Sun 31 Mon 1 1/2 1 Job Tue 2 7/10 1 Job Wed…" at bounding box center [784, 240] width 1568 height 333
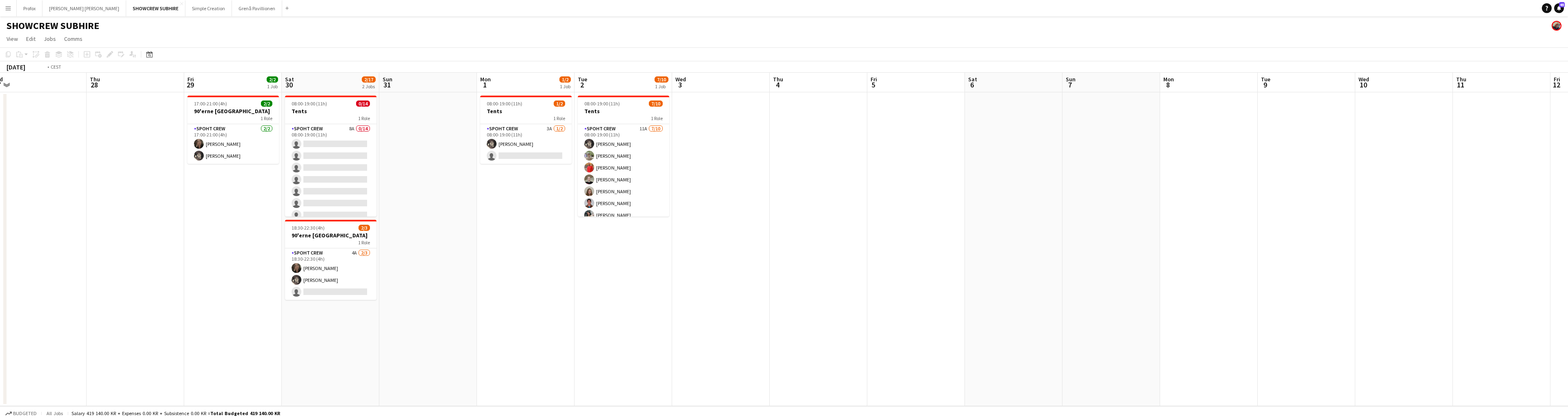
scroll to position [0, 164]
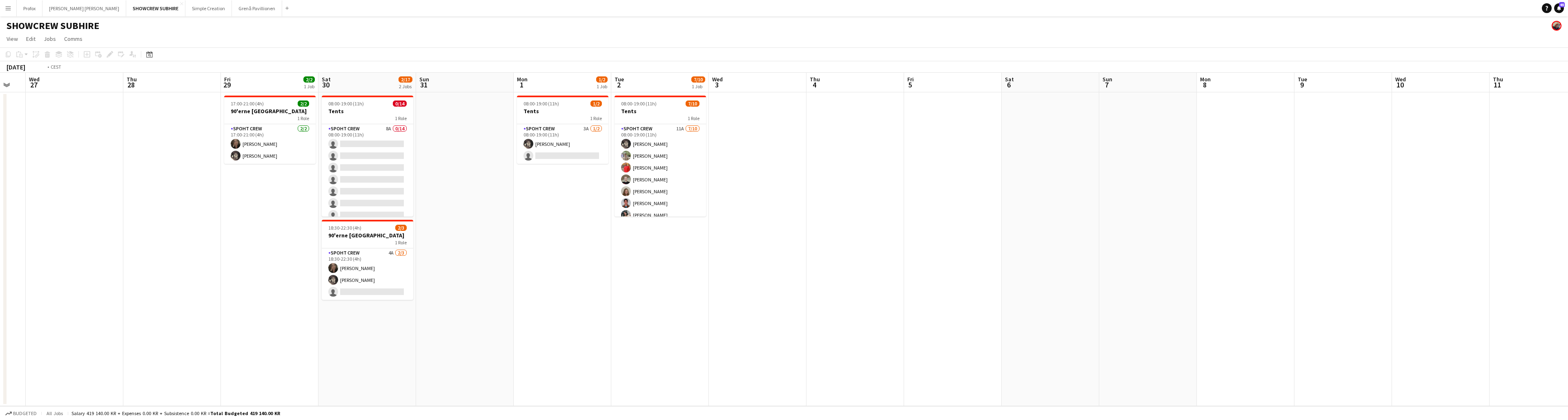
drag, startPoint x: 914, startPoint y: 88, endPoint x: 1362, endPoint y: 106, distance: 448.4
click at [482, 108] on app-calendar-viewport "Mon 25 Tue 26 Wed 27 Thu 28 Fri 29 2/2 1 Job Sat 30 2/17 2 Jobs Sun 31 Mon 1 1/…" at bounding box center [784, 240] width 1568 height 333
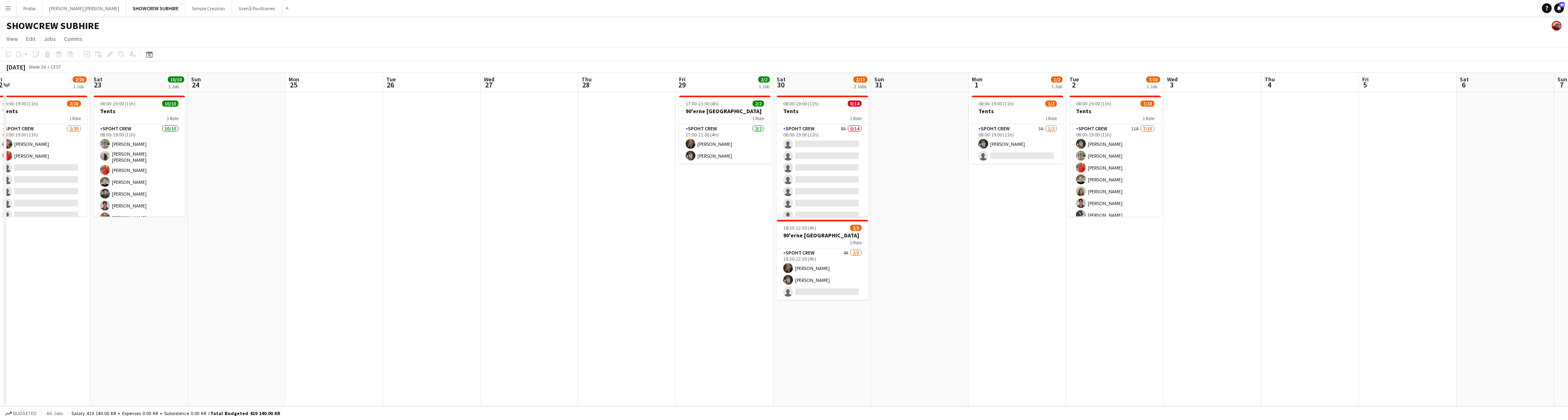
drag, startPoint x: 267, startPoint y: 86, endPoint x: 521, endPoint y: 77, distance: 254.2
click at [482, 77] on app-calendar-viewport "Wed 20 2/2 1 Job Thu 21 2/2 1 Job Fri 22 2/20 1 Job Sat 23 10/10 1 Job Sun 24 M…" at bounding box center [784, 240] width 1568 height 333
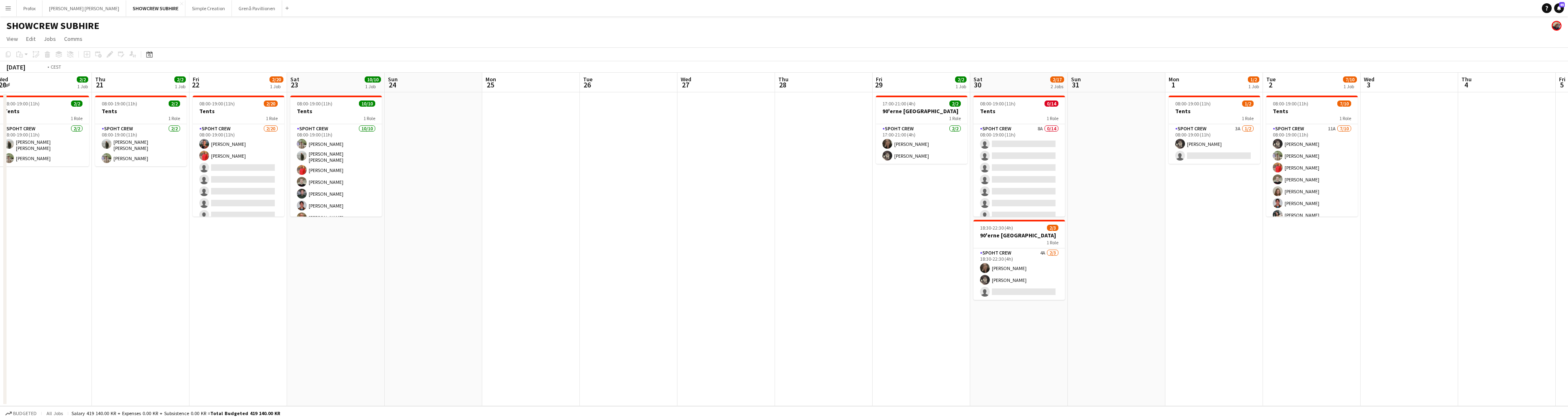
drag, startPoint x: 439, startPoint y: 83, endPoint x: 644, endPoint y: 82, distance: 205.0
click at [482, 82] on app-calendar-viewport "Mon 18 Tue 19 Wed 20 2/2 1 Job Thu 21 2/2 1 Job Fri 22 2/20 1 Job Sat 23 10/10 …" at bounding box center [784, 240] width 1568 height 333
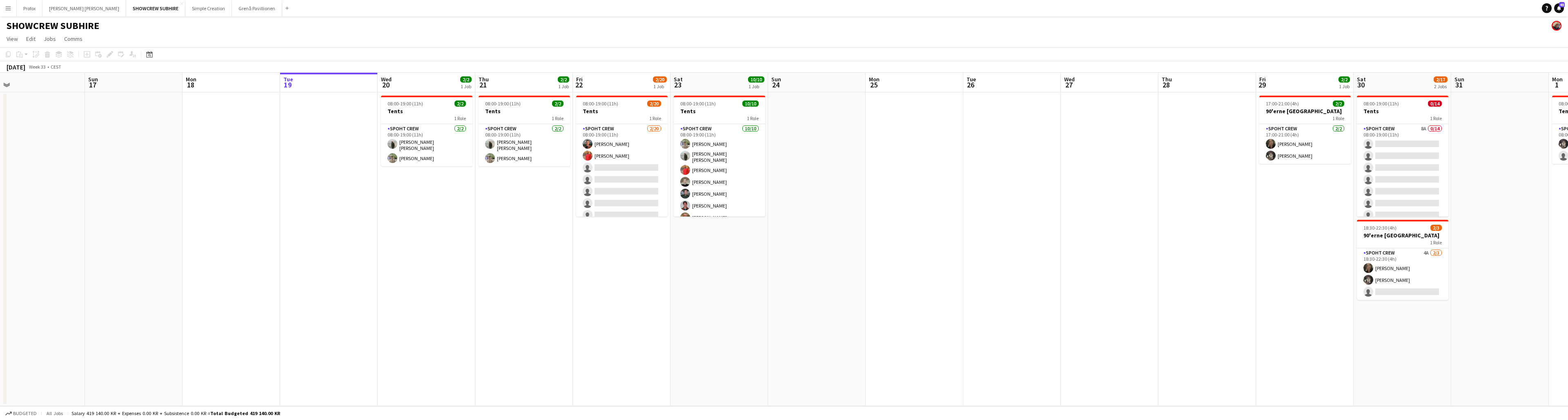
drag, startPoint x: 137, startPoint y: 81, endPoint x: 228, endPoint y: 87, distance: 91.2
click at [315, 83] on app-calendar-viewport "Thu 14 9/9 1 Job Fri 15 8/9 1 Job Sat 16 Sun 17 Mon 18 Tue 19 Wed 20 2/2 1 Job …" at bounding box center [784, 240] width 1568 height 333
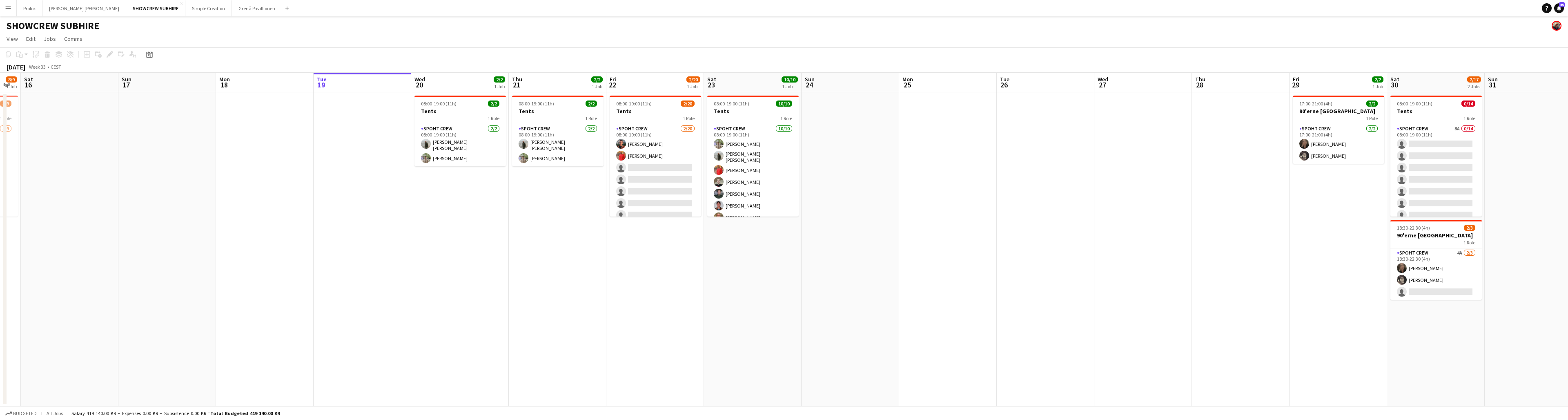
scroll to position [0, 389]
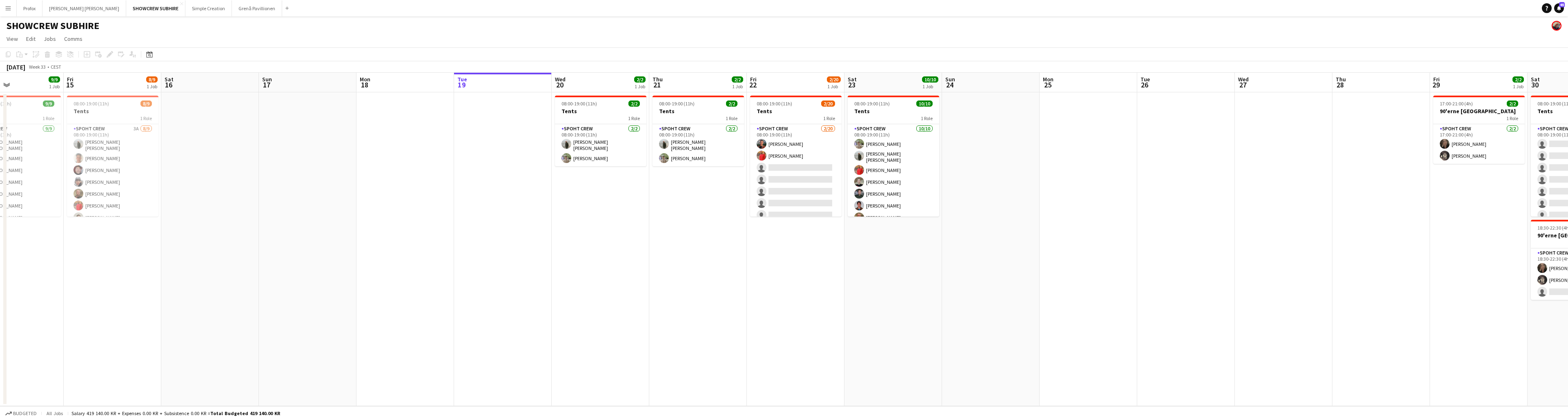
drag, startPoint x: 145, startPoint y: 84, endPoint x: 292, endPoint y: 89, distance: 147.1
click at [301, 88] on app-calendar-viewport "Tue 12 6/6 1 Job Wed 13 9/9 1 Job Thu 14 9/9 1 Job Fri 15 8/9 1 Job Sat 16 Sun …" at bounding box center [784, 240] width 1568 height 333
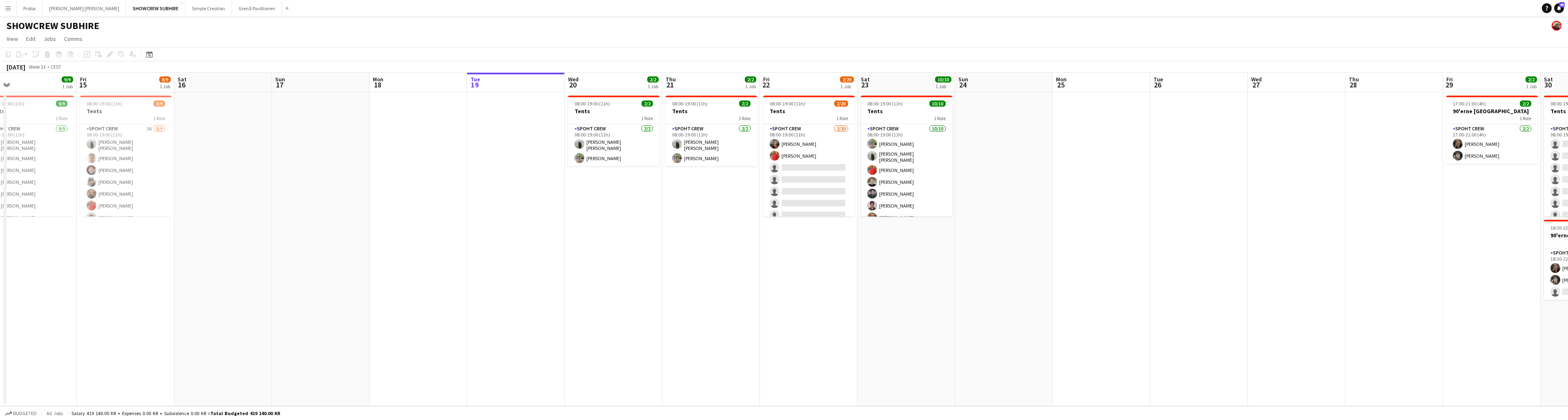
scroll to position [0, 222]
drag, startPoint x: 221, startPoint y: 84, endPoint x: 419, endPoint y: 83, distance: 198.0
click at [426, 82] on app-calendar-viewport "Tue 12 6/6 1 Job Wed 13 9/9 1 Job Thu 14 9/9 1 Job Fri 15 8/9 1 Job Sat 16 Sun …" at bounding box center [784, 240] width 1568 height 333
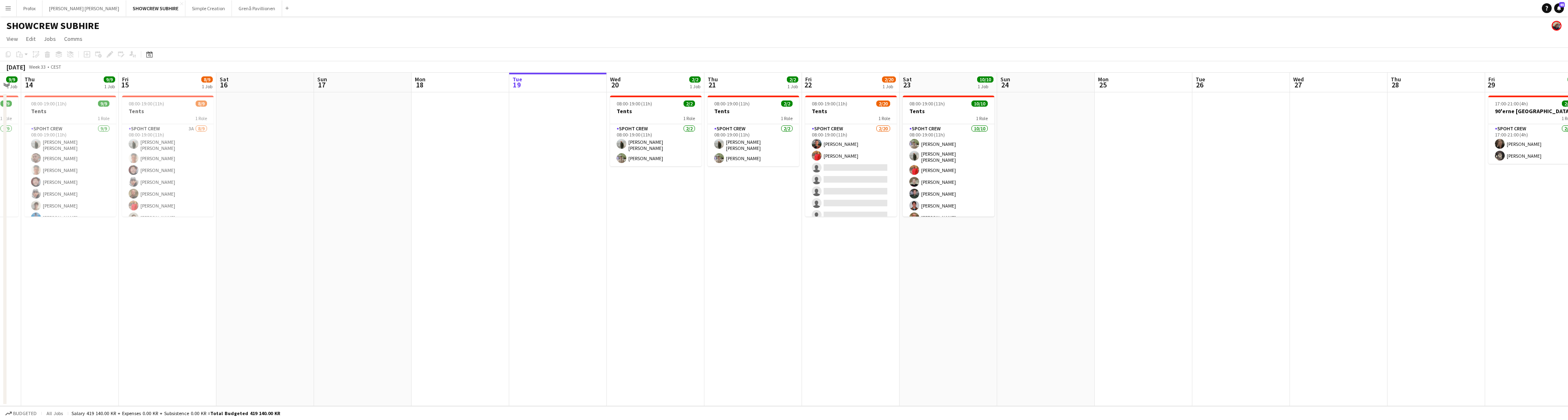
drag, startPoint x: 536, startPoint y: 85, endPoint x: 415, endPoint y: 79, distance: 121.1
click at [415, 80] on app-calendar-viewport "Sun 10 Mon 11 Tue 12 6/6 1 Job Wed 13 9/9 1 Job Thu 14 9/9 1 Job Fri 15 8/9 1 J…" at bounding box center [784, 240] width 1568 height 333
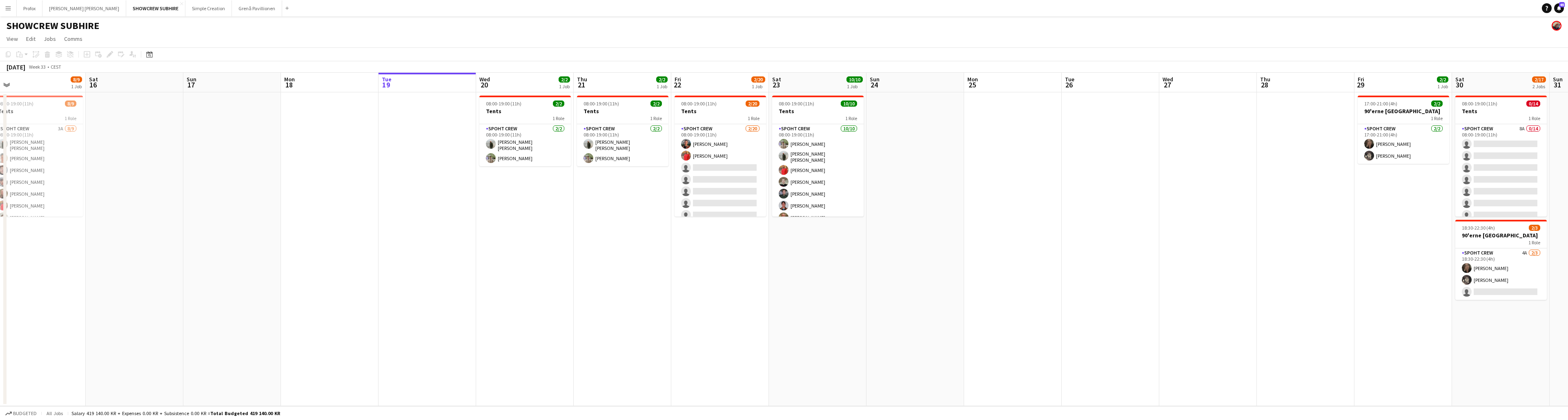
drag, startPoint x: 386, startPoint y: 78, endPoint x: 391, endPoint y: 75, distance: 5.8
click at [348, 77] on app-calendar-viewport "Tue 12 6/6 1 Job Wed 13 9/9 1 Job Thu 14 9/9 1 Job Fri 15 8/9 1 Job Sat 16 Sun …" at bounding box center [784, 240] width 1568 height 333
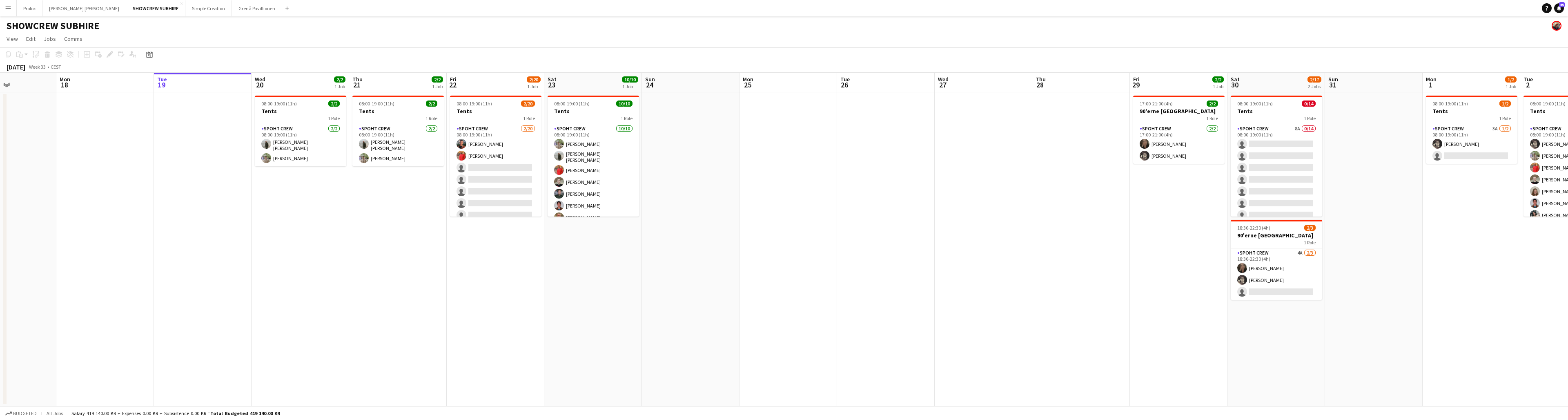
drag, startPoint x: 914, startPoint y: 86, endPoint x: 795, endPoint y: 82, distance: 119.1
click at [482, 88] on app-calendar-viewport "Thu 14 9/9 1 Job Fri 15 8/9 1 Job Sat 16 Sun 17 Mon 18 Tue 19 Wed 20 2/2 1 Job …" at bounding box center [784, 240] width 1568 height 333
click at [482, 126] on app-card-role "Spoht Crew 3A [DATE] 08:00-19:00 (11h) [PERSON_NAME] single-neutral-actions" at bounding box center [1472, 144] width 92 height 40
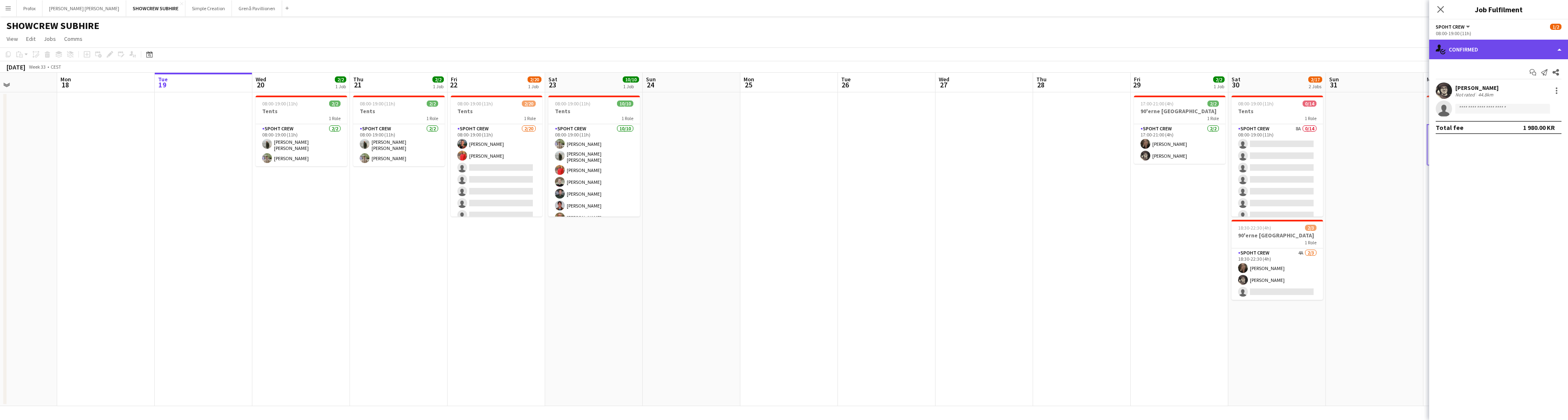
click at [482, 49] on div "single-neutral-actions-check-2 Confirmed" at bounding box center [1498, 49] width 139 height 20
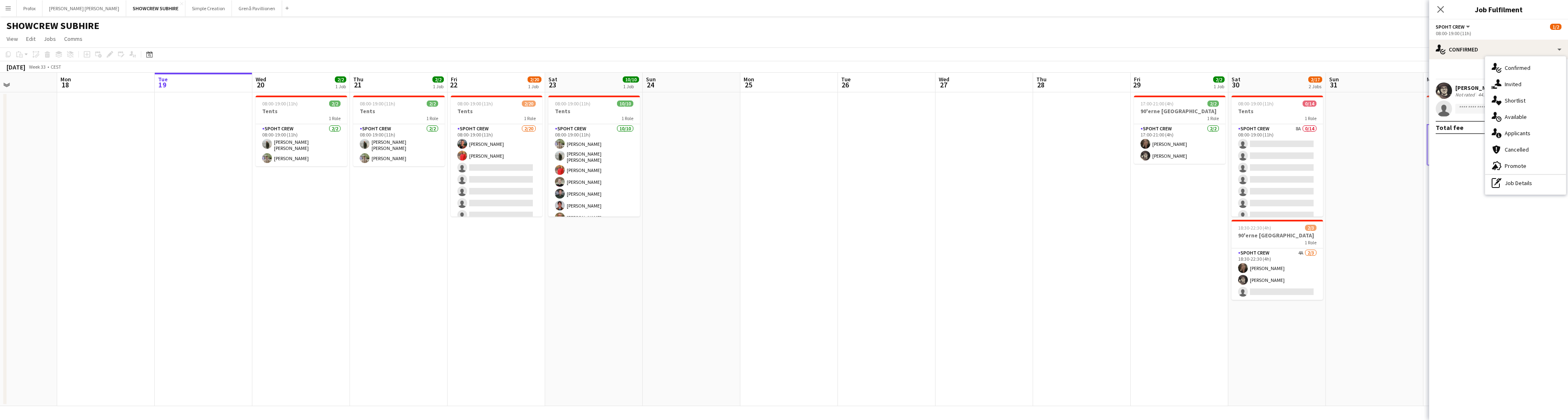
click at [482, 131] on div "single-neutral-actions-information Applicants" at bounding box center [1525, 133] width 81 height 16
click at [482, 102] on div "[PERSON_NAME]" at bounding box center [1476, 102] width 43 height 7
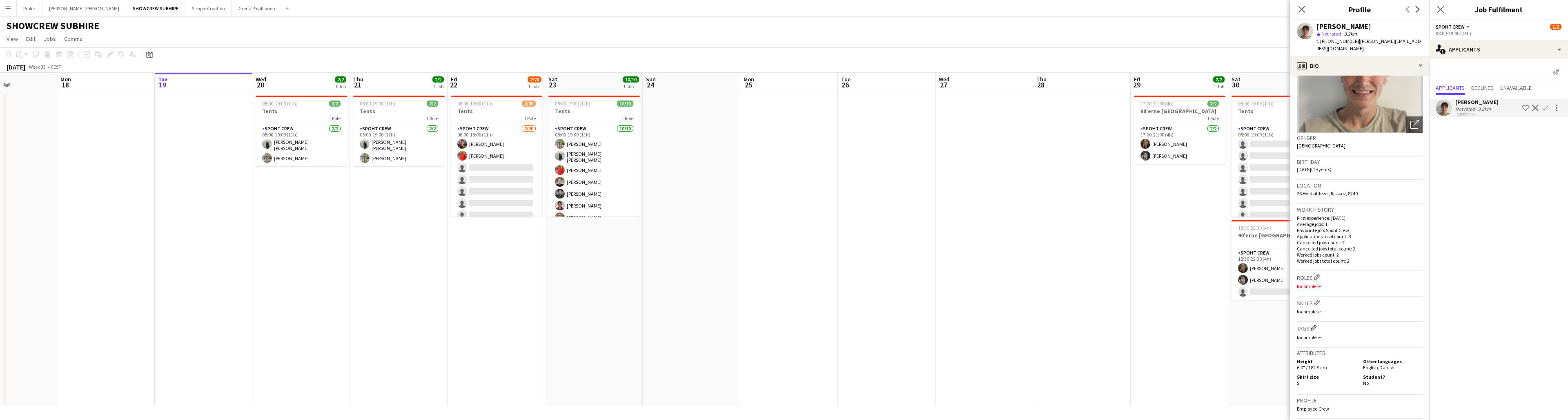
scroll to position [0, 0]
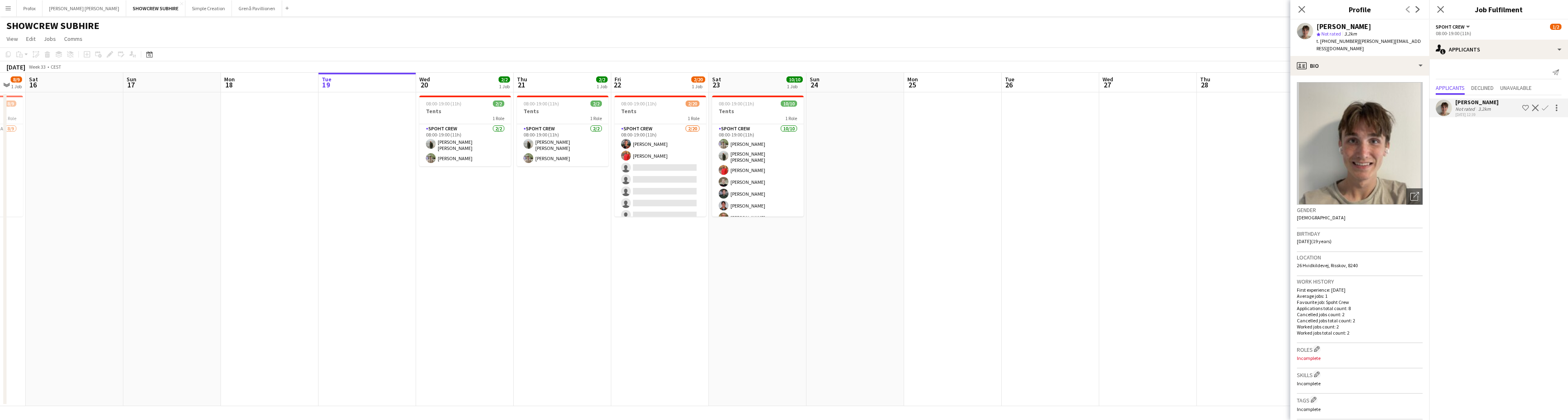
drag, startPoint x: 461, startPoint y: 82, endPoint x: 567, endPoint y: 87, distance: 106.1
click at [482, 89] on app-calendar-viewport "Thu 14 9/9 1 Job Fri 15 8/9 1 Job Sat 16 Sun 17 Mon 18 Tue 19 Wed 20 2/2 1 Job …" at bounding box center [784, 240] width 1568 height 333
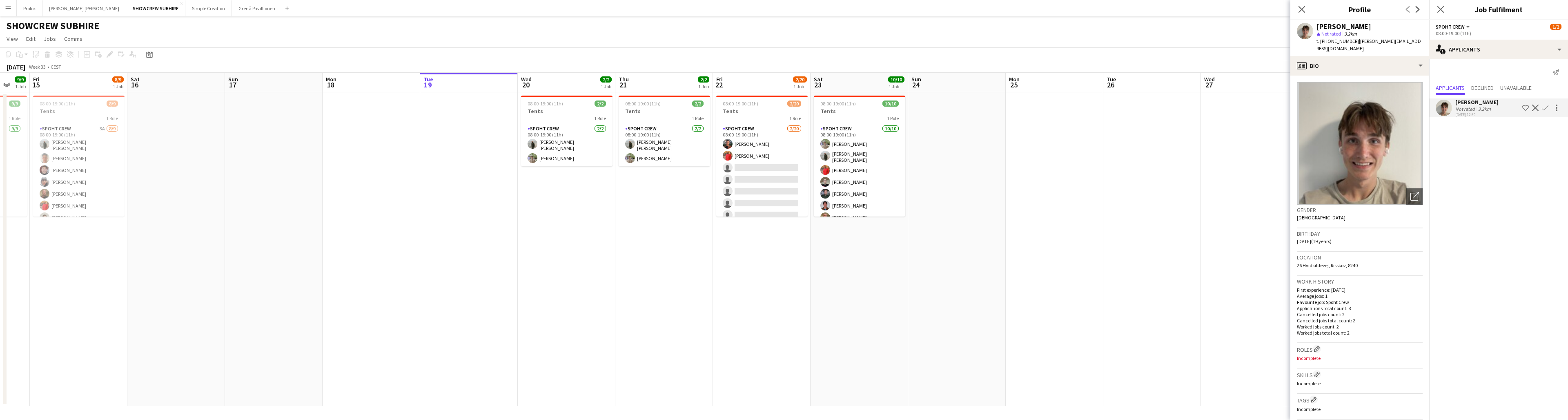
drag, startPoint x: 485, startPoint y: 85, endPoint x: 463, endPoint y: 79, distance: 22.8
click at [482, 88] on app-calendar-viewport "Wed 13 9/9 1 Job Thu 14 9/9 1 Job Fri 15 8/9 1 Job Sat 16 Sun 17 Mon 18 Tue 19 …" at bounding box center [784, 240] width 1568 height 333
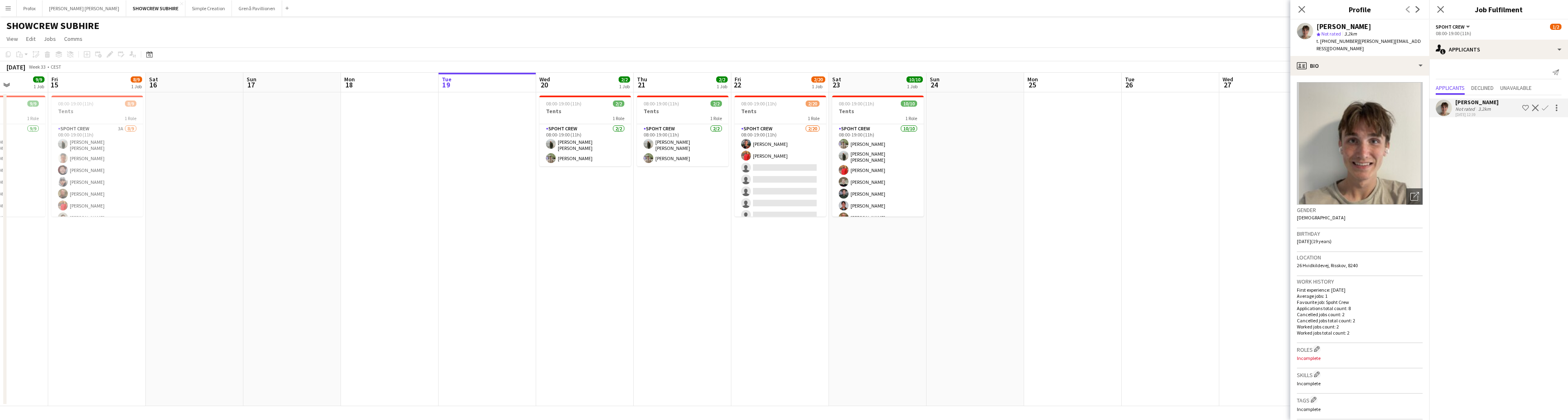
drag, startPoint x: 453, startPoint y: 85, endPoint x: 502, endPoint y: 86, distance: 49.0
click at [482, 87] on app-calendar-viewport "Tue 12 6/6 1 Job Wed 13 9/9 1 Job Thu 14 9/9 1 Job Fri 15 8/9 1 Job Sat 16 Sun …" at bounding box center [784, 240] width 1568 height 333
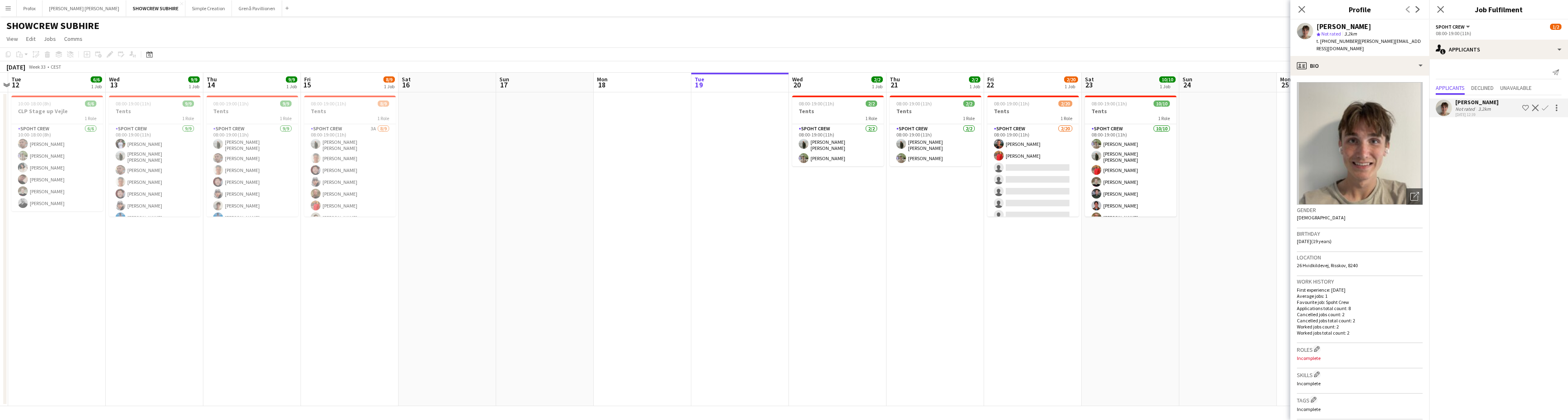
drag, startPoint x: 463, startPoint y: 88, endPoint x: 510, endPoint y: 89, distance: 47.0
click at [482, 92] on app-calendar-viewport "Sun 10 Mon 11 Tue 12 6/6 1 Job Wed 13 9/9 1 Job Thu 14 9/9 1 Job Fri 15 8/9 1 J…" at bounding box center [784, 240] width 1568 height 333
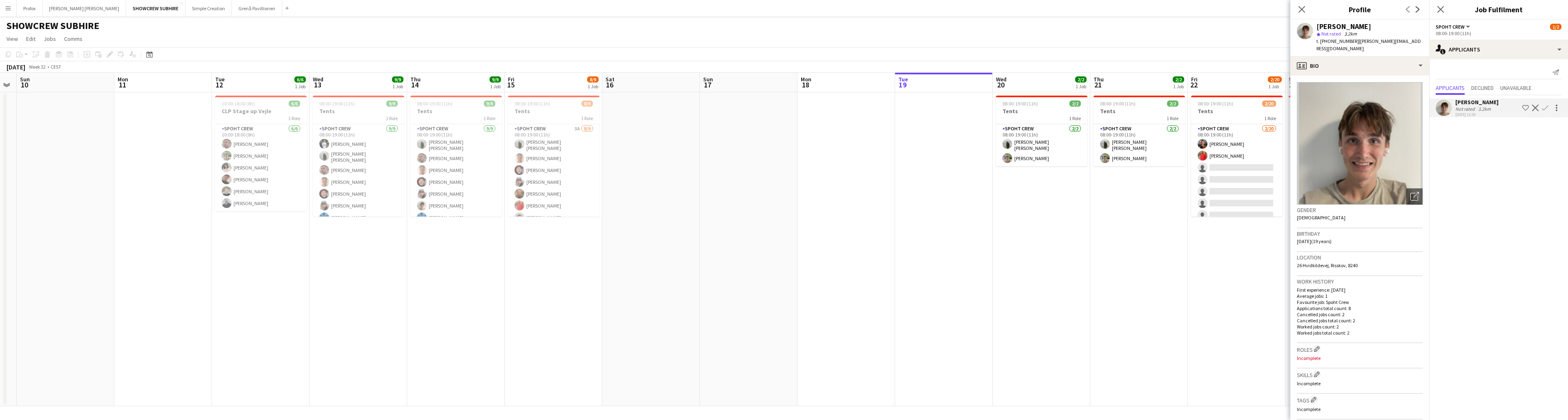
scroll to position [0, 194]
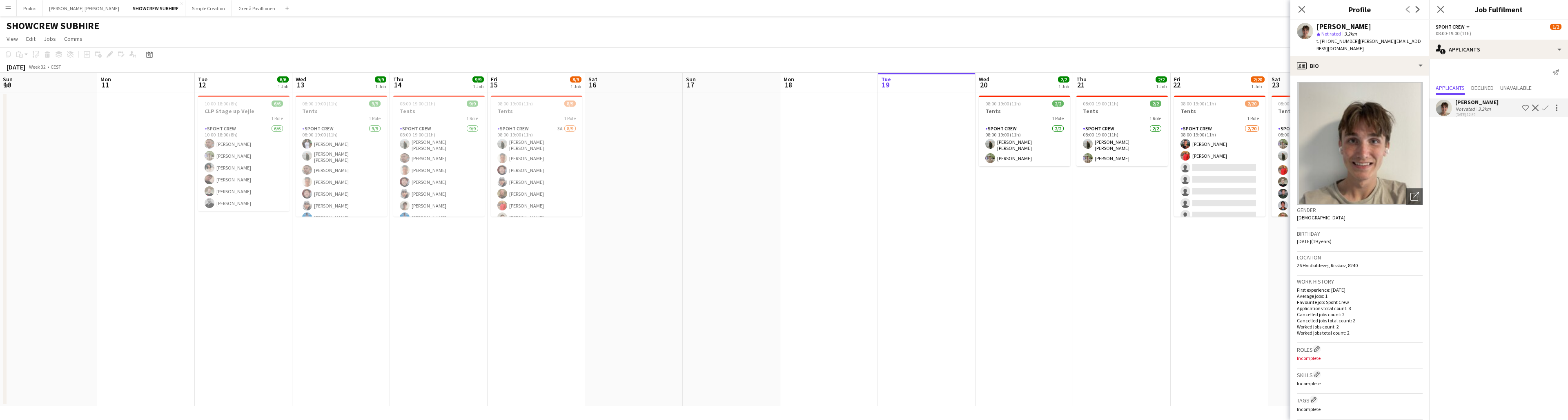
drag, startPoint x: 558, startPoint y: 93, endPoint x: 619, endPoint y: 89, distance: 61.1
click at [482, 89] on app-calendar-viewport "Fri 8 Sat 9 Sun 10 Mon 11 Tue 12 6/6 1 Job Wed 13 9/9 1 Job Thu 14 9/9 1 Job Fr…" at bounding box center [784, 240] width 1568 height 333
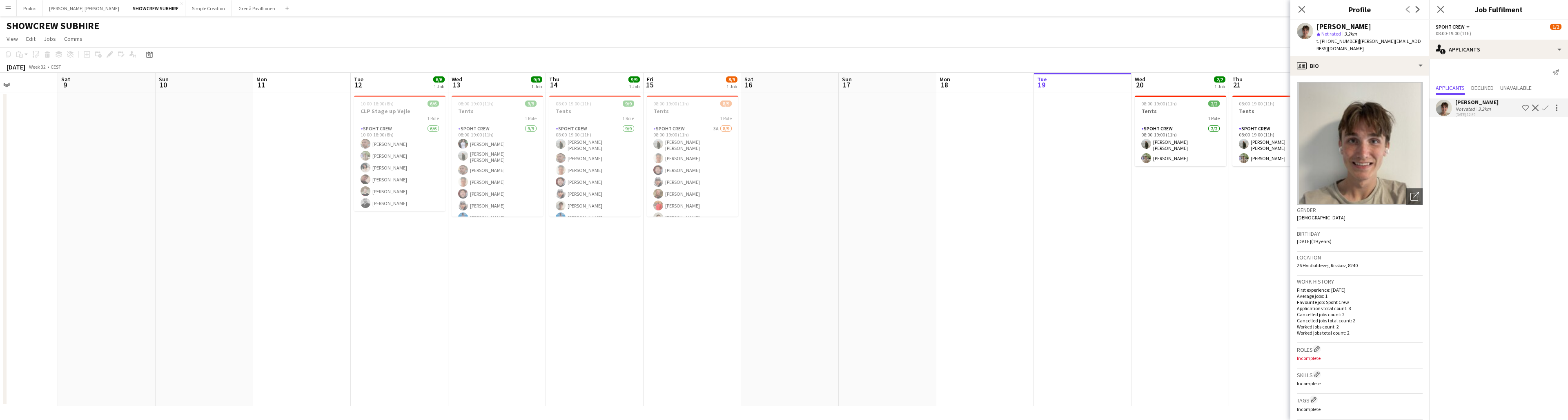
drag, startPoint x: 443, startPoint y: 81, endPoint x: 596, endPoint y: 91, distance: 153.3
click at [482, 90] on app-calendar-viewport "Wed 6 Thu 7 Fri 8 Sat 9 Sun 10 Mon 11 Tue 12 6/6 1 Job Wed 13 9/9 1 Job Thu 14 …" at bounding box center [784, 240] width 1568 height 333
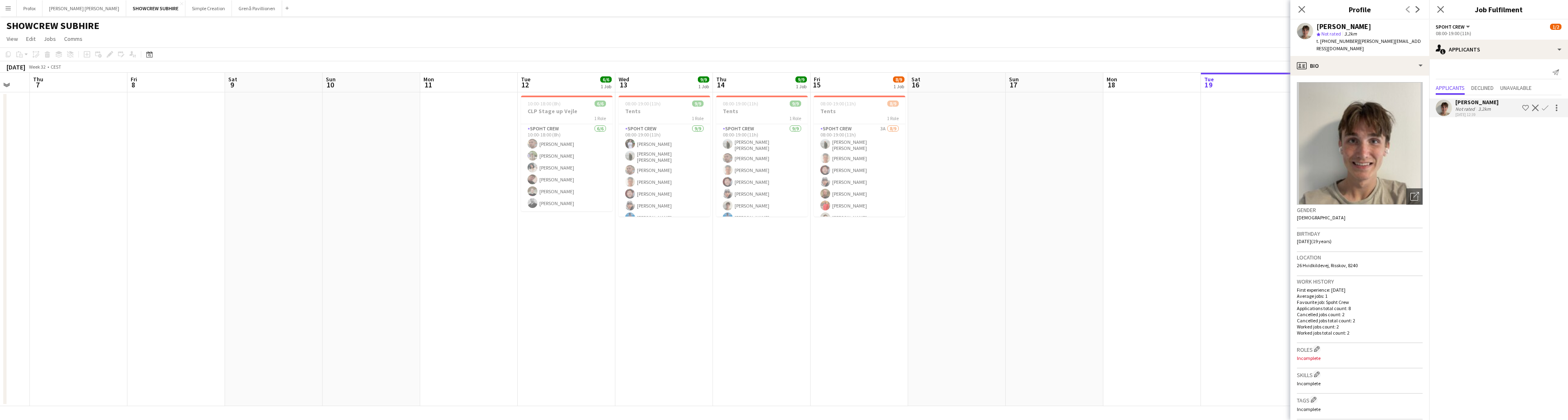
drag, startPoint x: 490, startPoint y: 83, endPoint x: 482, endPoint y: 87, distance: 8.9
click at [482, 94] on app-calendar-viewport "Tue 5 Wed 6 Thu 7 Fri 8 Sat 9 Sun 10 Mon 11 Tue 12 6/6 1 Job Wed 13 9/9 1 Job T…" at bounding box center [784, 240] width 1568 height 333
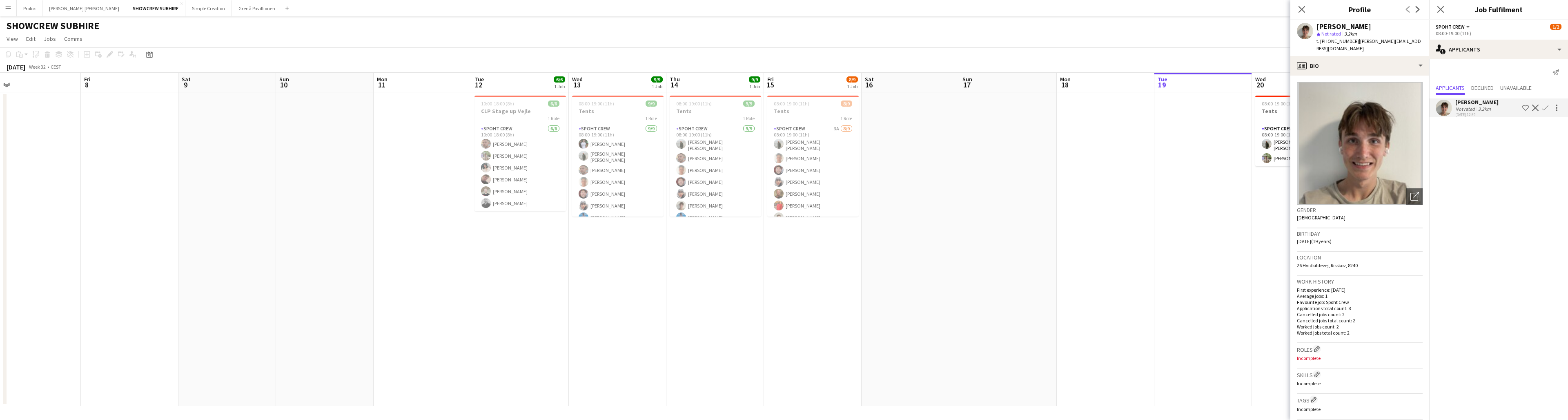
drag, startPoint x: 531, startPoint y: 94, endPoint x: 581, endPoint y: 94, distance: 50.0
click at [482, 100] on app-calendar-viewport "Tue 5 Wed 6 Thu 7 Fri 8 Sat 9 Sun 10 Mon 11 Tue 12 6/6 1 Job Wed 13 9/9 1 Job T…" at bounding box center [784, 240] width 1568 height 333
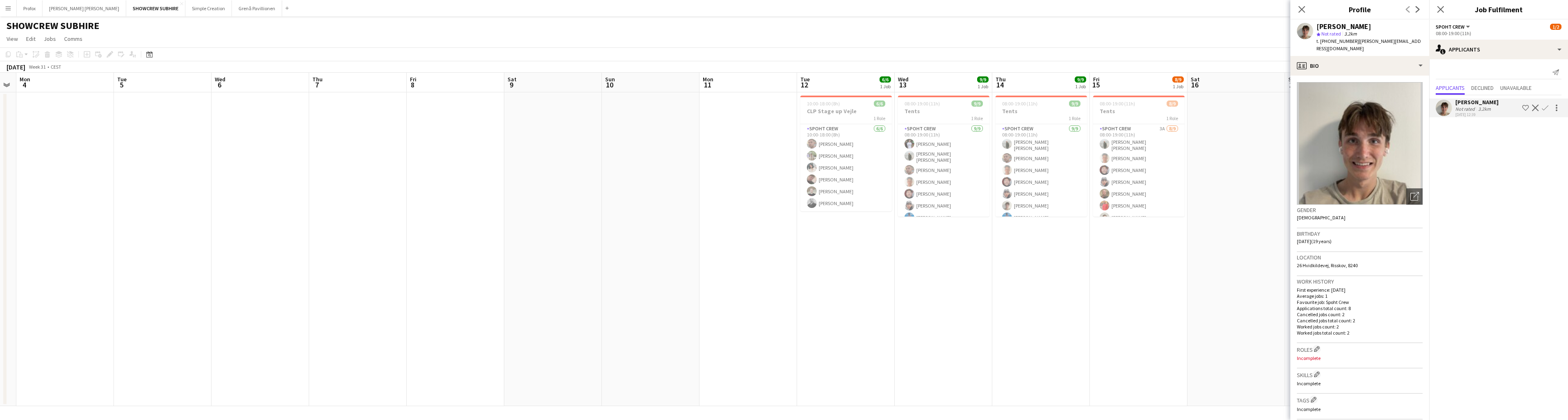
drag, startPoint x: 433, startPoint y: 79, endPoint x: 564, endPoint y: 96, distance: 132.1
click at [482, 96] on app-calendar-viewport "Sat 2 Sun 3 Mon 4 Tue 5 Wed 6 Thu 7 Fri 8 Sat 9 Sun 10 Mon 11 Tue 12 6/6 1 Job …" at bounding box center [784, 240] width 1568 height 333
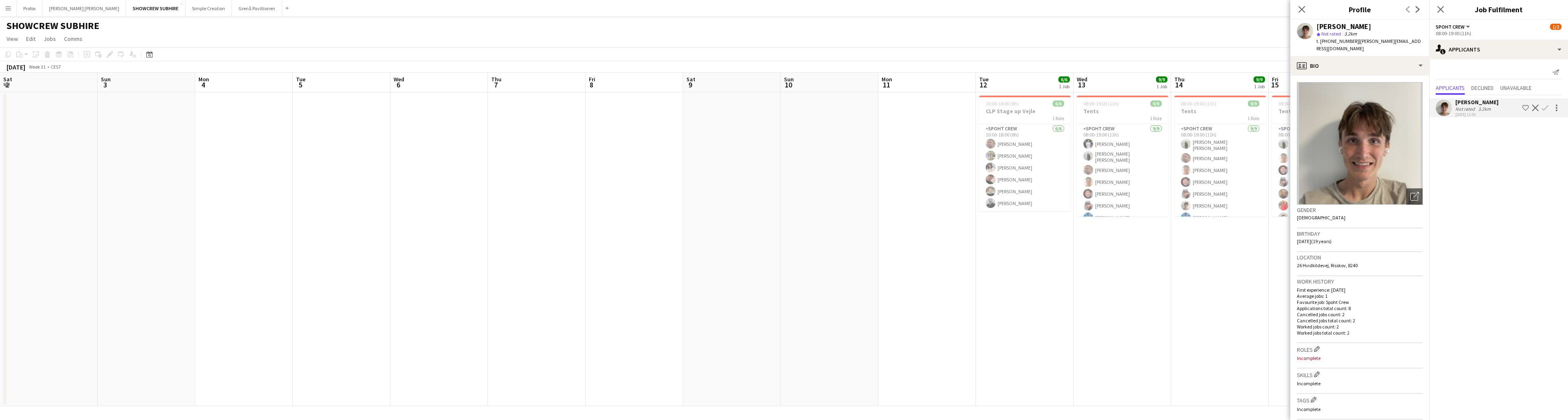
drag, startPoint x: 577, startPoint y: 89, endPoint x: 432, endPoint y: 77, distance: 145.5
click at [482, 91] on app-calendar-viewport "Thu 31 Fri 1 Sat 2 Sun 3 Mon 4 Tue 5 Wed 6 Thu 7 Fri 8 Sat 9 Sun 10 Mon 11 Tue …" at bounding box center [784, 240] width 1568 height 333
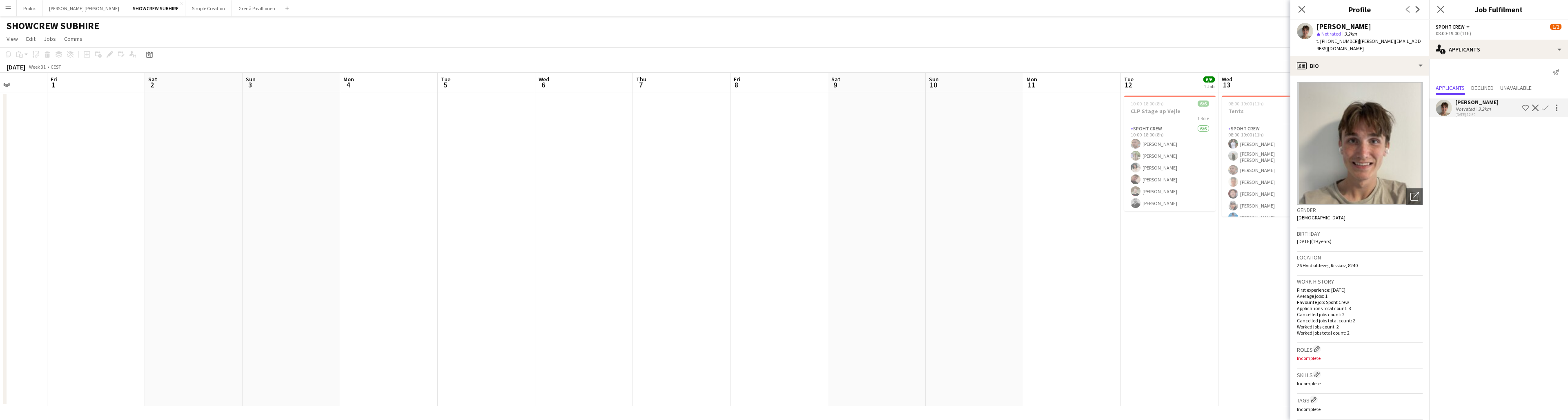
drag, startPoint x: 432, startPoint y: 77, endPoint x: 520, endPoint y: 87, distance: 88.6
click at [482, 88] on app-calendar-viewport "Tue 29 Wed 30 Thu 31 Fri 1 Sat 2 Sun 3 Mon 4 Tue 5 Wed 6 Thu 7 Fri 8 Sat 9 Sun …" at bounding box center [784, 240] width 1568 height 333
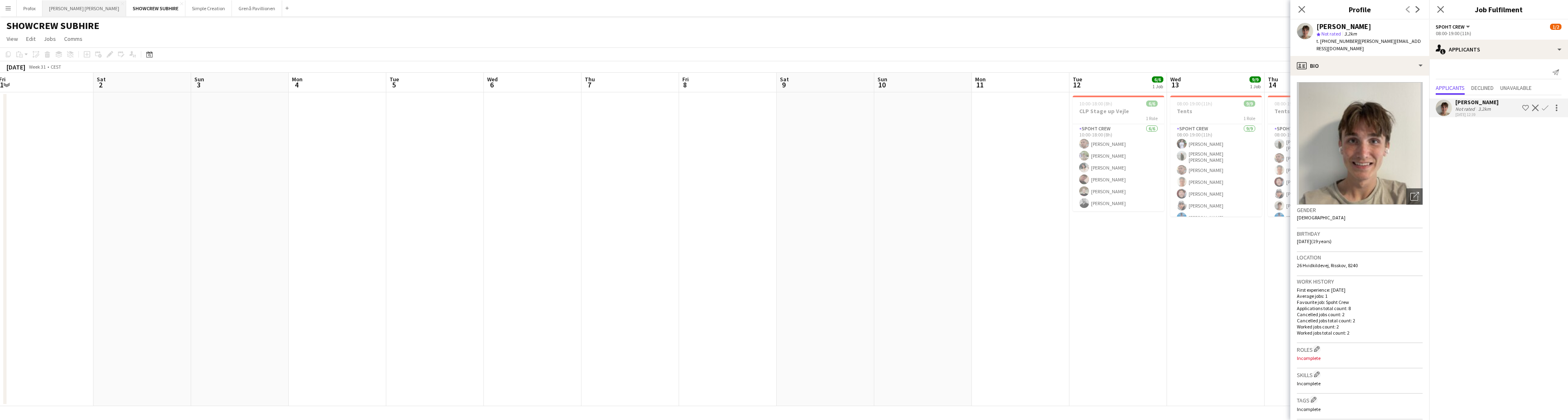
click at [70, 10] on button "[PERSON_NAME] [PERSON_NAME] Close" at bounding box center [84, 8] width 84 height 16
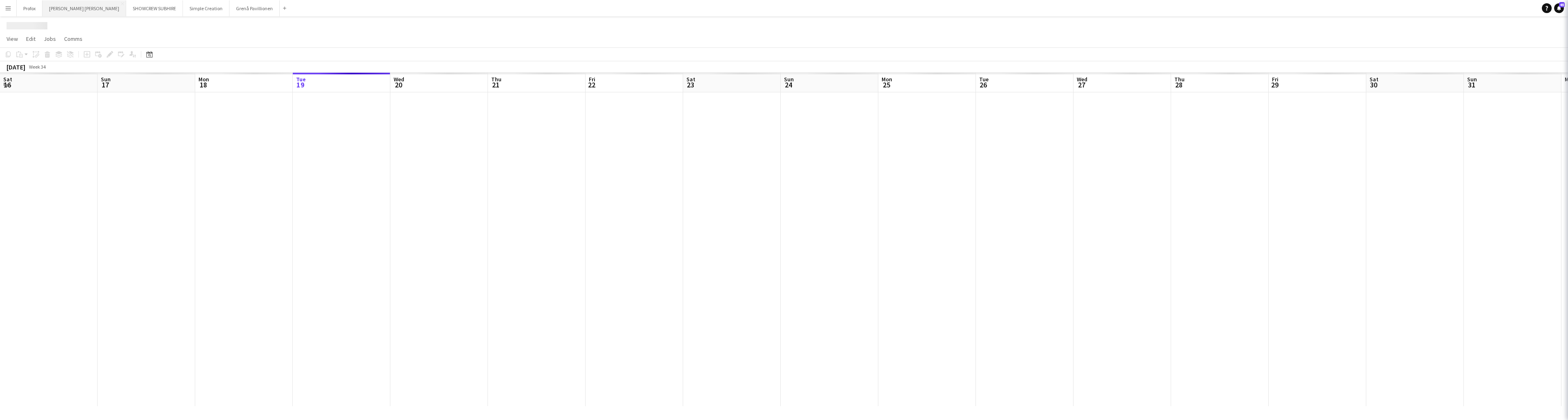
scroll to position [0, 195]
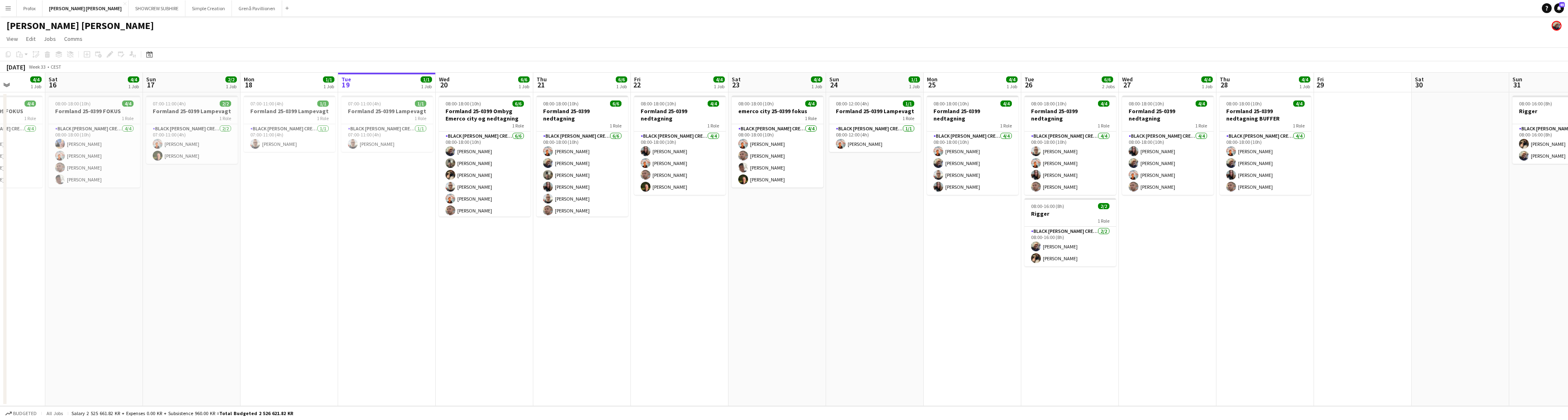
drag, startPoint x: 422, startPoint y: 86, endPoint x: 661, endPoint y: 85, distance: 239.0
click at [482, 85] on app-calendar-viewport "Wed 13 Thu 14 Fri 15 4/4 1 Job Sat 16 4/4 1 Job Sun 17 2/2 1 Job Mon 18 1/1 1 J…" at bounding box center [784, 240] width 1568 height 333
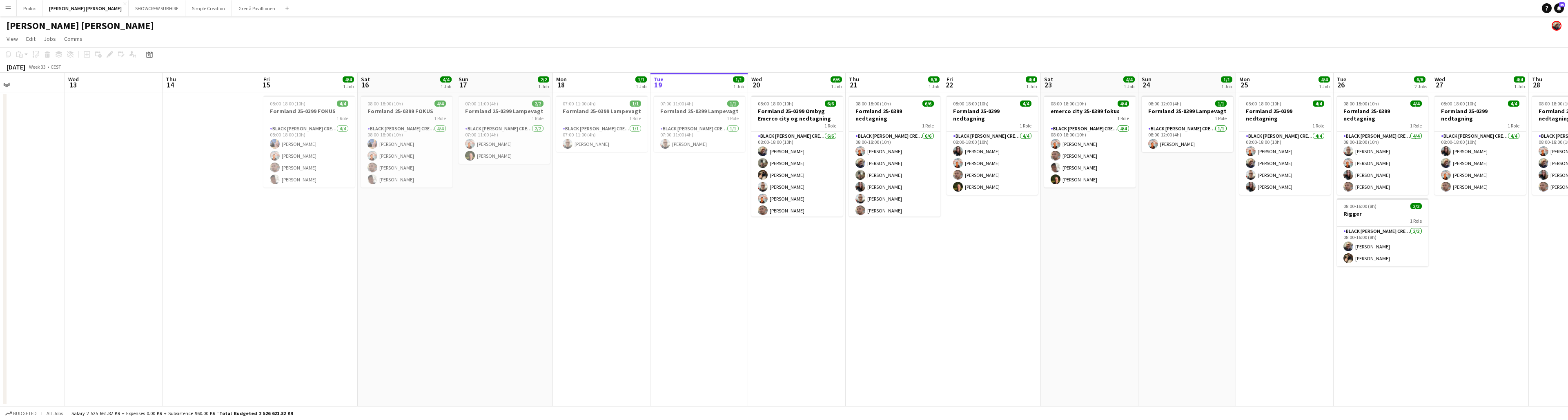
scroll to position [0, 196]
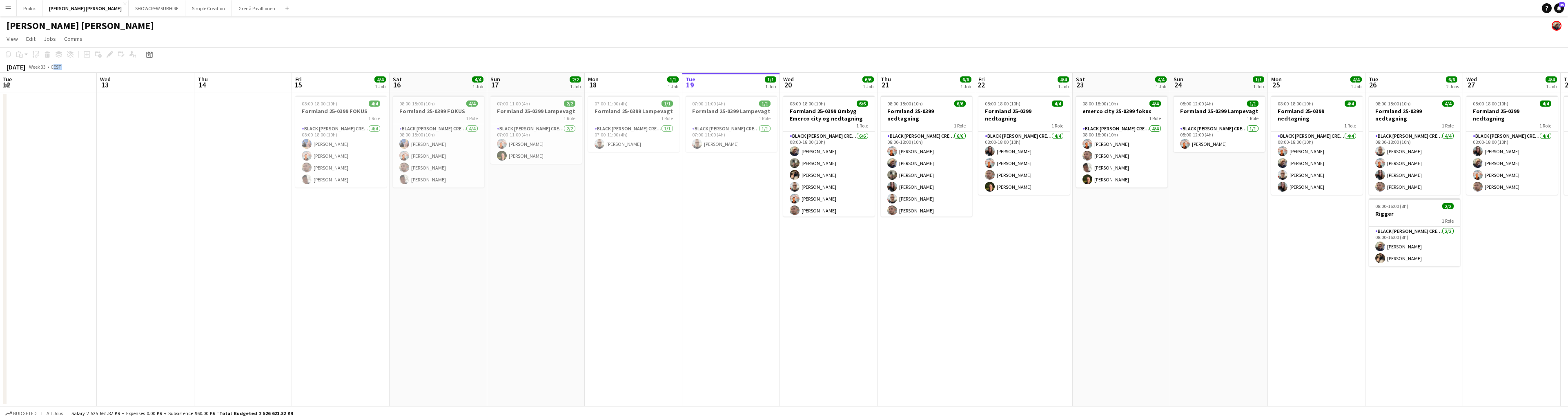
drag, startPoint x: 486, startPoint y: 85, endPoint x: 916, endPoint y: 62, distance: 430.6
click at [482, 62] on app-calendar "Copy Paste Paste Command V Paste with crew Command Shift V Paste linked Job [GE…" at bounding box center [784, 227] width 1568 height 359
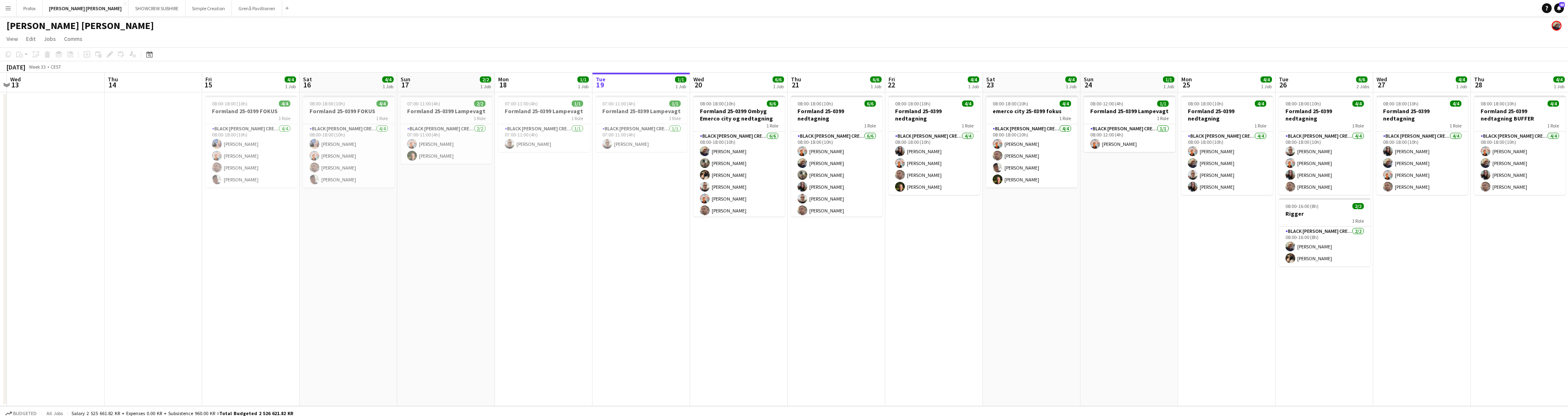
scroll to position [0, 290]
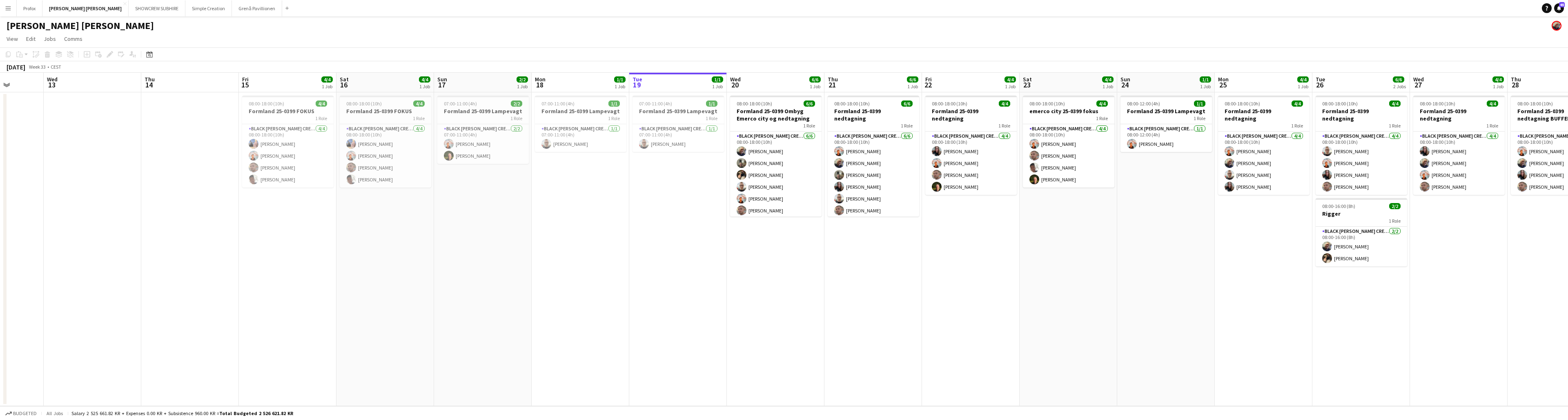
drag, startPoint x: 1501, startPoint y: 86, endPoint x: 1383, endPoint y: 86, distance: 118.0
click at [482, 84] on app-calendar-viewport "Sun 10 Mon 11 Tue 12 Wed 13 Thu 14 Fri 15 4/4 1 Job Sat 16 4/4 1 Job Sun 17 2/2…" at bounding box center [784, 240] width 1568 height 333
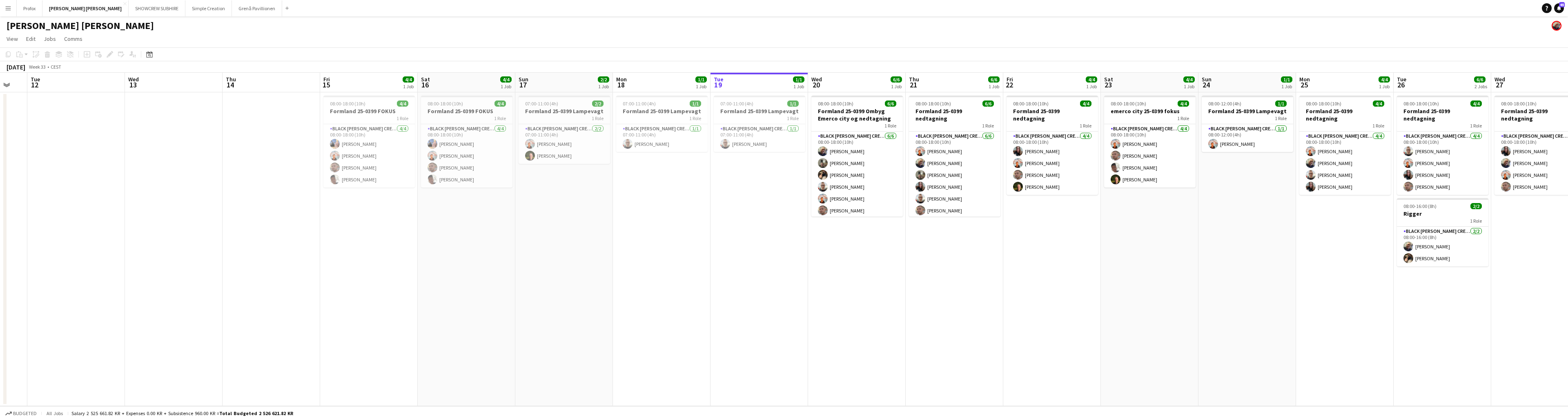
drag, startPoint x: 1261, startPoint y: 81, endPoint x: 1342, endPoint y: 78, distance: 81.1
click at [482, 78] on app-calendar-viewport "Sun 10 Mon 11 Tue 12 Wed 13 Thu 14 Fri 15 4/4 1 Job Sat 16 4/4 1 Job Sun 17 2/2…" at bounding box center [784, 240] width 1568 height 333
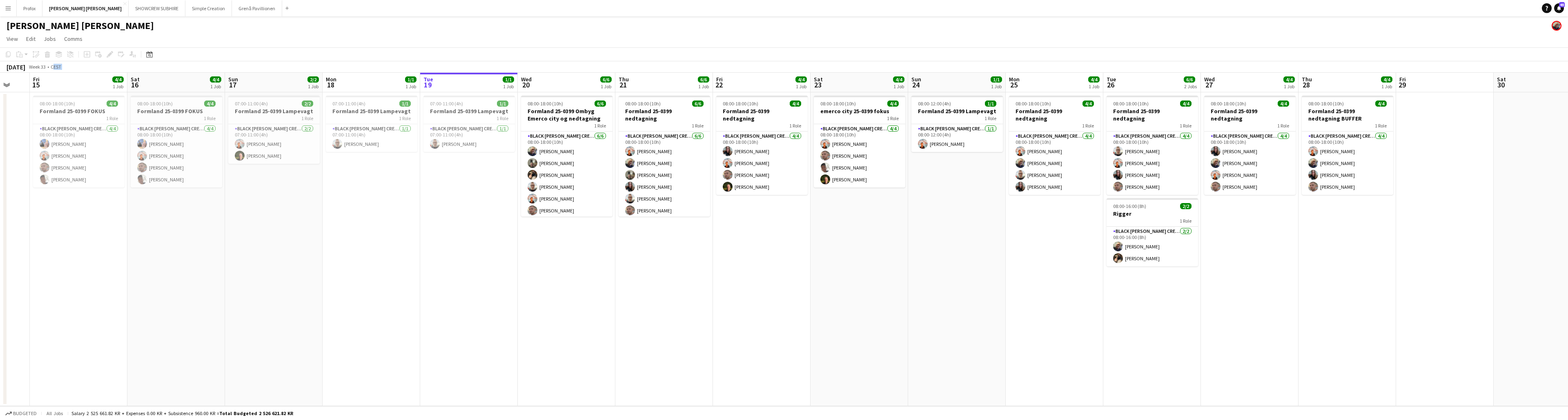
drag, startPoint x: 1444, startPoint y: 81, endPoint x: 1035, endPoint y: 66, distance: 409.3
click at [482, 61] on app-calendar "Copy Paste Paste Command V Paste with crew Command Shift V Paste linked Job [GE…" at bounding box center [784, 227] width 1568 height 359
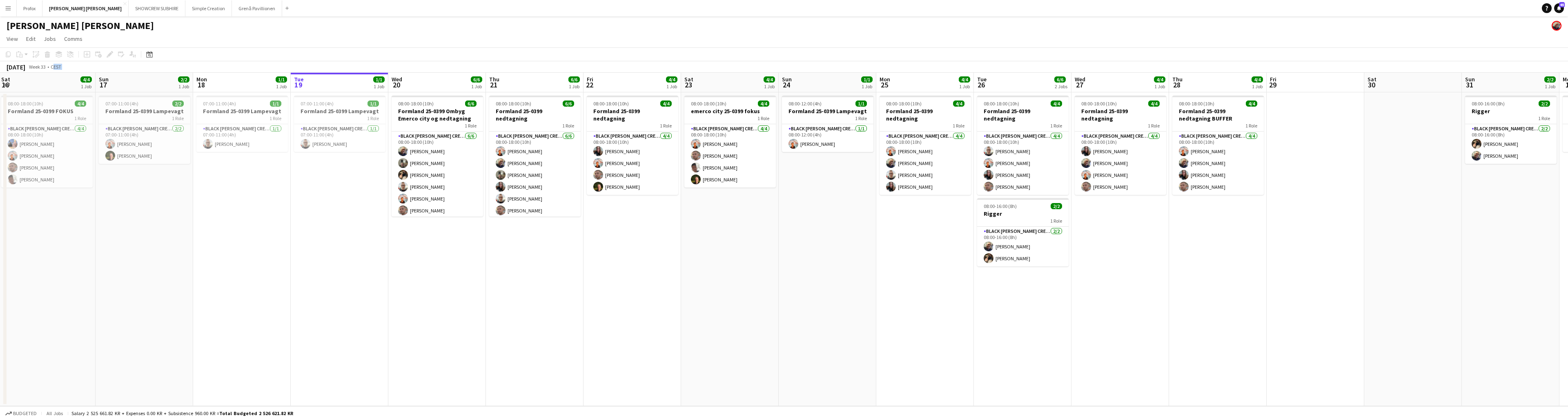
drag, startPoint x: 1444, startPoint y: 86, endPoint x: 1317, endPoint y: 98, distance: 127.6
click at [482, 98] on app-calendar-viewport "Thu 14 Fri 15 4/4 1 Job Sat 16 4/4 1 Job Sun 17 2/2 1 Job Mon 18 1/1 1 Job Tue …" at bounding box center [784, 240] width 1568 height 333
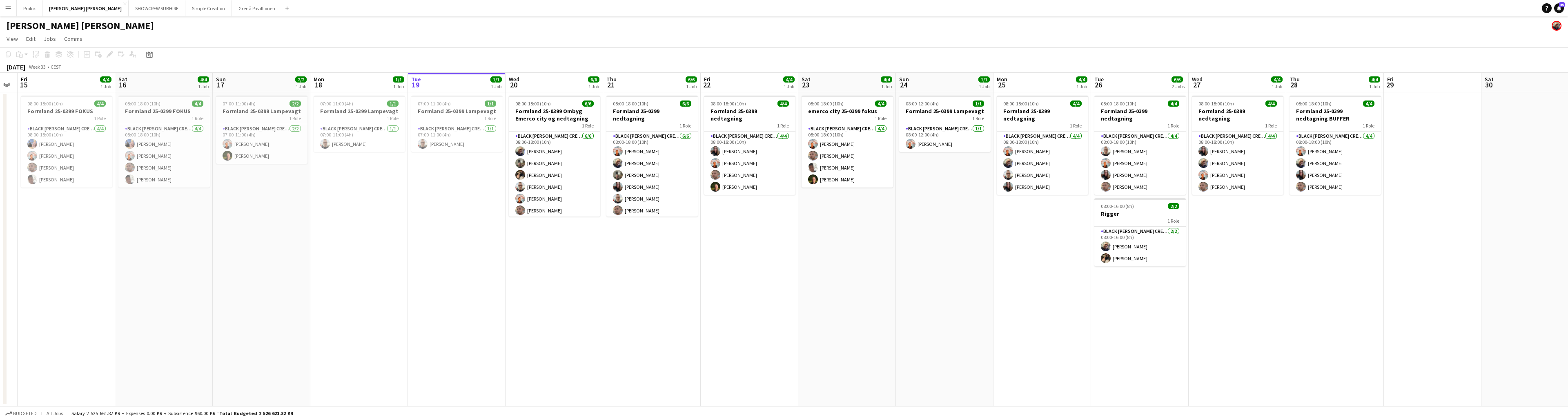
drag, startPoint x: 1189, startPoint y: 84, endPoint x: 1302, endPoint y: 91, distance: 113.2
click at [482, 88] on app-calendar-viewport "Wed 13 Thu 14 Fri 15 4/4 1 Job Sat 16 4/4 1 Job Sun 17 2/2 1 Job Mon 18 1/1 1 J…" at bounding box center [784, 240] width 1568 height 333
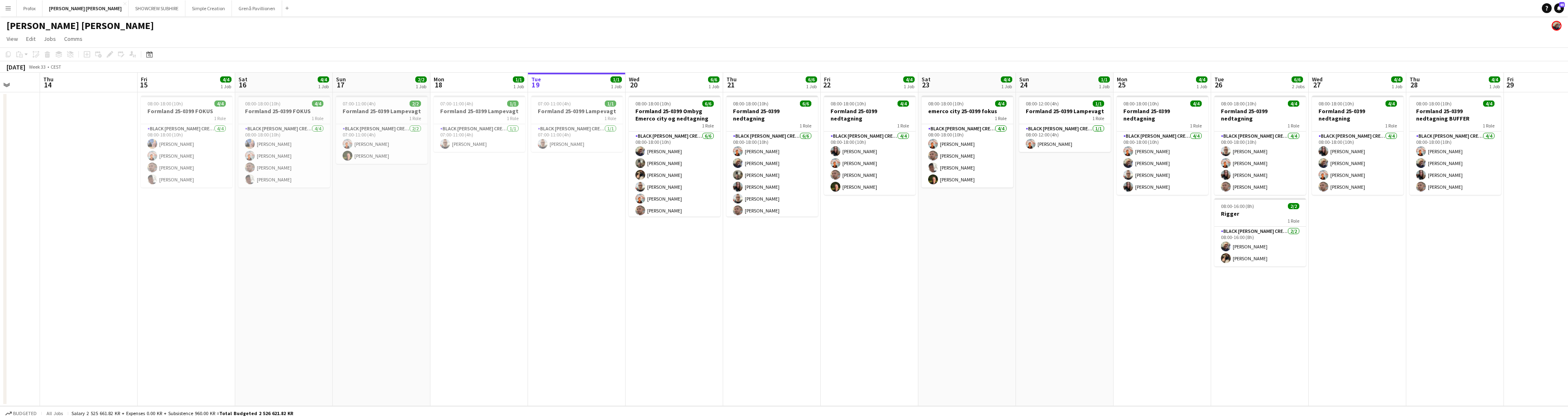
drag, startPoint x: 1146, startPoint y: 87, endPoint x: 1239, endPoint y: 88, distance: 93.0
click at [482, 88] on app-calendar-viewport "Mon 11 Tue 12 Wed 13 Thu 14 Fri 15 4/4 1 Job Sat 16 4/4 1 Job Sun 17 2/2 1 Job …" at bounding box center [784, 240] width 1568 height 333
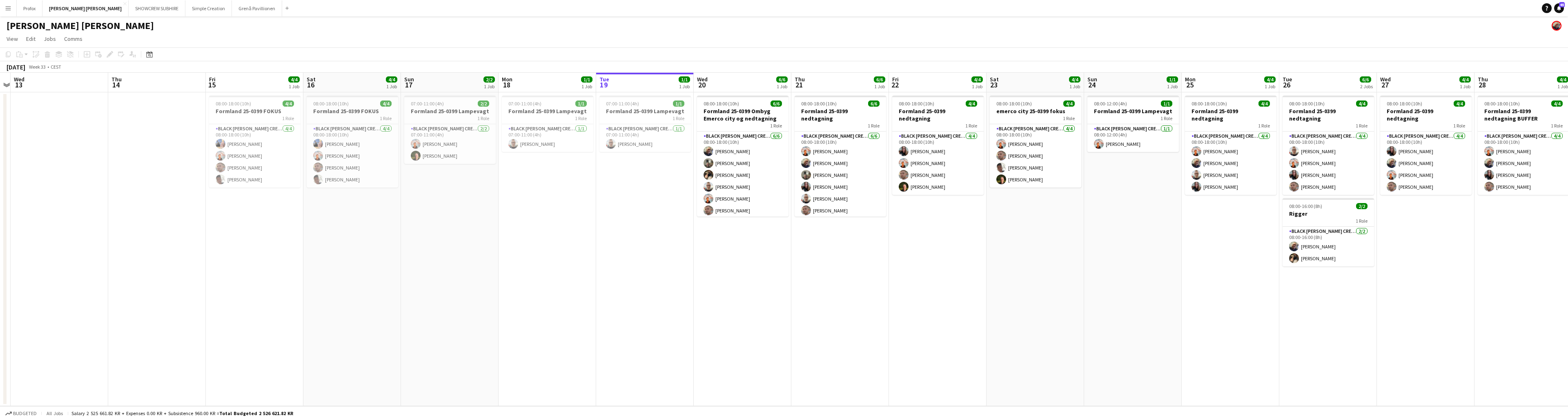
drag, startPoint x: 1170, startPoint y: 88, endPoint x: 1208, endPoint y: 89, distance: 38.0
click at [482, 89] on app-calendar-viewport "Mon 11 Tue 12 Wed 13 Thu 14 Fri 15 4/4 1 Job Sat 16 4/4 1 Job Sun 17 2/2 1 Job …" at bounding box center [784, 240] width 1568 height 333
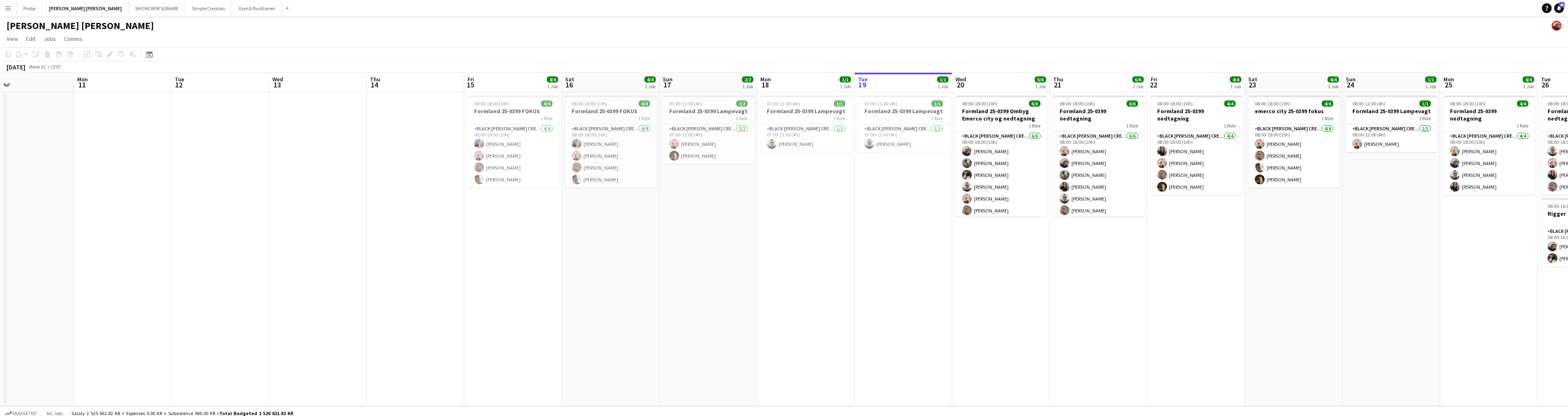
drag, startPoint x: 357, startPoint y: 84, endPoint x: 557, endPoint y: 79, distance: 200.1
click at [482, 80] on app-calendar-viewport "Fri 8 Sat 9 Sun 10 Mon 11 Tue 12 Wed 13 Thu 14 Fri 15 4/4 1 Job Sat 16 4/4 1 Jo…" at bounding box center [784, 240] width 1568 height 333
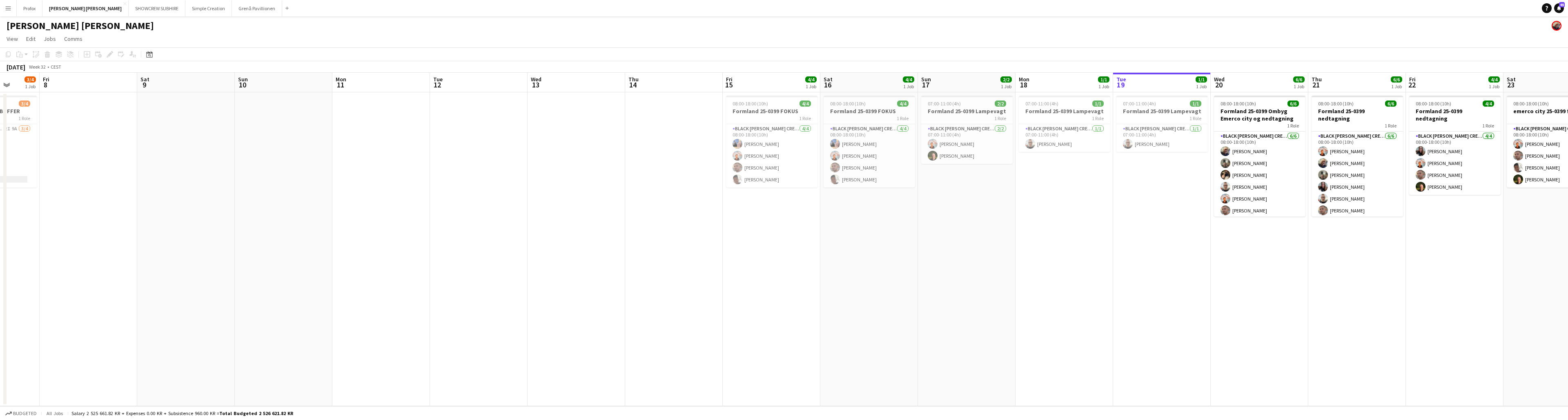
drag, startPoint x: 532, startPoint y: 92, endPoint x: 521, endPoint y: 91, distance: 11.0
click at [482, 91] on app-calendar-viewport "Wed 6 Thu 7 3/4 1 Job Fri 8 Sat 9 Sun 10 Mon 11 Tue 12 Wed 13 Thu 14 Fri 15 4/4…" at bounding box center [784, 240] width 1568 height 333
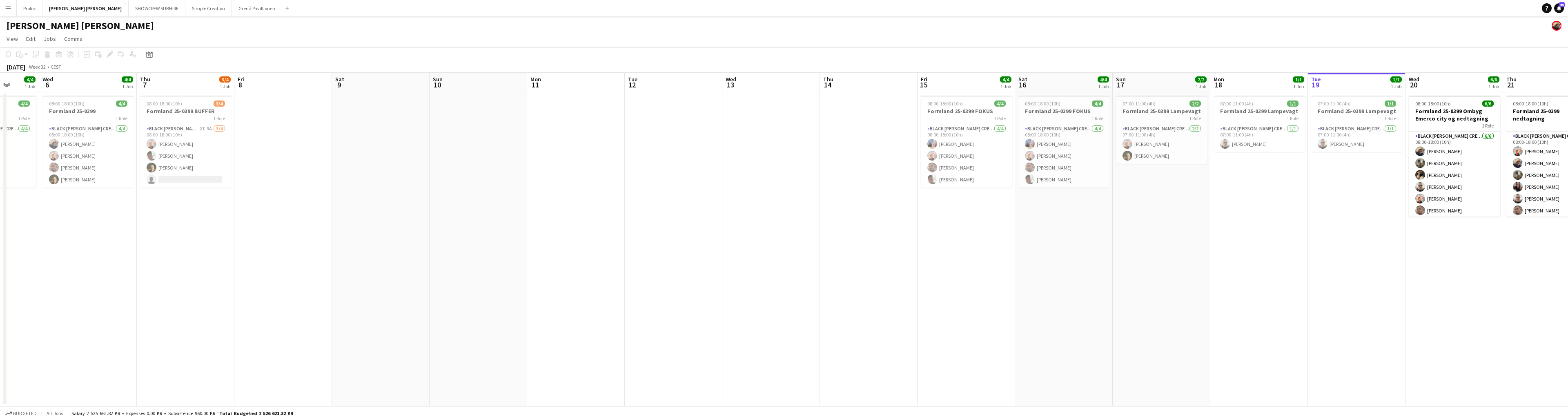
drag, startPoint x: 72, startPoint y: 79, endPoint x: 391, endPoint y: 78, distance: 319.0
click at [392, 78] on app-calendar-viewport "Sun 3 Mon 4 4/4 1 Job Tue 5 4/4 1 Job Wed 6 4/4 1 Job Thu 7 3/4 1 Job Fri 8 Sat…" at bounding box center [784, 240] width 1568 height 333
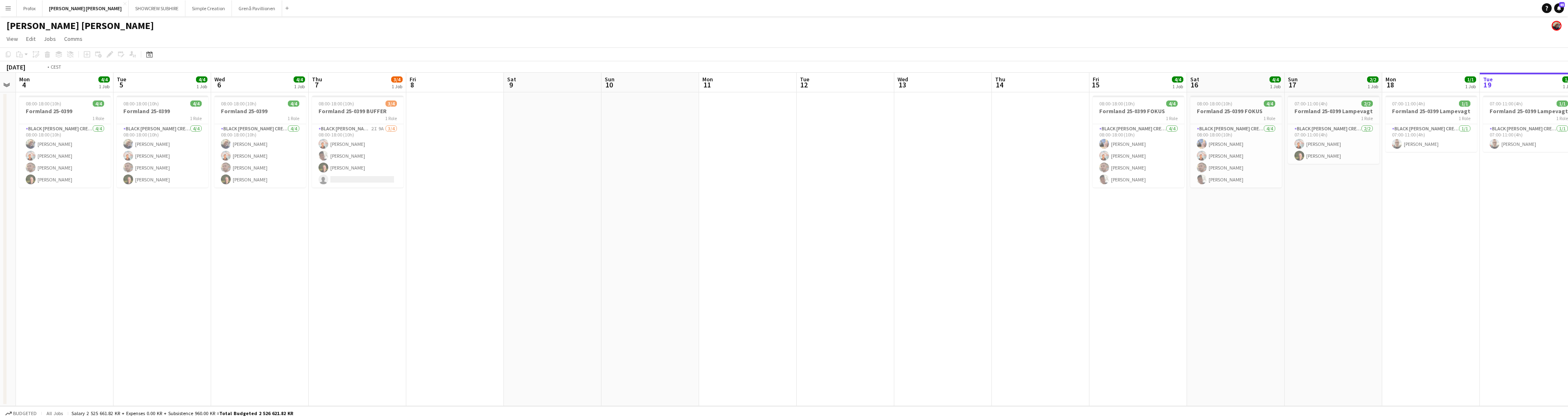
scroll to position [0, 341]
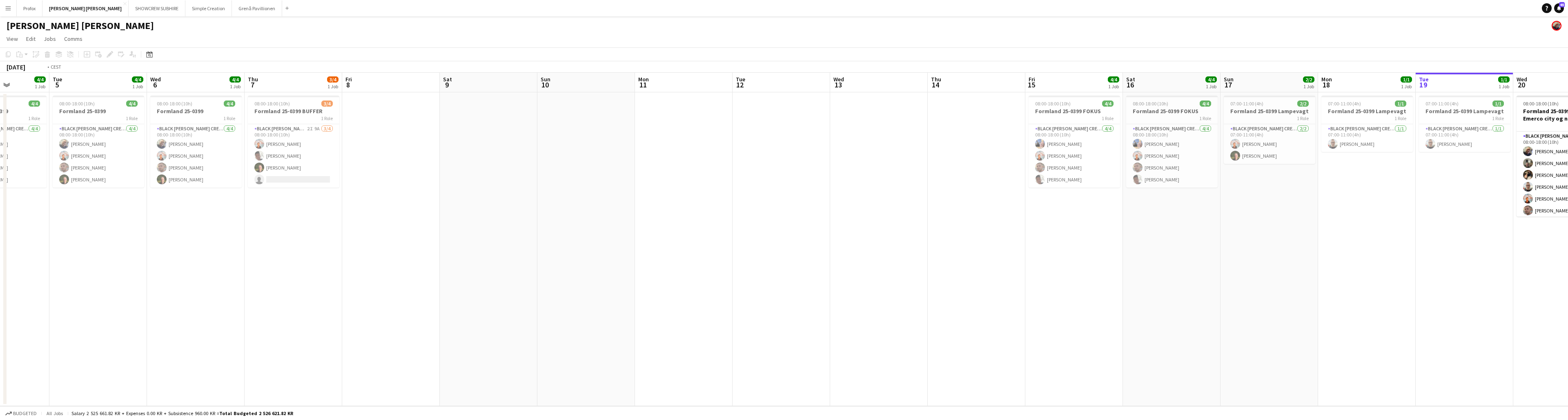
drag, startPoint x: 184, startPoint y: 83, endPoint x: 22, endPoint y: 73, distance: 162.3
click at [0, 73] on app-calendar-viewport "Fri 1 Sat 2 Sun 3 Mon 4 4/4 1 Job Tue 5 4/4 1 Job Wed 6 4/4 1 Job Thu 7 3/4 1 J…" at bounding box center [784, 240] width 1568 height 333
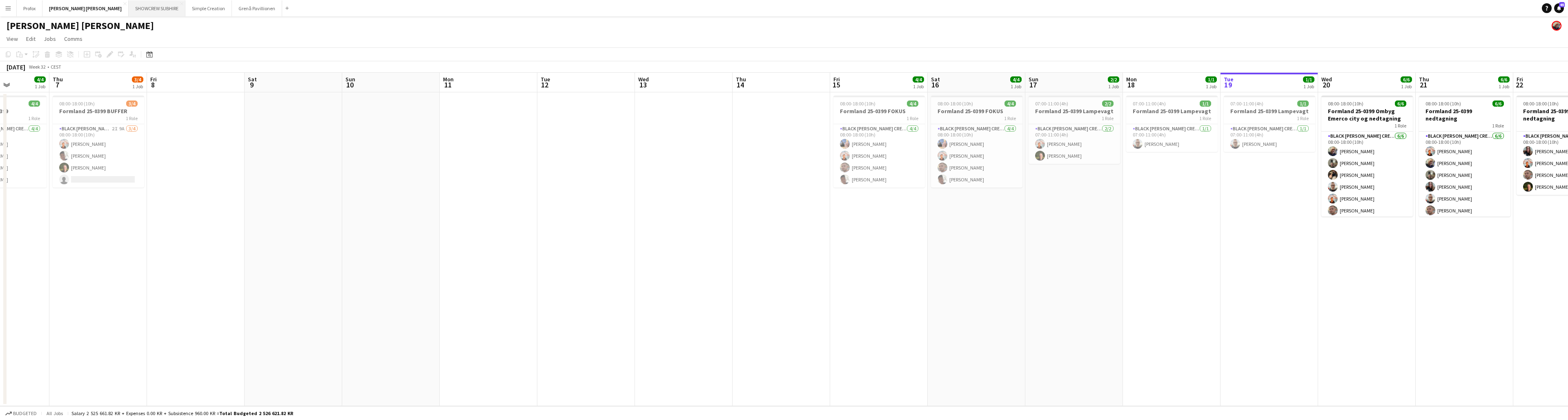
click at [129, 9] on button "SHOWCREW SUBHIRE Close" at bounding box center [157, 8] width 57 height 16
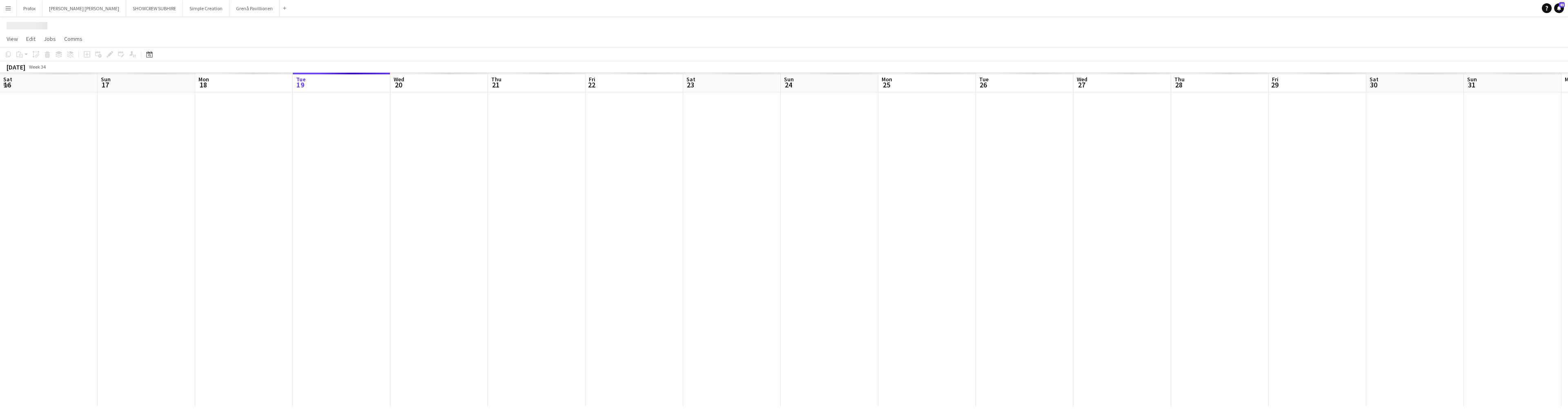
scroll to position [0, 195]
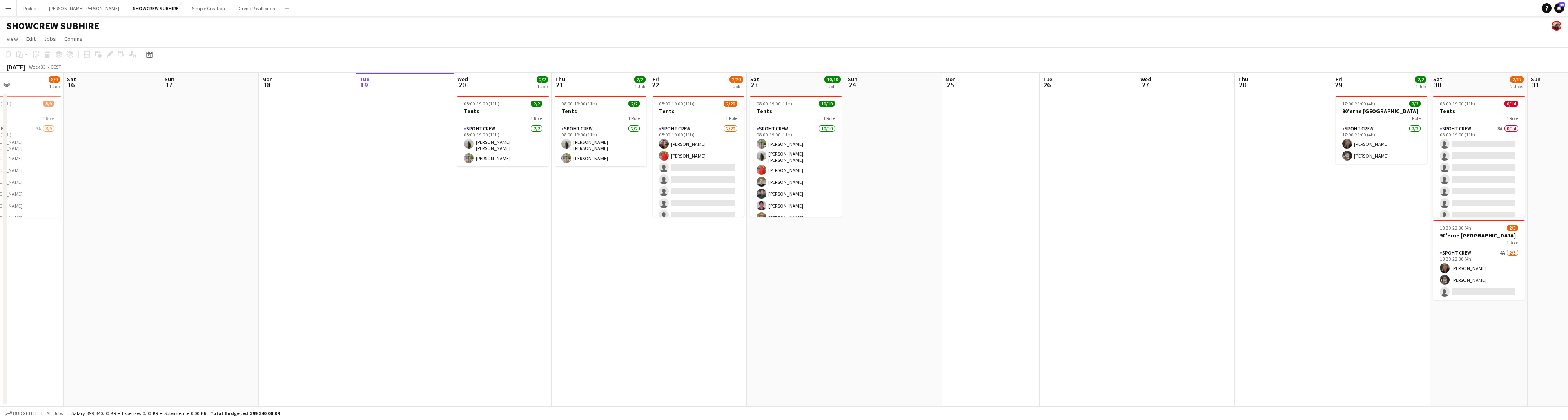
drag, startPoint x: 362, startPoint y: 81, endPoint x: 548, endPoint y: 78, distance: 186.0
click at [482, 81] on app-calendar-viewport "Wed 13 9/9 1 Job Thu 14 9/9 1 Job Fri 15 8/9 1 Job Sat 16 Sun 17 Mon 18 Tue 19 …" at bounding box center [784, 240] width 1568 height 333
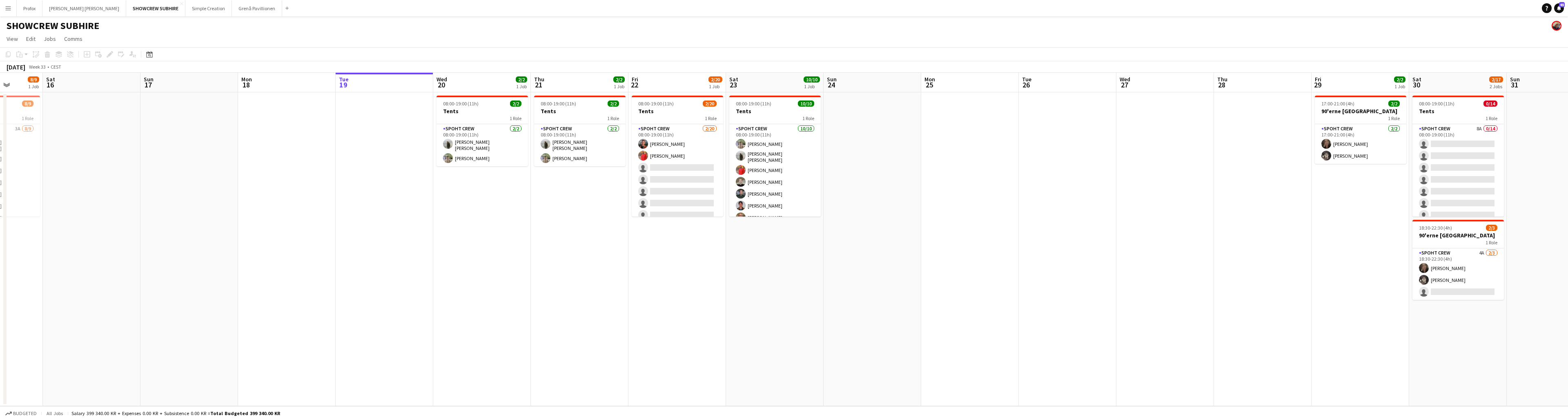
drag, startPoint x: 322, startPoint y: 85, endPoint x: 475, endPoint y: 80, distance: 153.1
click at [482, 81] on app-calendar-viewport "Wed 13 9/9 1 Job Thu 14 9/9 1 Job Fri 15 8/9 1 Job Sat 16 Sun 17 Mon 18 Tue 19 …" at bounding box center [784, 240] width 1568 height 333
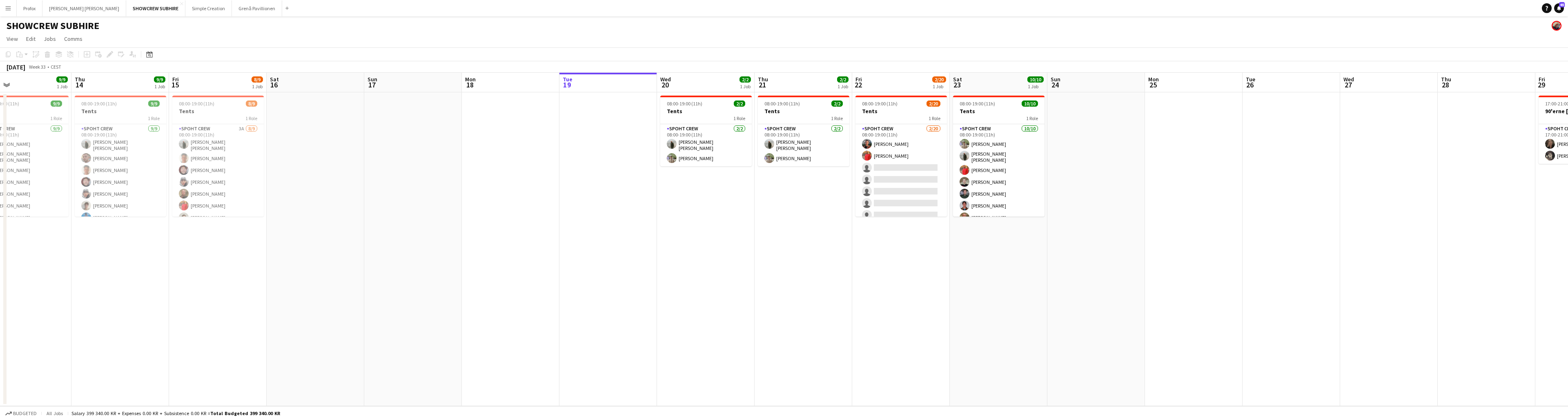
drag, startPoint x: 402, startPoint y: 79, endPoint x: 517, endPoint y: 81, distance: 115.0
click at [482, 81] on app-calendar-viewport "Mon 11 Tue 12 6/6 1 Job Wed 13 9/9 1 Job Thu 14 9/9 1 Job Fri 15 8/9 1 Job Sat …" at bounding box center [784, 240] width 1568 height 333
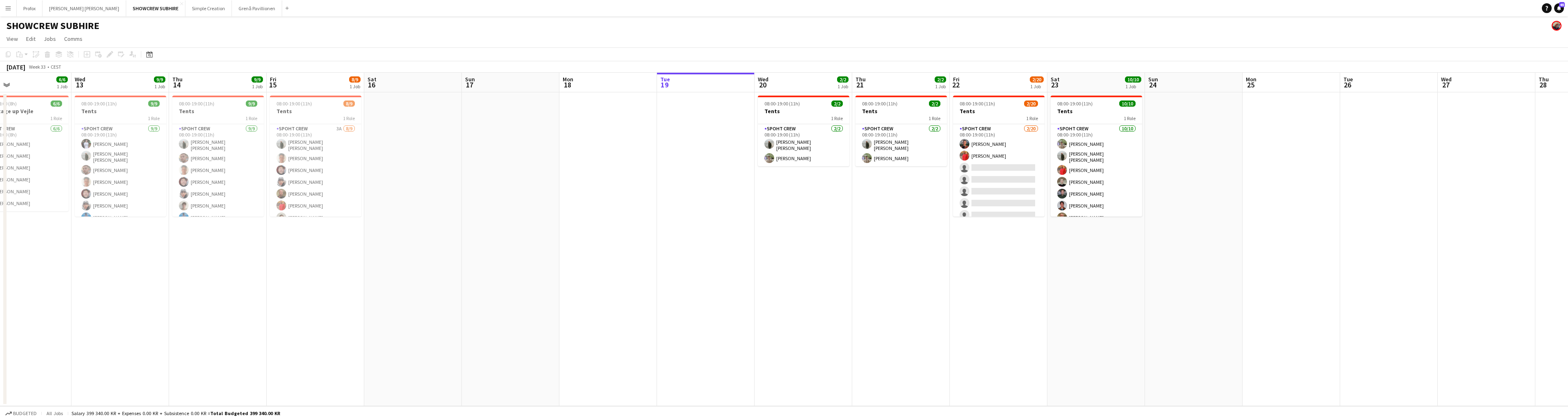
scroll to position [0, 221]
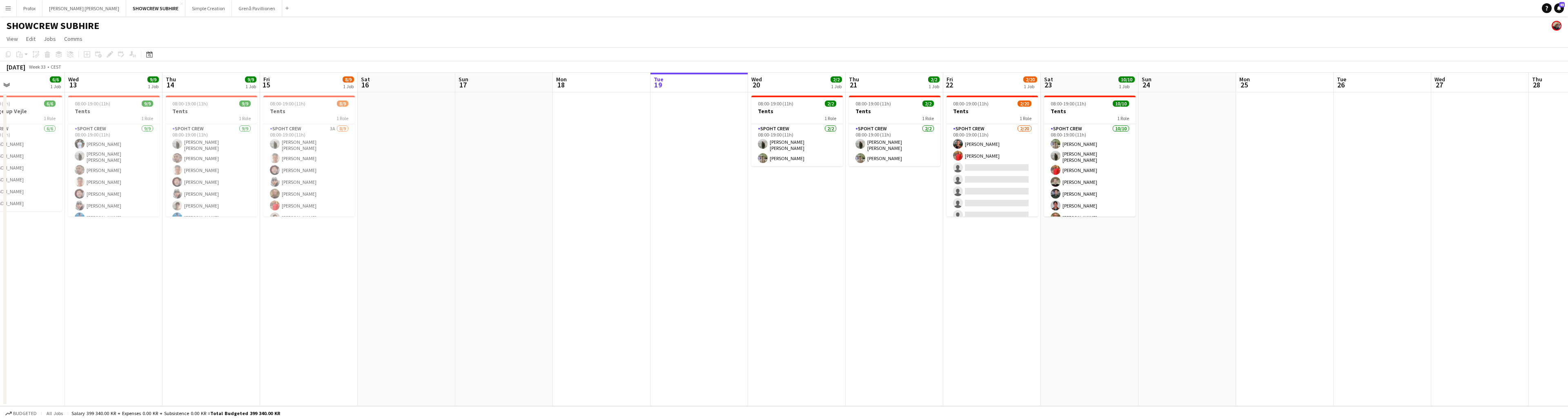
drag, startPoint x: 437, startPoint y: 86, endPoint x: 497, endPoint y: 84, distance: 60.0
click at [482, 84] on app-calendar-viewport "Sun 10 Mon 11 Tue 12 6/6 1 Job Wed 13 9/9 1 Job Thu 14 9/9 1 Job Fri 15 8/9 1 J…" at bounding box center [784, 240] width 1568 height 333
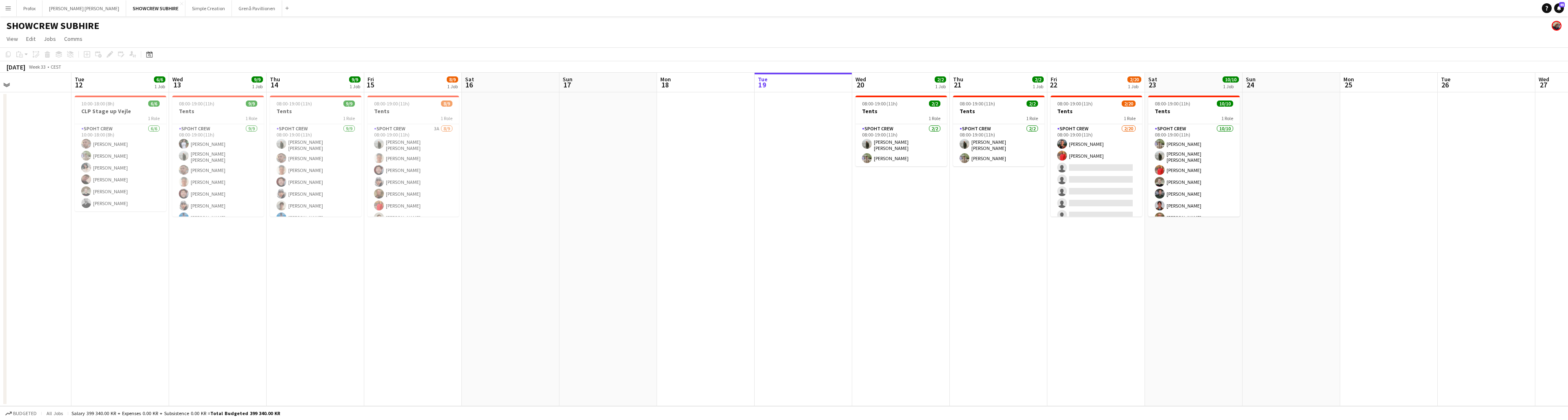
click at [12, 8] on button "Menu" at bounding box center [8, 8] width 16 height 16
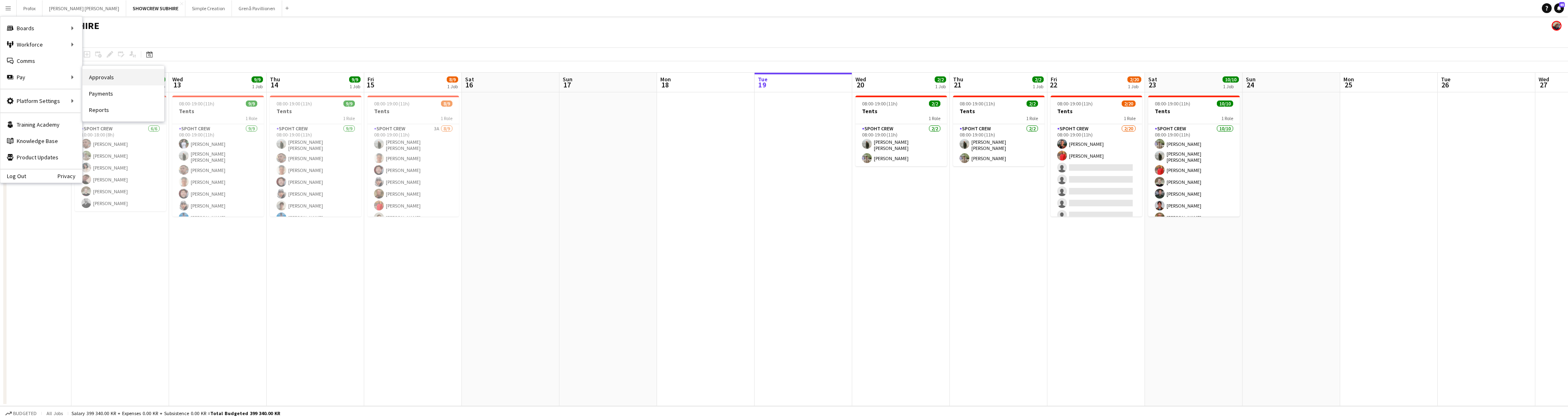
click at [124, 78] on link "Approvals" at bounding box center [123, 77] width 81 height 16
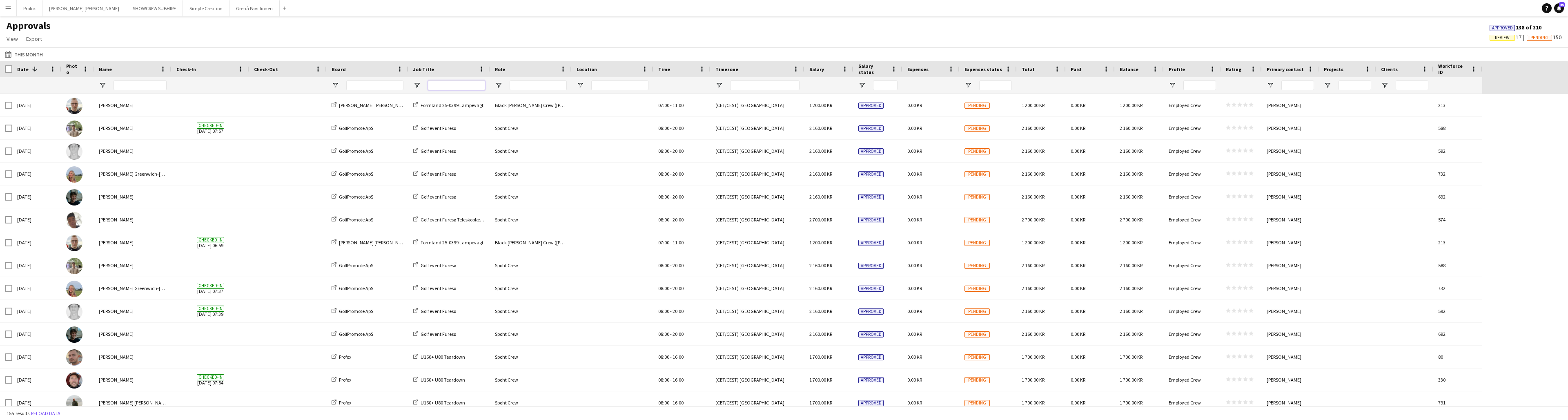
click at [460, 86] on input "Job Title Filter Input" at bounding box center [456, 85] width 57 height 10
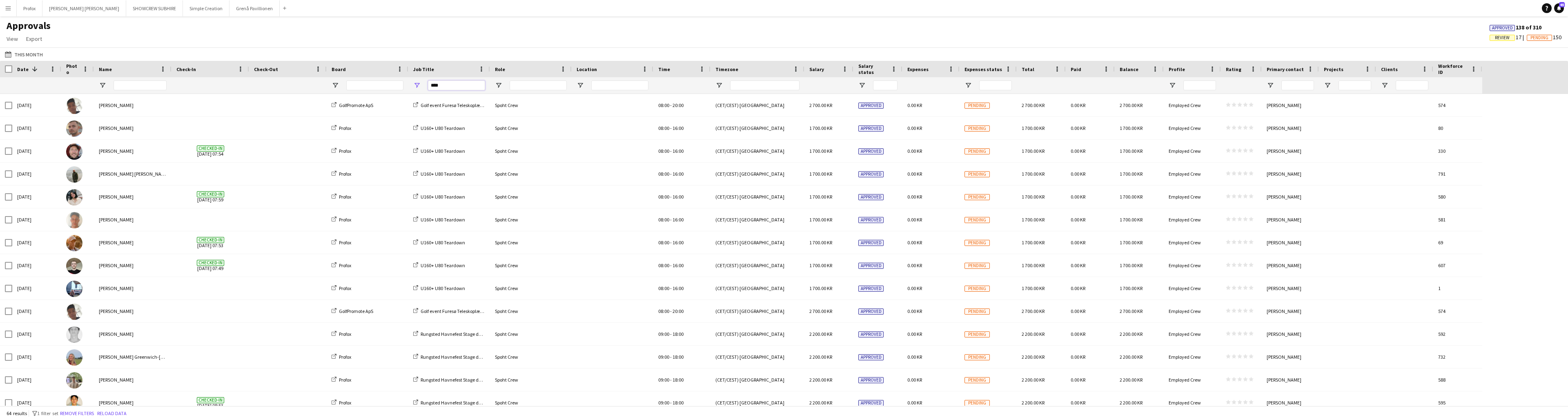
type input "*****"
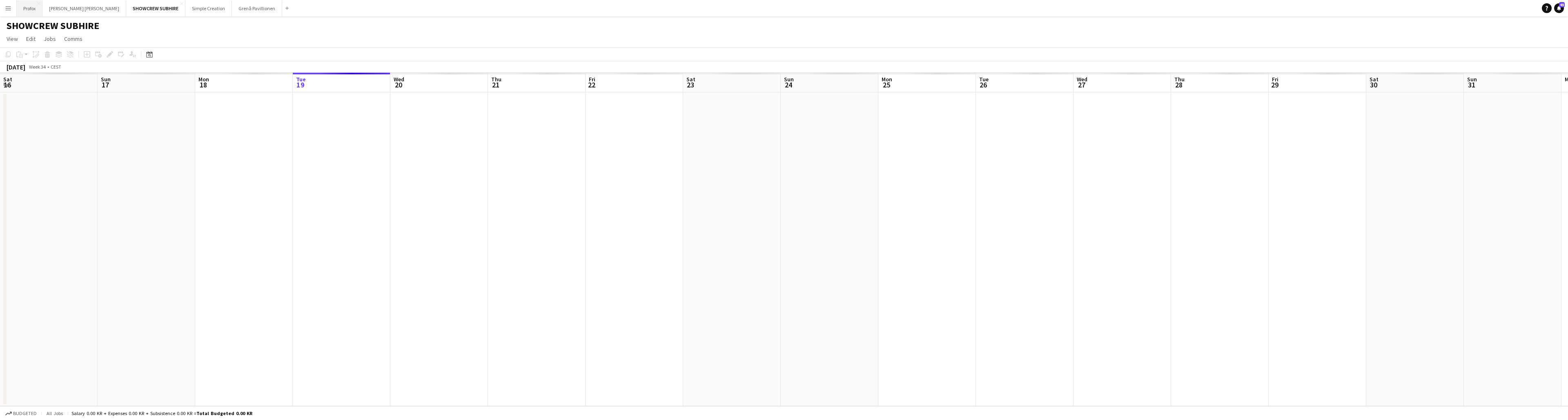
scroll to position [0, 195]
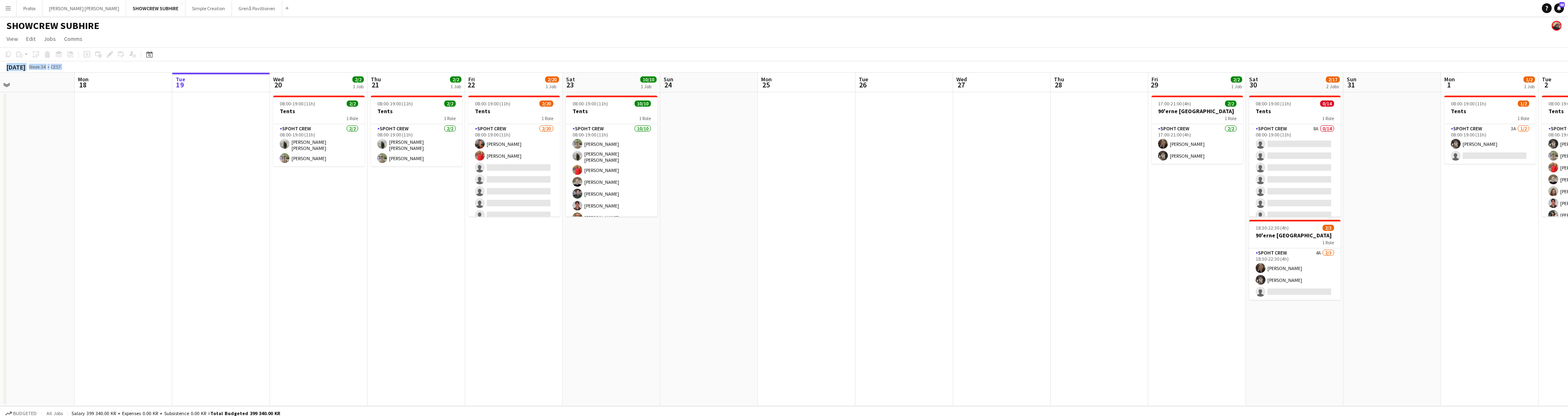
drag, startPoint x: 247, startPoint y: 84, endPoint x: 366, endPoint y: 61, distance: 121.2
click at [482, 39] on app-board "SHOWCREW SUBHIRE View Day view expanded Day view collapsed Month view Date pick…" at bounding box center [784, 218] width 1568 height 404
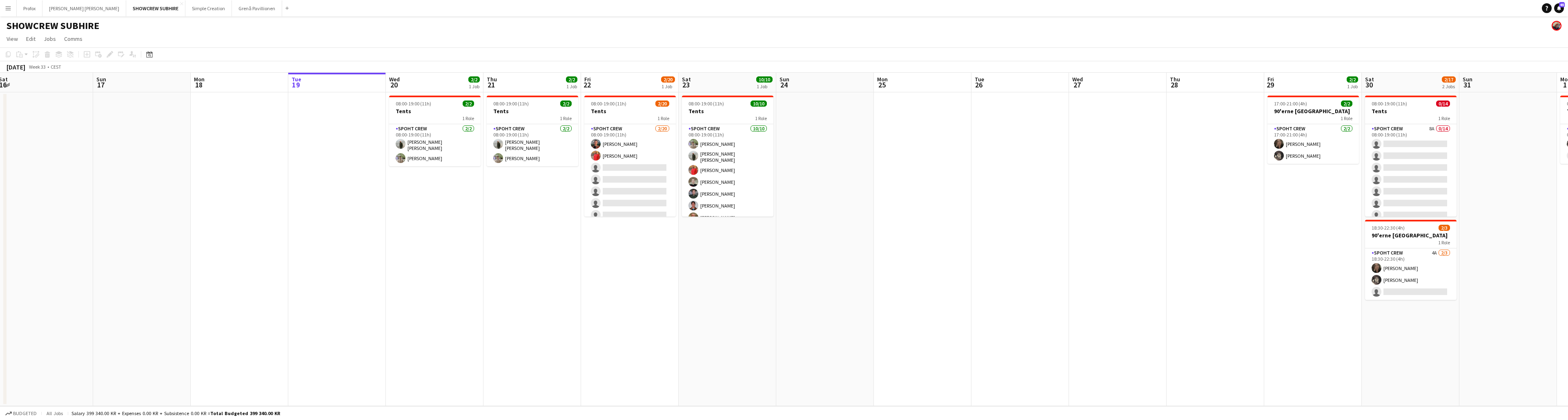
drag, startPoint x: 240, startPoint y: 89, endPoint x: 351, endPoint y: 88, distance: 111.0
click at [360, 88] on app-calendar-viewport "Thu 14 9/9 1 Job Fri 15 8/9 1 Job Sat 16 Sun 17 Mon 18 Tue 19 Wed 20 2/2 1 Job …" at bounding box center [784, 240] width 1568 height 333
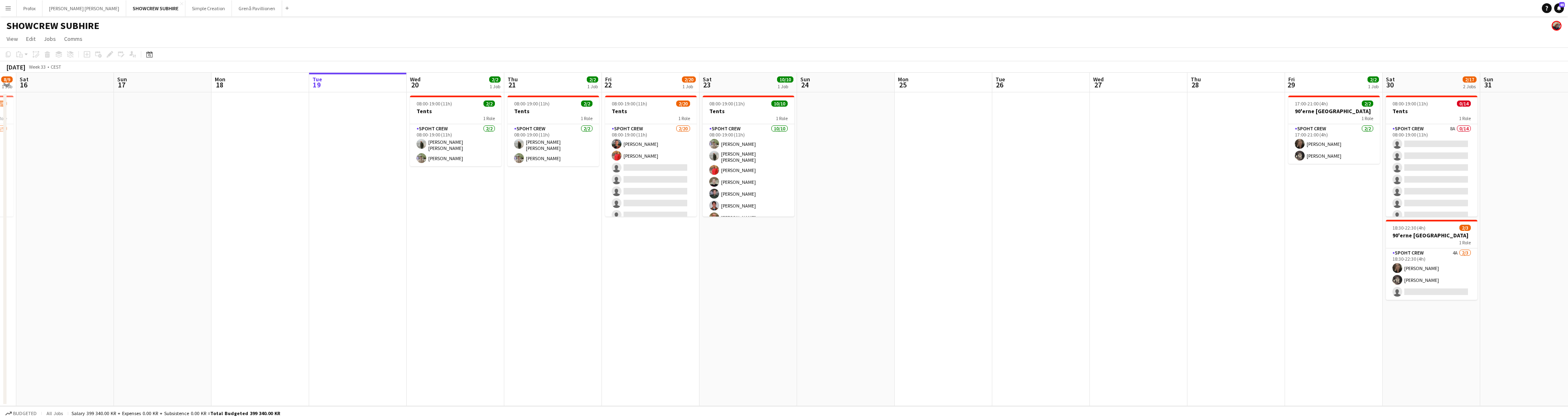
drag, startPoint x: 233, startPoint y: 98, endPoint x: 337, endPoint y: 88, distance: 104.5
click at [339, 87] on app-calendar-viewport "Thu 14 9/9 1 Job Fri 15 8/9 1 Job Sat 16 Sun 17 Mon 18 Tue 19 Wed 20 2/2 1 Job …" at bounding box center [784, 240] width 1568 height 333
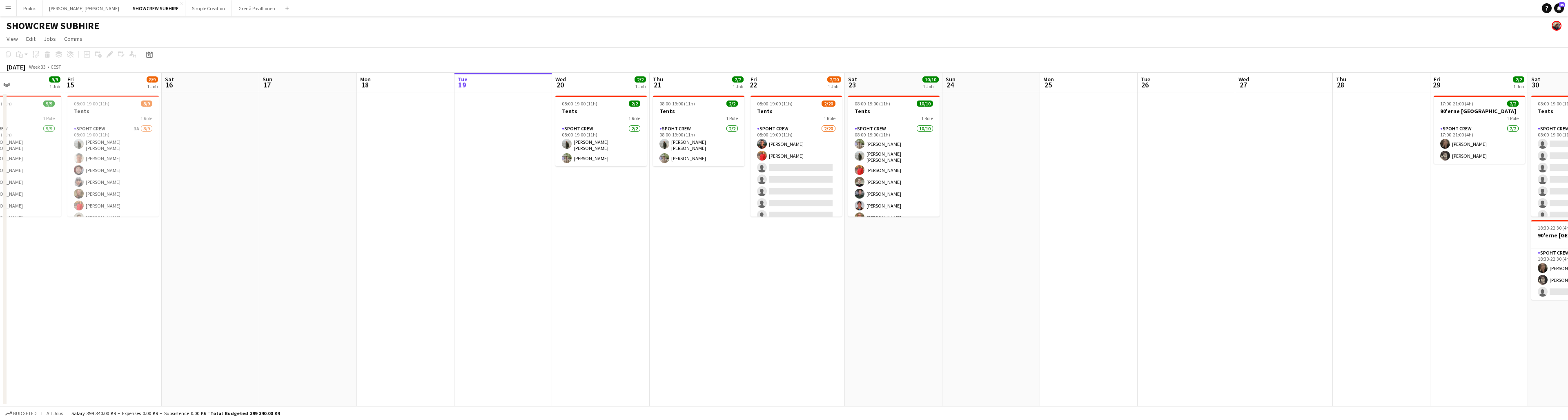
drag, startPoint x: 330, startPoint y: 87, endPoint x: 369, endPoint y: 83, distance: 39.2
click at [400, 81] on app-calendar-viewport "Tue 12 Wed 13 9/9 1 Job Thu 14 9/9 1 Job Fri 15 8/9 1 Job Sat 16 Sun 17 Mon 18 …" at bounding box center [784, 240] width 1568 height 333
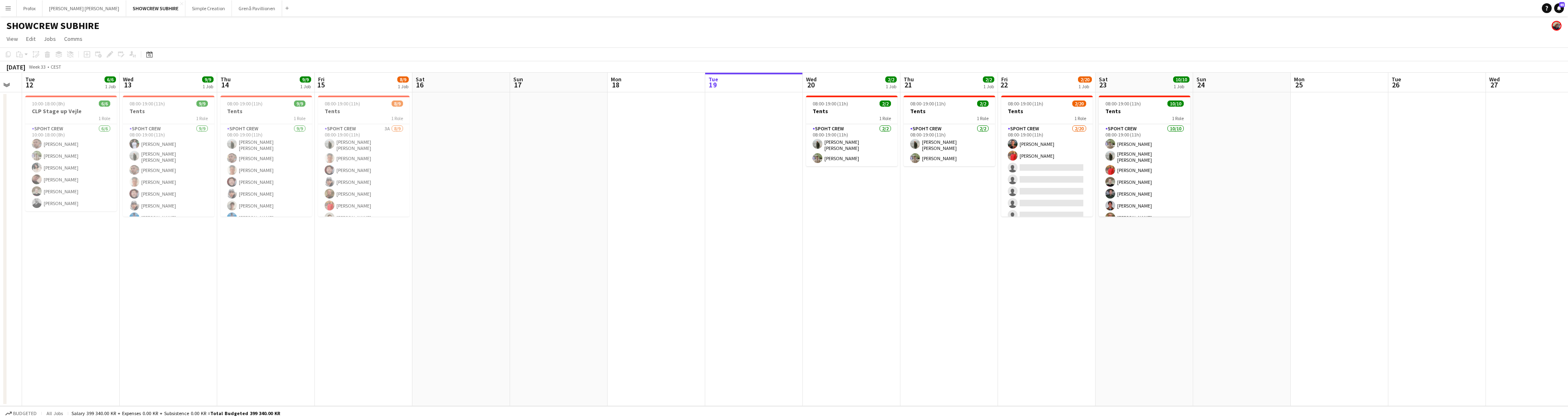
drag, startPoint x: 304, startPoint y: 89, endPoint x: 461, endPoint y: 74, distance: 157.7
click at [461, 74] on app-calendar-viewport "Sun 10 Mon 11 Tue 12 6/6 1 Job Wed 13 9/9 1 Job Thu 14 9/9 1 Job Fri 15 8/9 1 J…" at bounding box center [784, 240] width 1568 height 333
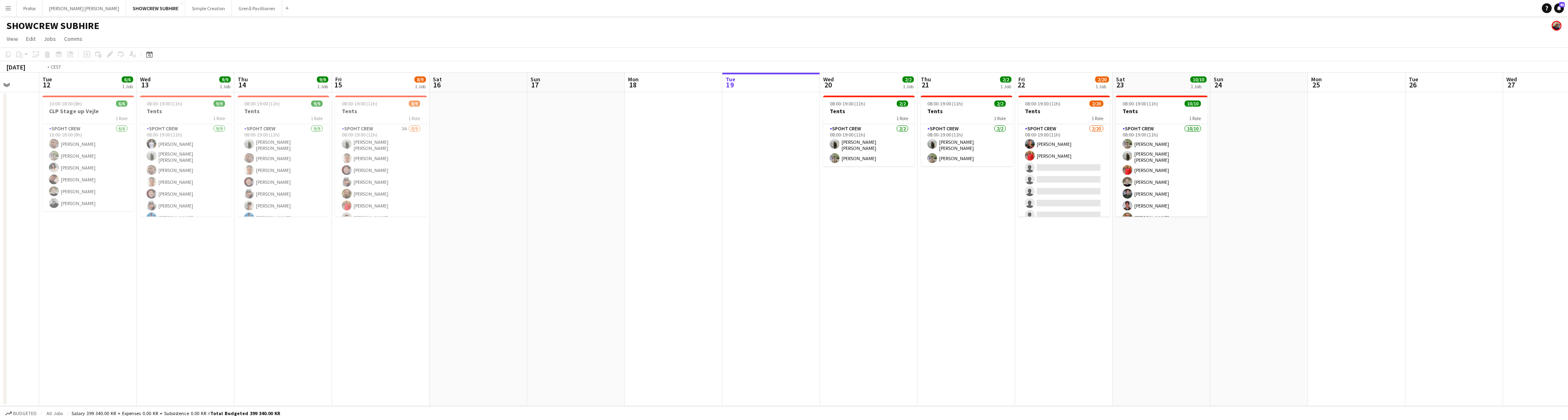
scroll to position [0, 188]
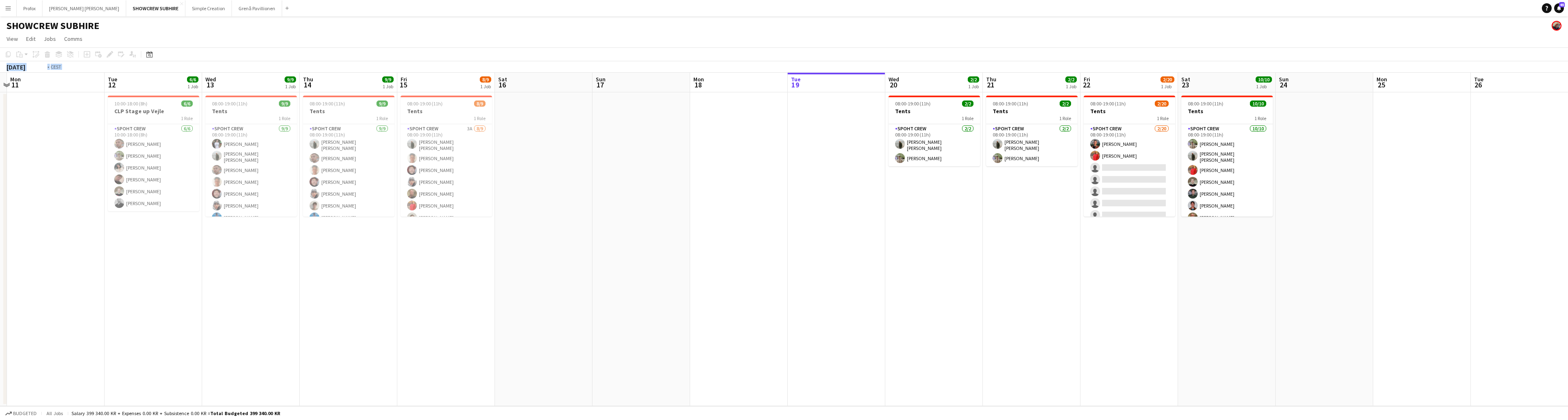
drag, startPoint x: 281, startPoint y: 85, endPoint x: 506, endPoint y: 59, distance: 226.5
click at [482, 57] on app-calendar "Copy Paste Paste Command V Paste with crew Command Shift V Paste linked Job [GE…" at bounding box center [784, 227] width 1568 height 359
